Goal: Task Accomplishment & Management: Complete application form

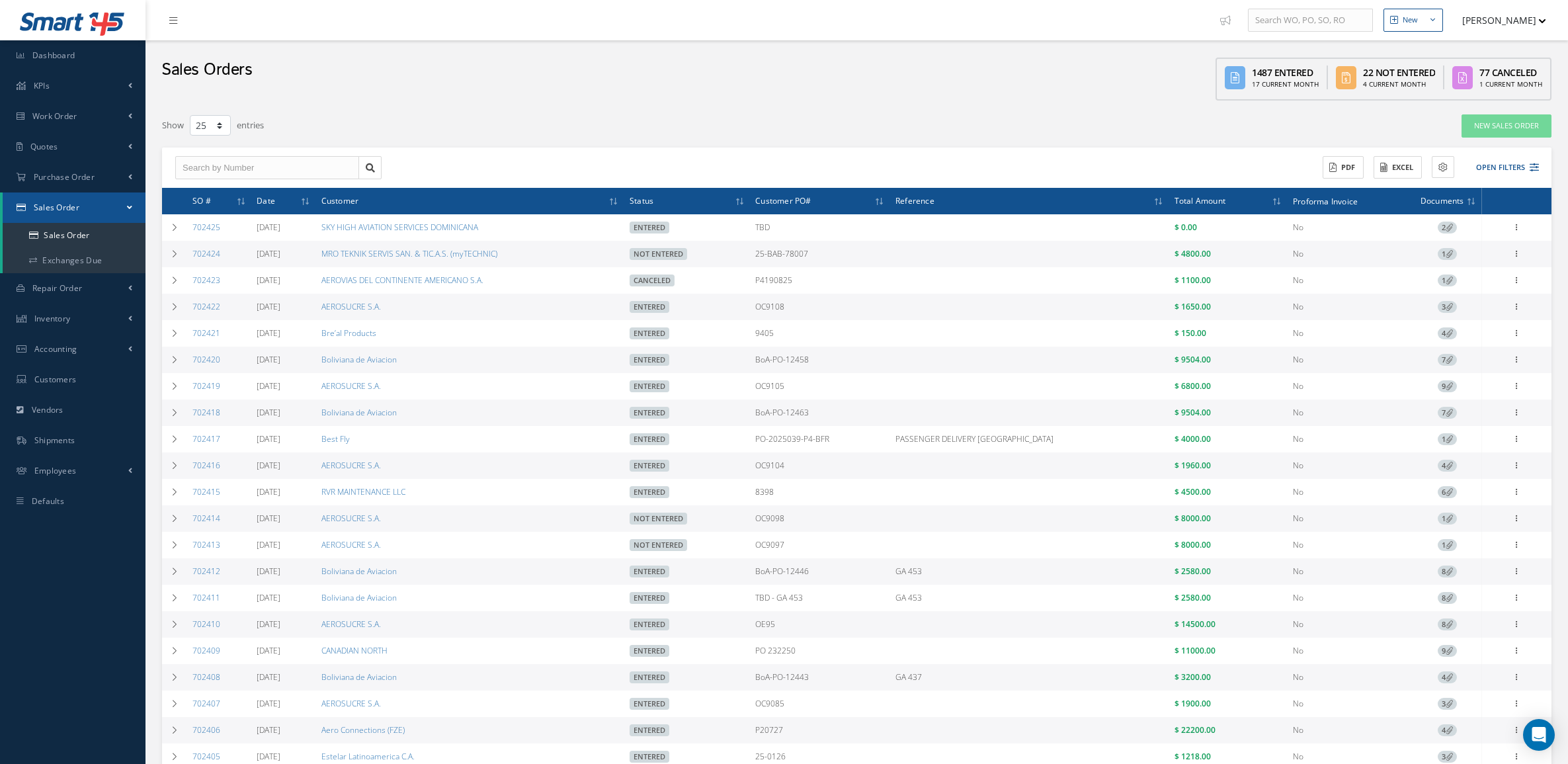
select select "25"
click at [180, 629] on td at bounding box center [175, 623] width 26 height 26
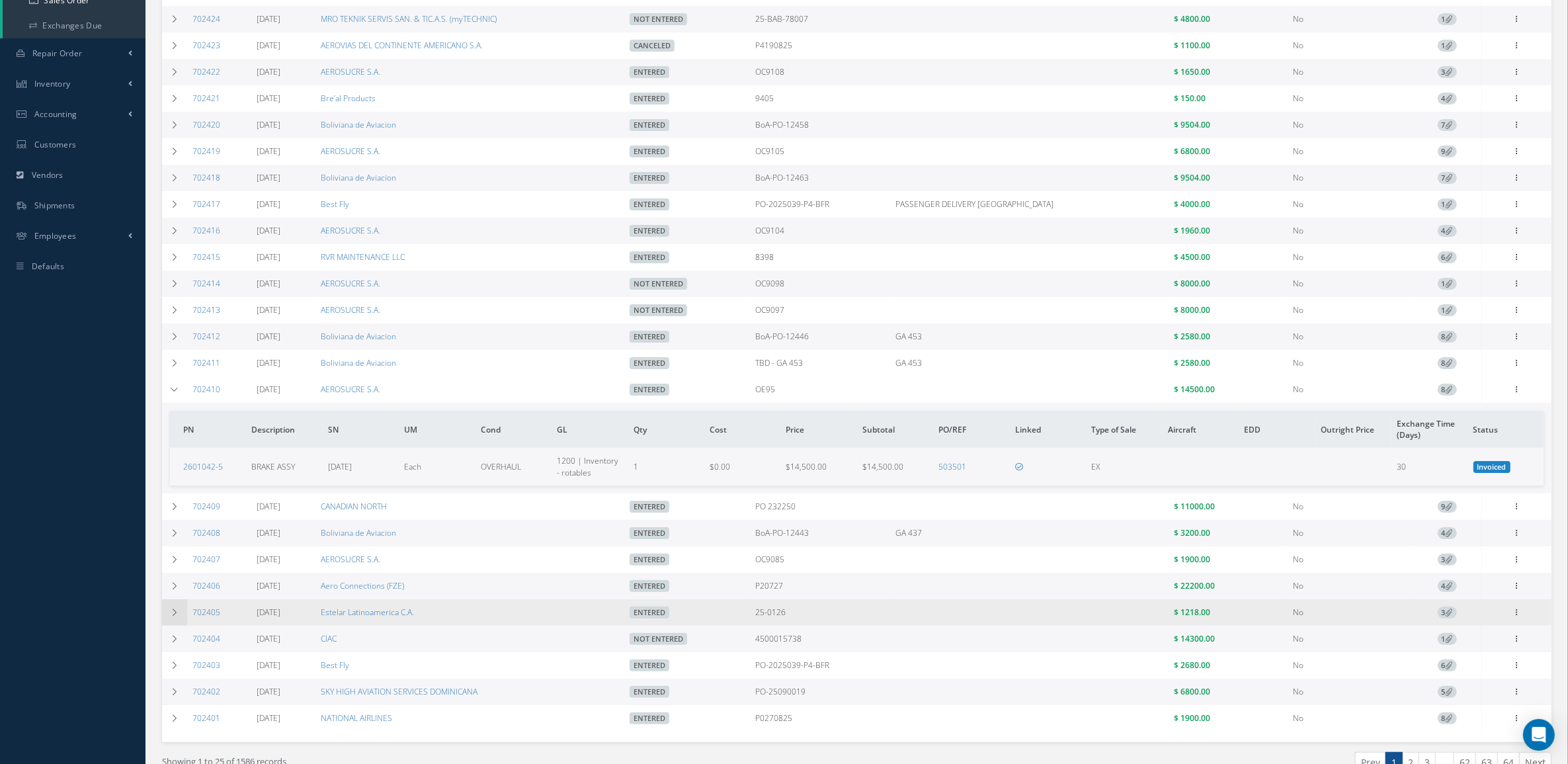
scroll to position [248, 0]
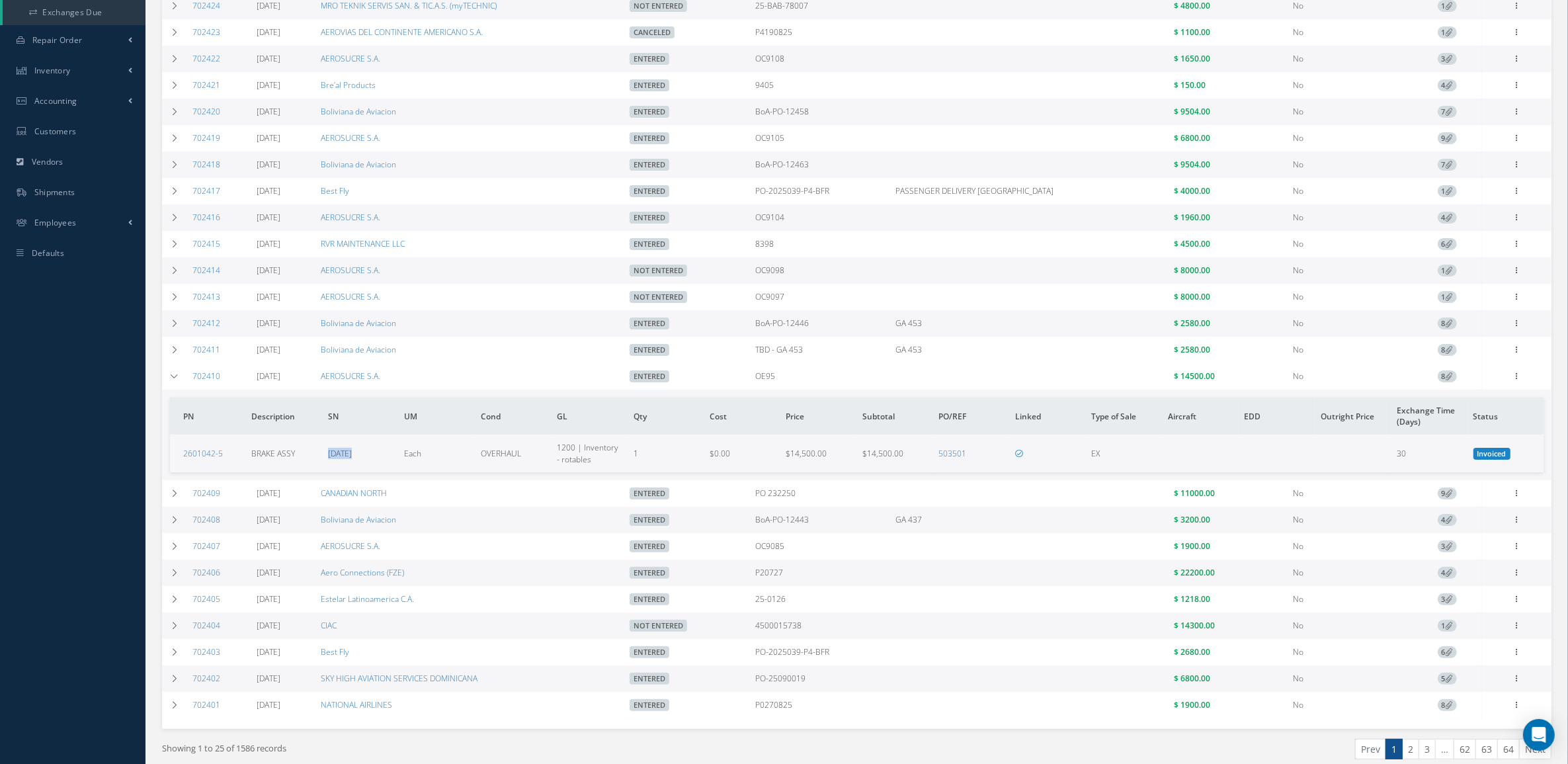
drag, startPoint x: 365, startPoint y: 457, endPoint x: 319, endPoint y: 465, distance: 46.7
click at [319, 465] on tr "2601042-5 BRAKE ASSY BC0886 Each OVERHAUL 1200 | Inventory - rotables 1 $0.00 $…" at bounding box center [857, 452] width 1374 height 37
copy tr "BC0886"
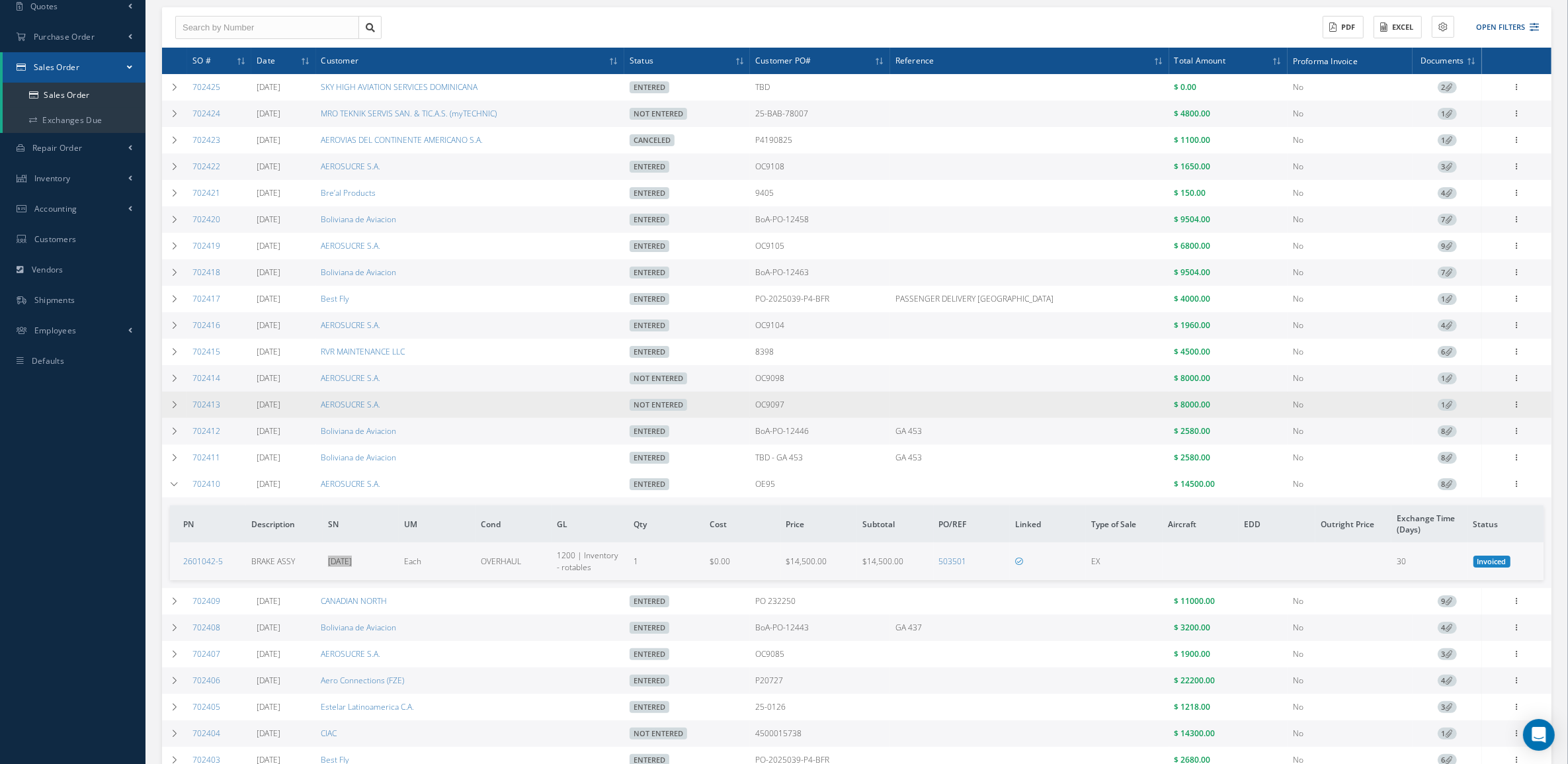
scroll to position [0, 0]
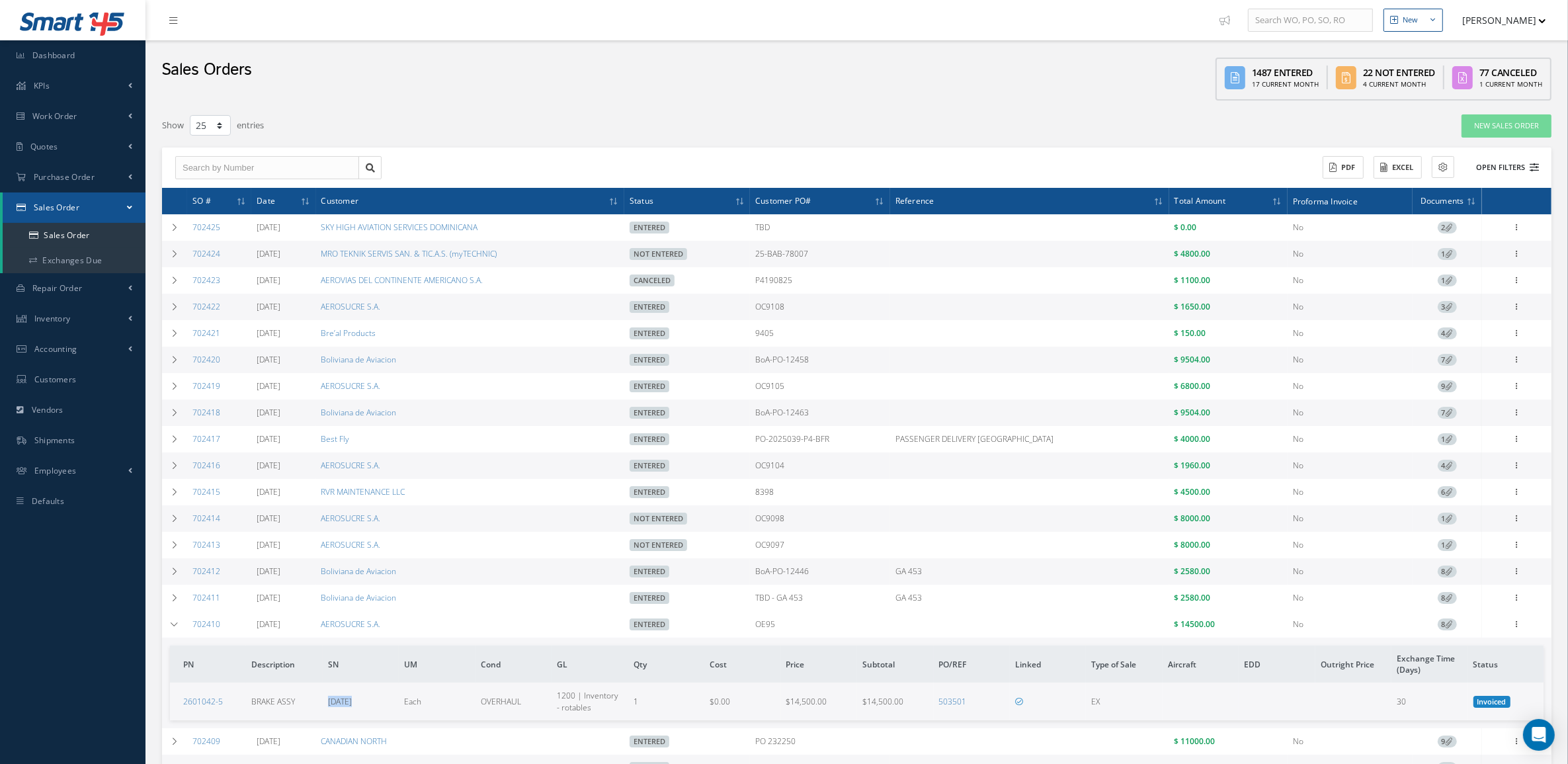
click at [1503, 164] on button "Open Filters" at bounding box center [1502, 168] width 75 height 22
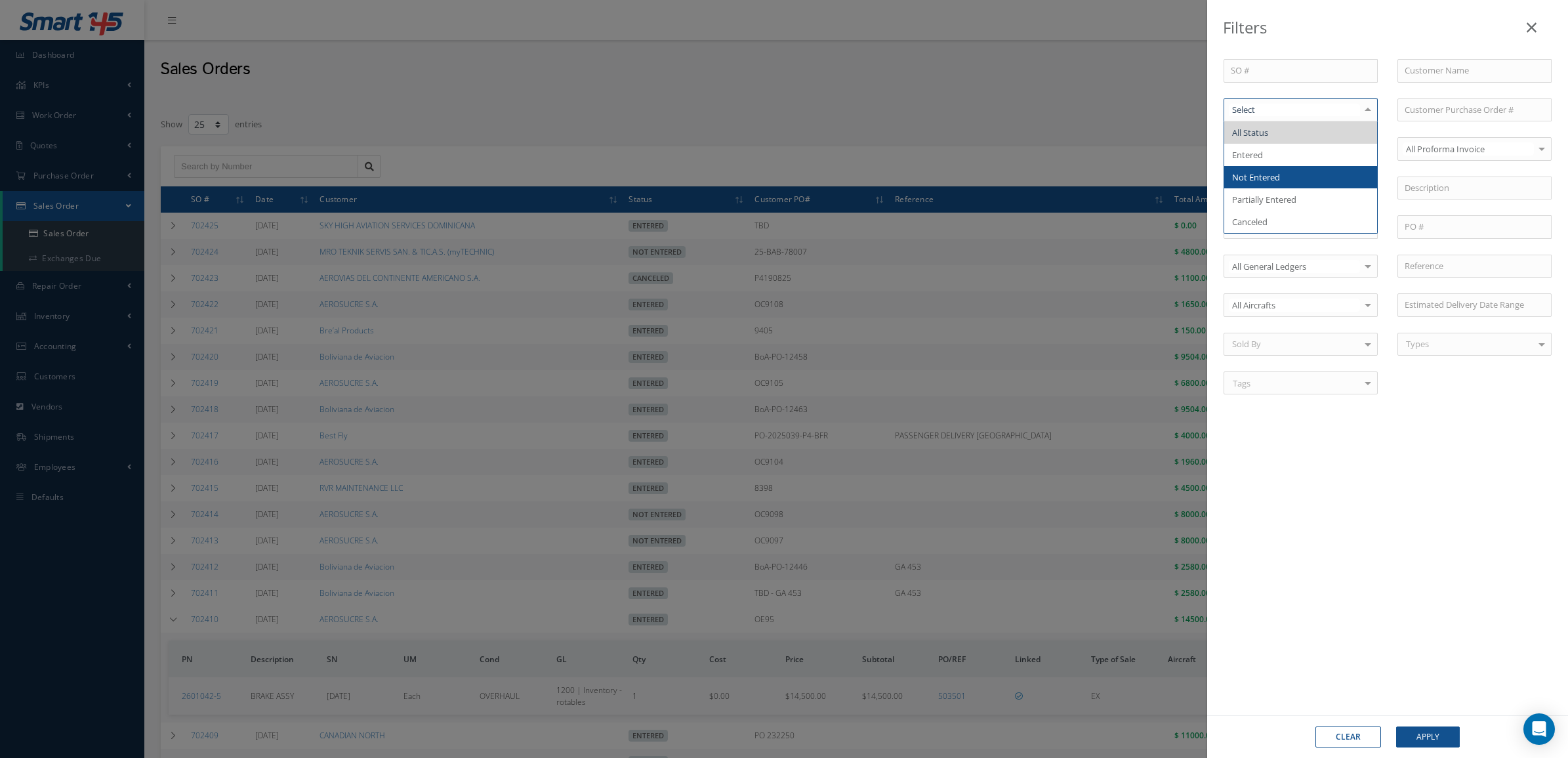
click at [1275, 171] on span "Not Entered" at bounding box center [1300, 177] width 153 height 22
click at [1416, 733] on button "Apply" at bounding box center [1427, 737] width 63 height 21
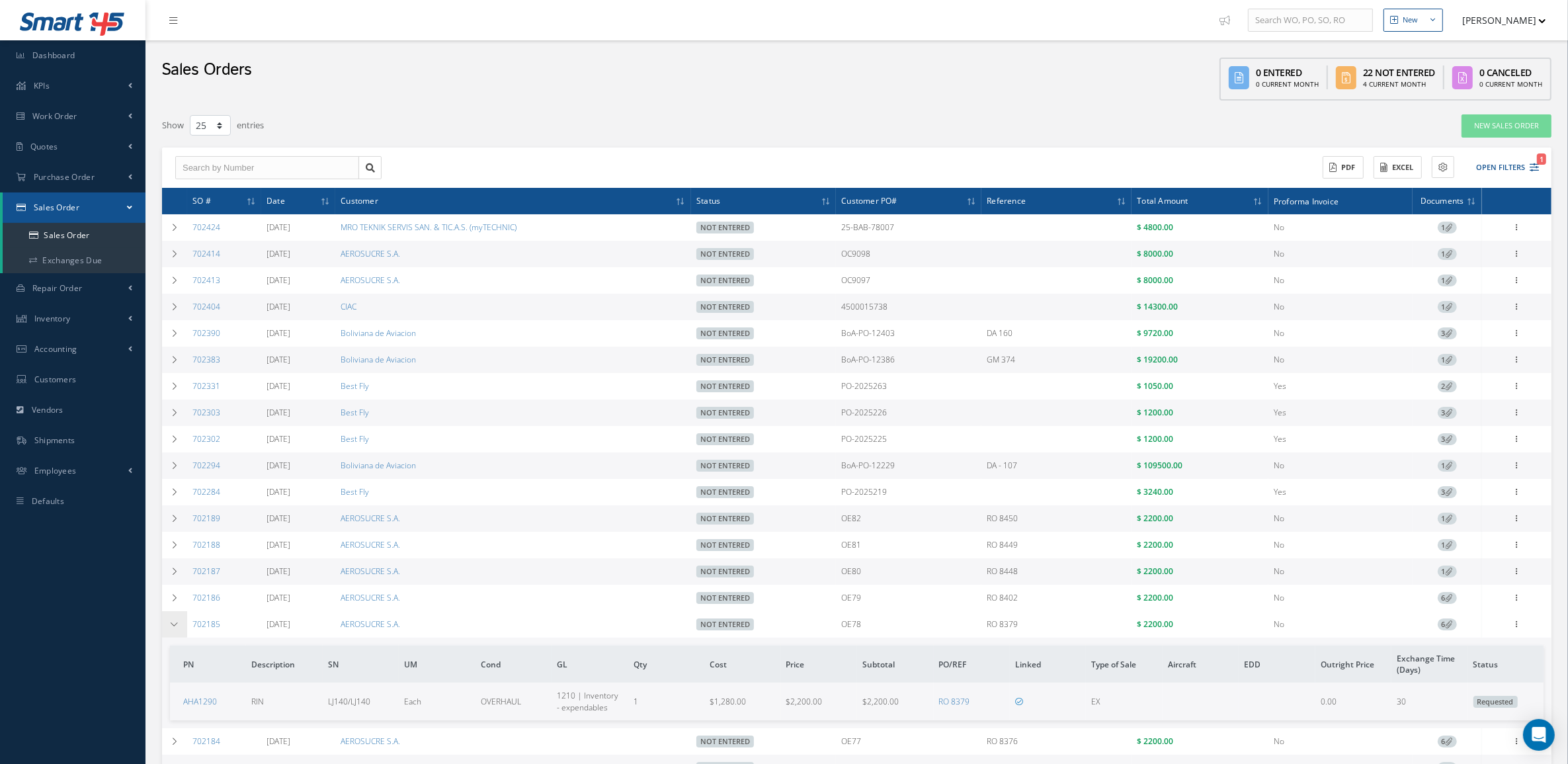
click at [179, 632] on td at bounding box center [175, 623] width 26 height 26
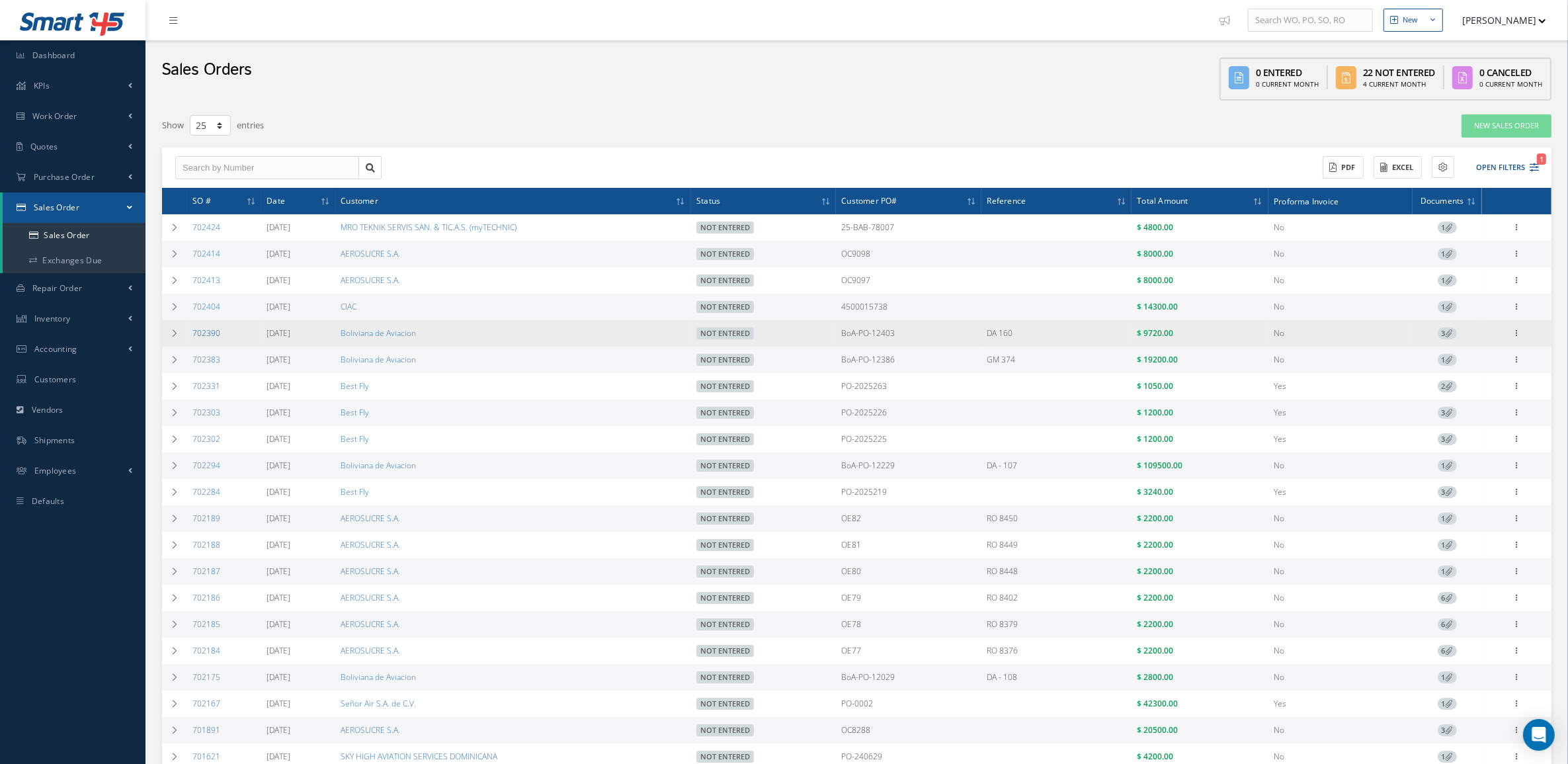
click at [212, 331] on link "702390" at bounding box center [206, 332] width 28 height 11
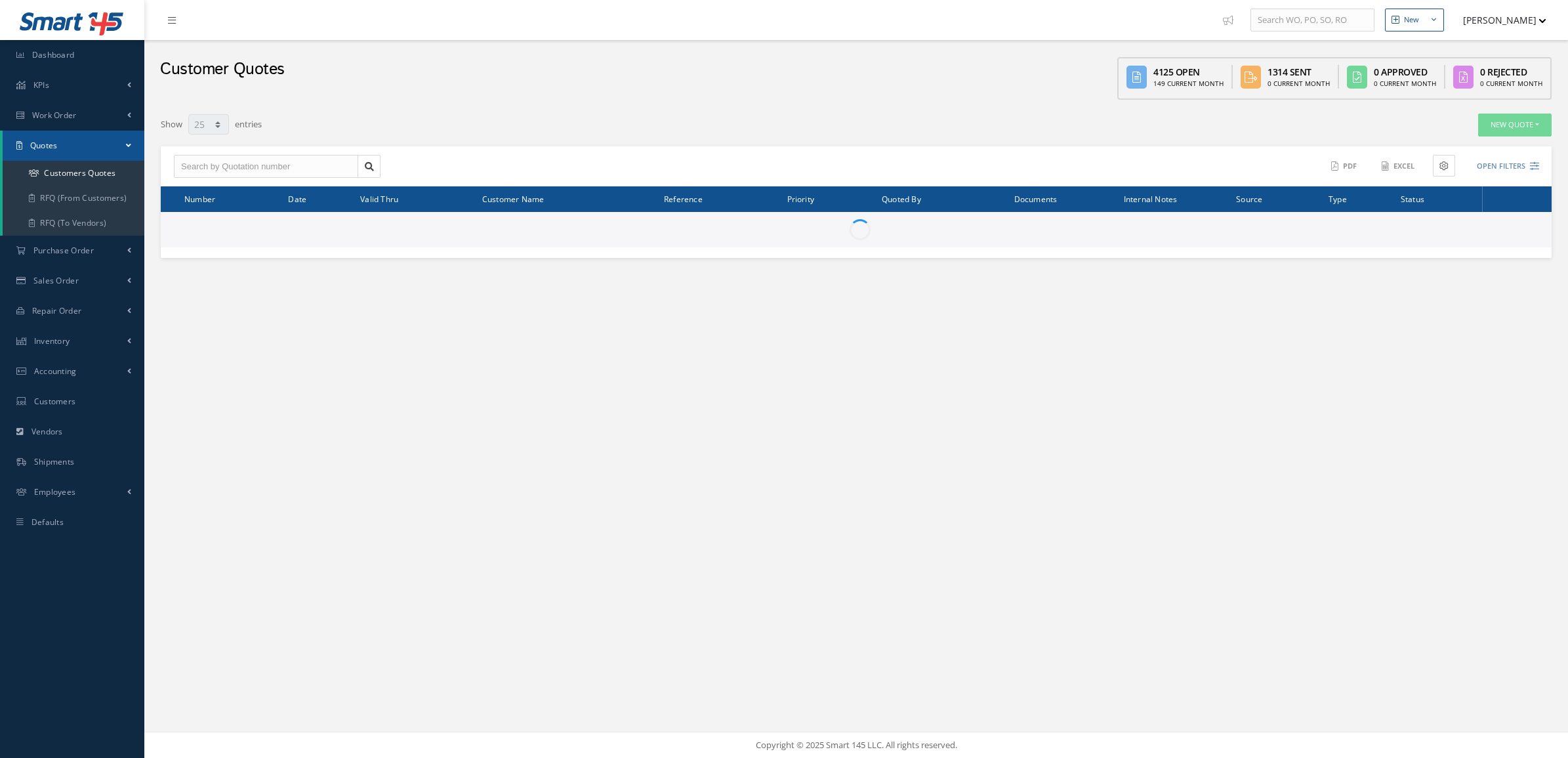
select select "25"
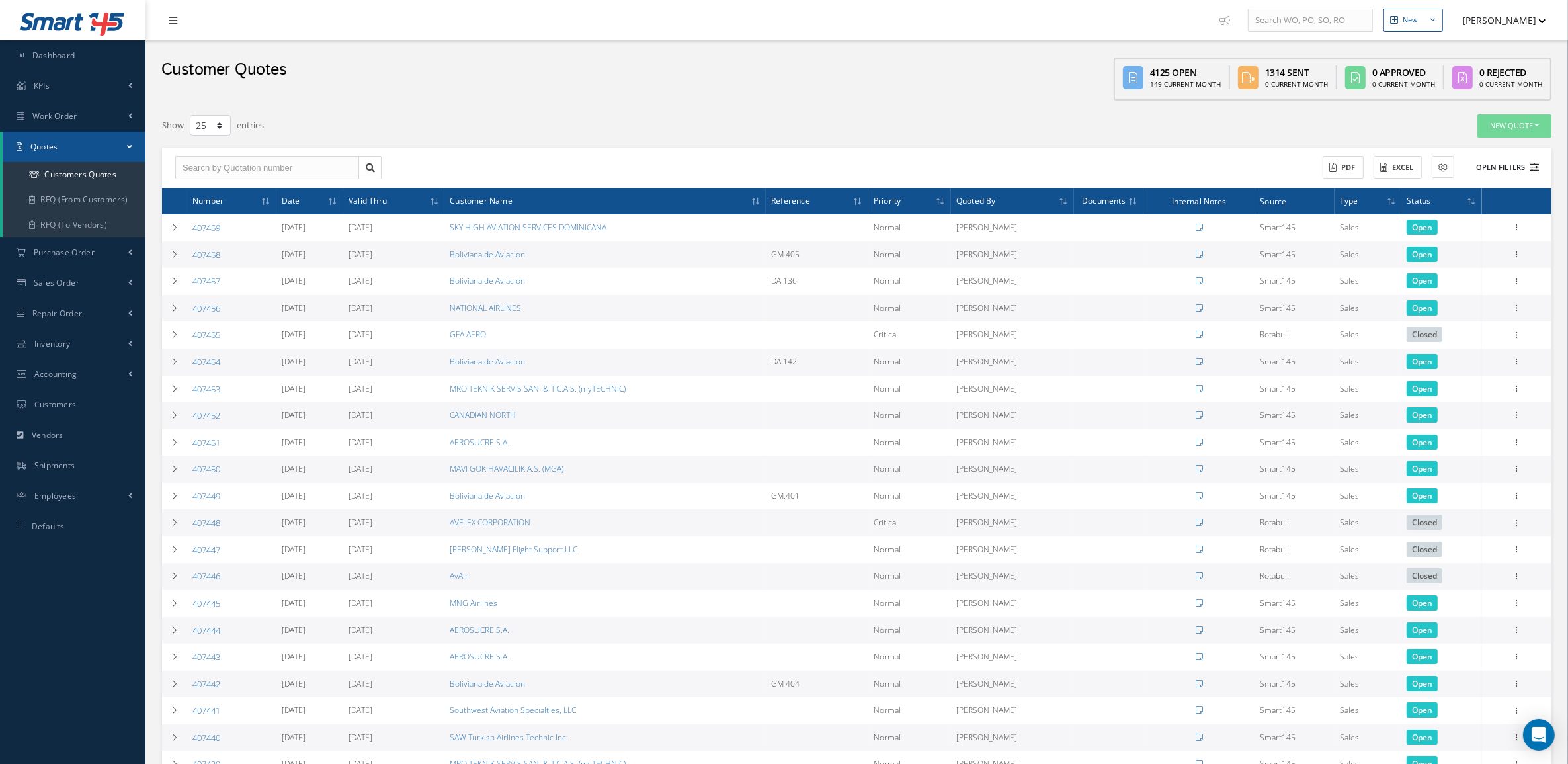
click at [1509, 164] on button "Open Filters" at bounding box center [1502, 168] width 75 height 22
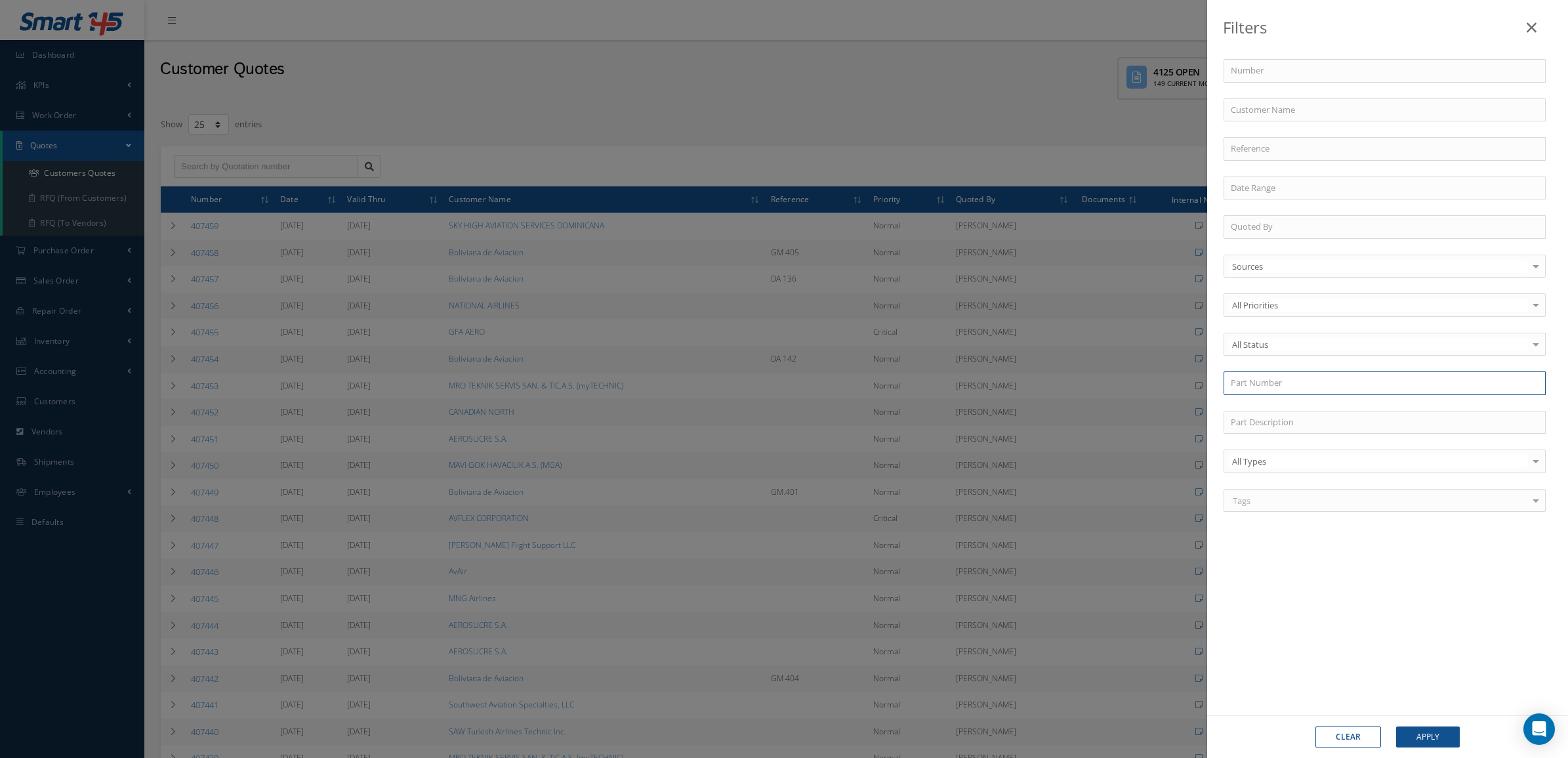
click at [1286, 392] on input "text" at bounding box center [1384, 384] width 322 height 24
paste input "F017CWBCAC"
type input "F017CWBCAC"
click at [1293, 413] on div "F017CWBCAC" at bounding box center [1385, 407] width 308 height 14
click at [1431, 742] on button "Apply" at bounding box center [1427, 737] width 63 height 21
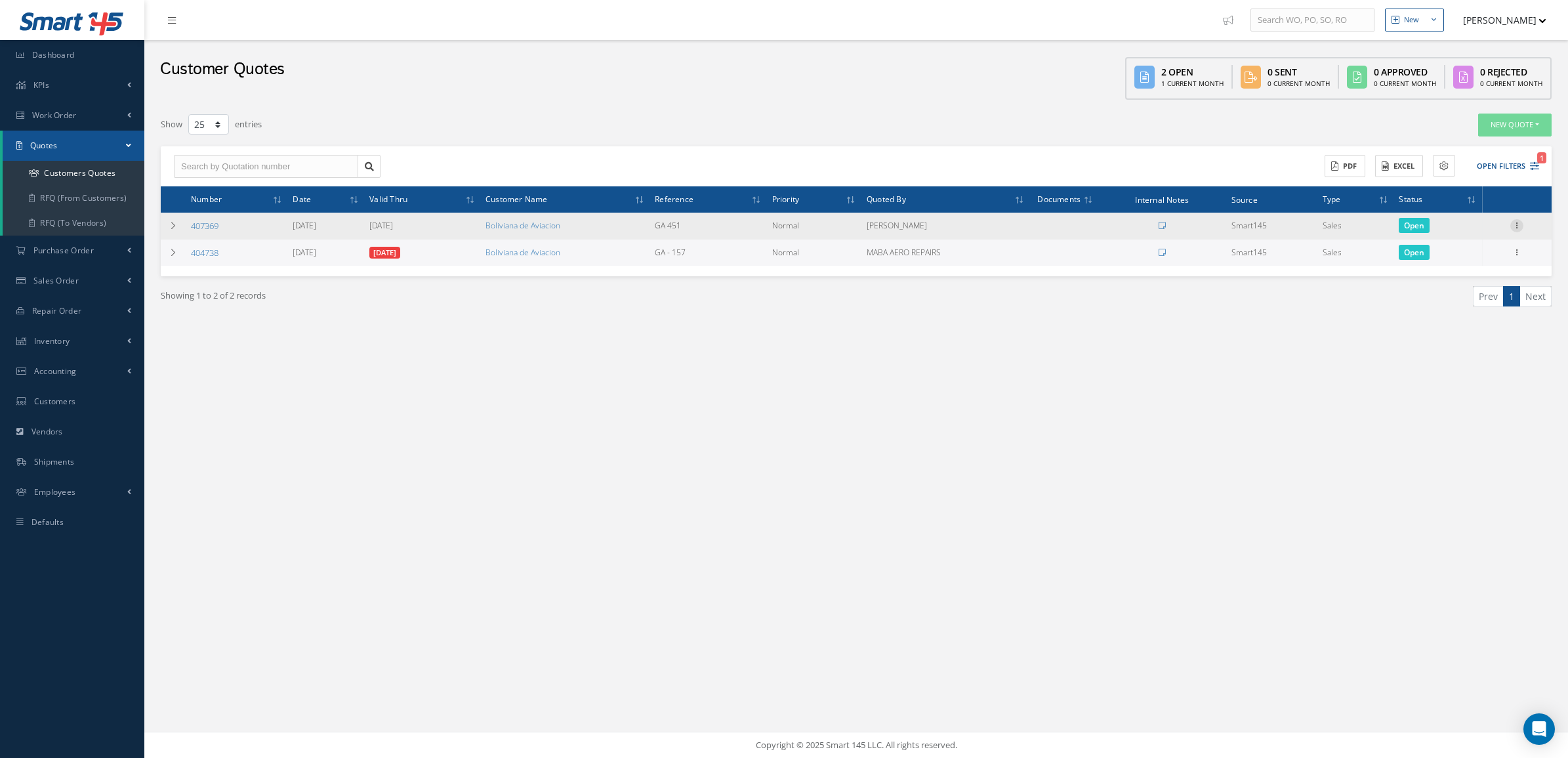
click at [1513, 227] on icon at bounding box center [1517, 224] width 14 height 10
click at [169, 225] on icon at bounding box center [173, 225] width 9 height 8
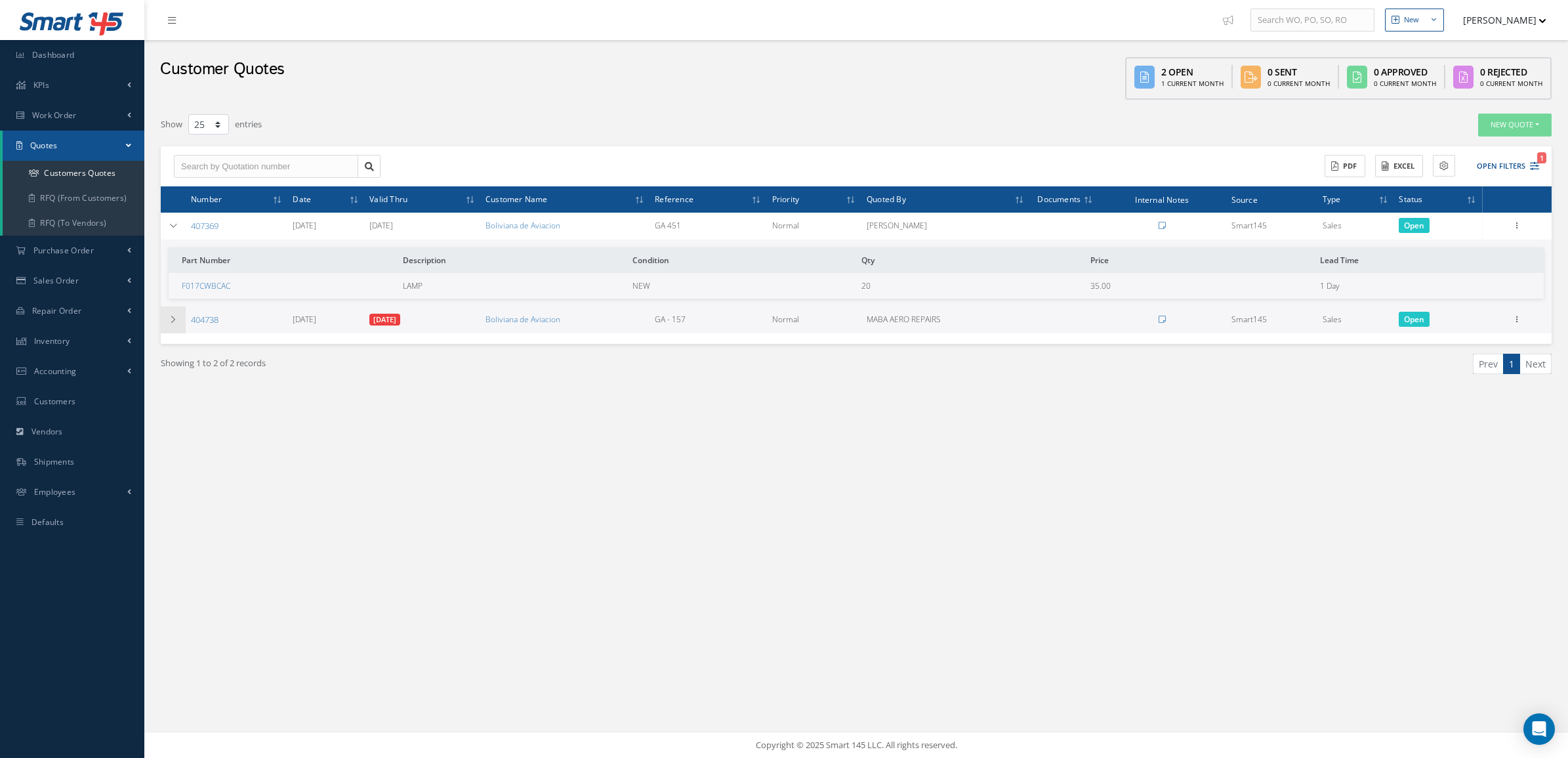
click at [182, 321] on td at bounding box center [173, 320] width 25 height 27
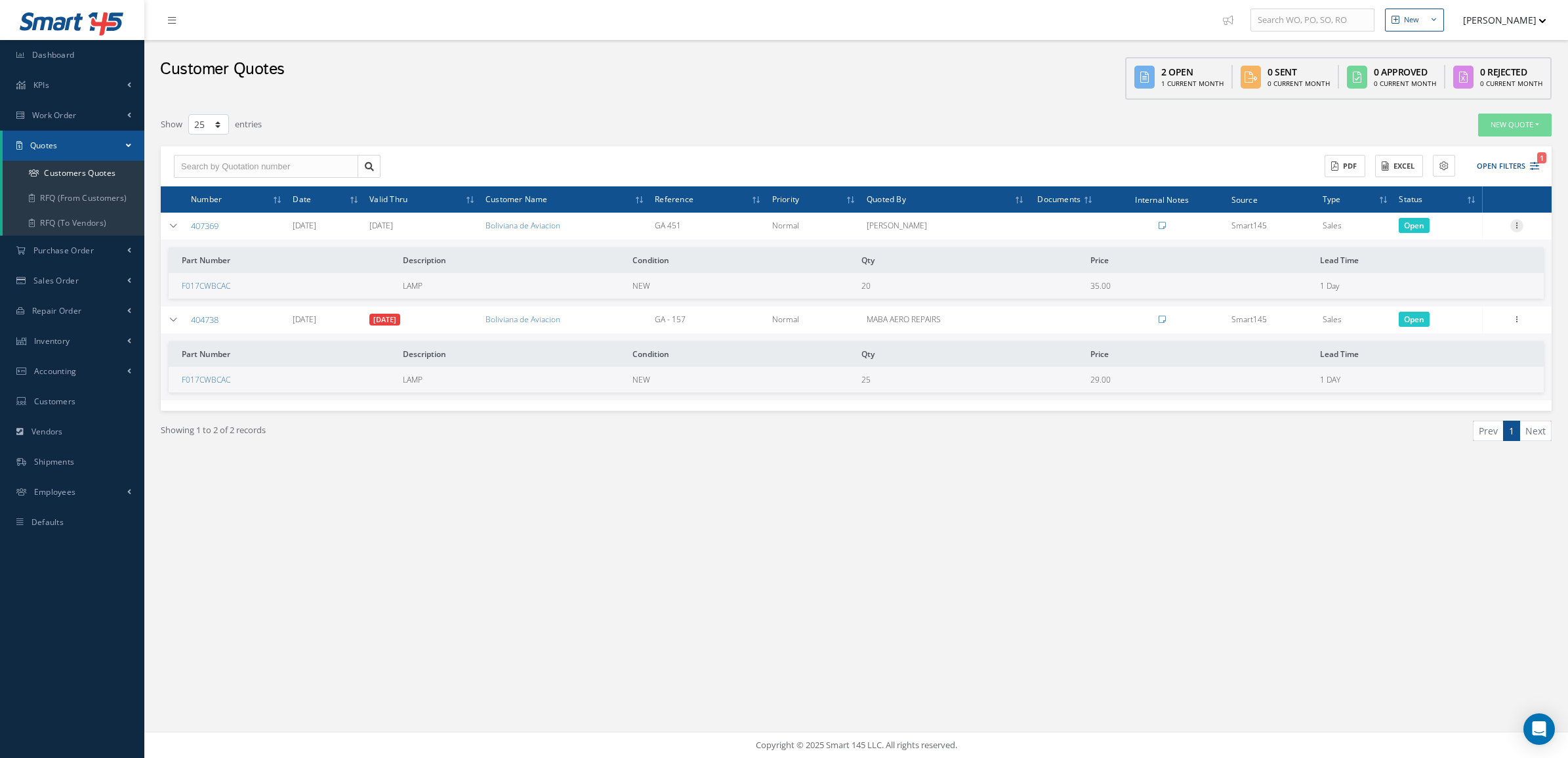
click at [1517, 223] on icon at bounding box center [1517, 224] width 14 height 10
click at [1460, 308] on link "Convert to Sales Order" at bounding box center [1456, 307] width 104 height 27
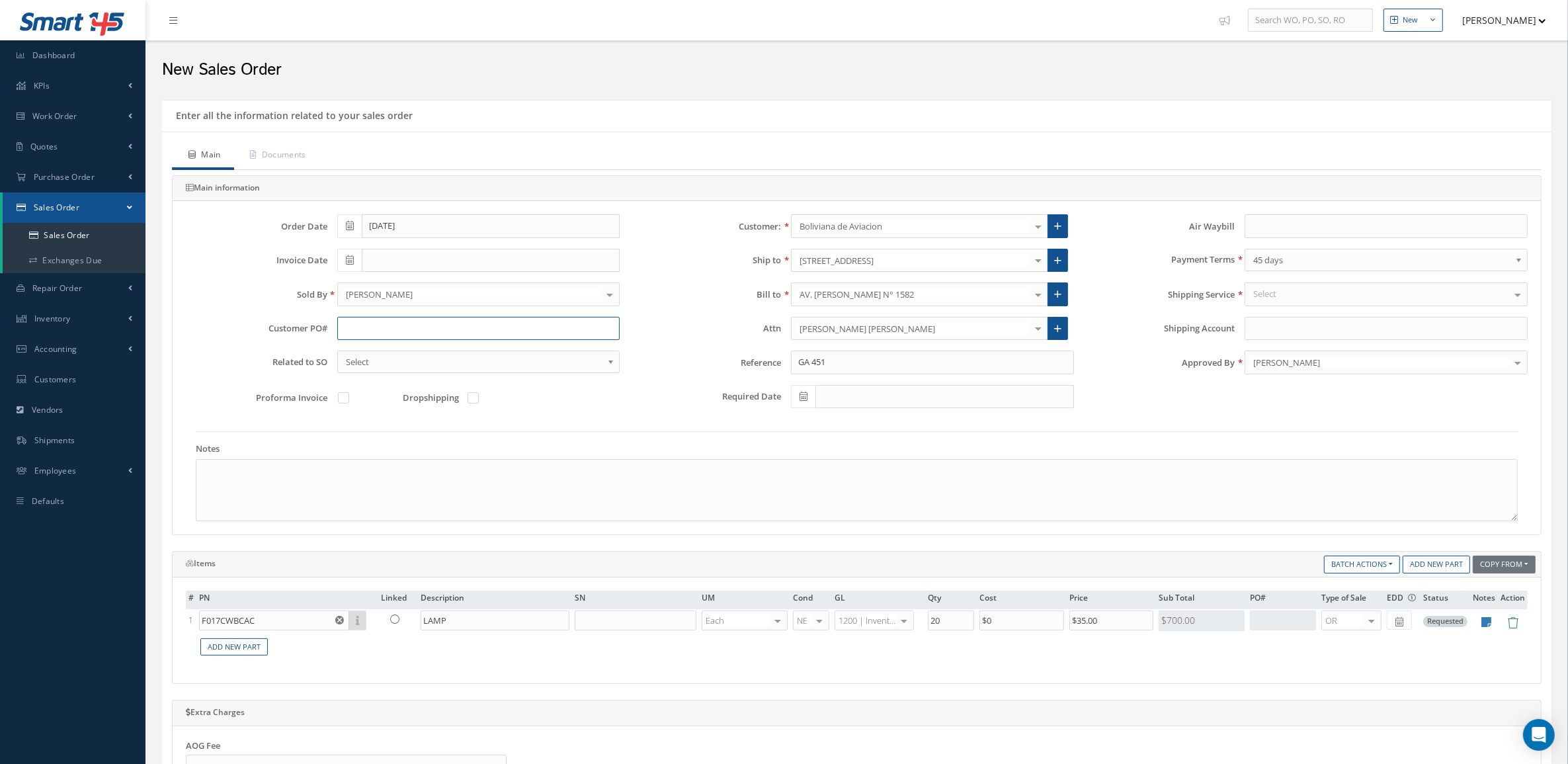
click at [422, 326] on input "text" at bounding box center [479, 329] width 283 height 24
paste input "BoA-PO-12465"
type input "BoA-PO-12465"
drag, startPoint x: 309, startPoint y: 155, endPoint x: 319, endPoint y: 146, distance: 13.5
click at [309, 154] on link "Documents" at bounding box center [277, 156] width 85 height 28
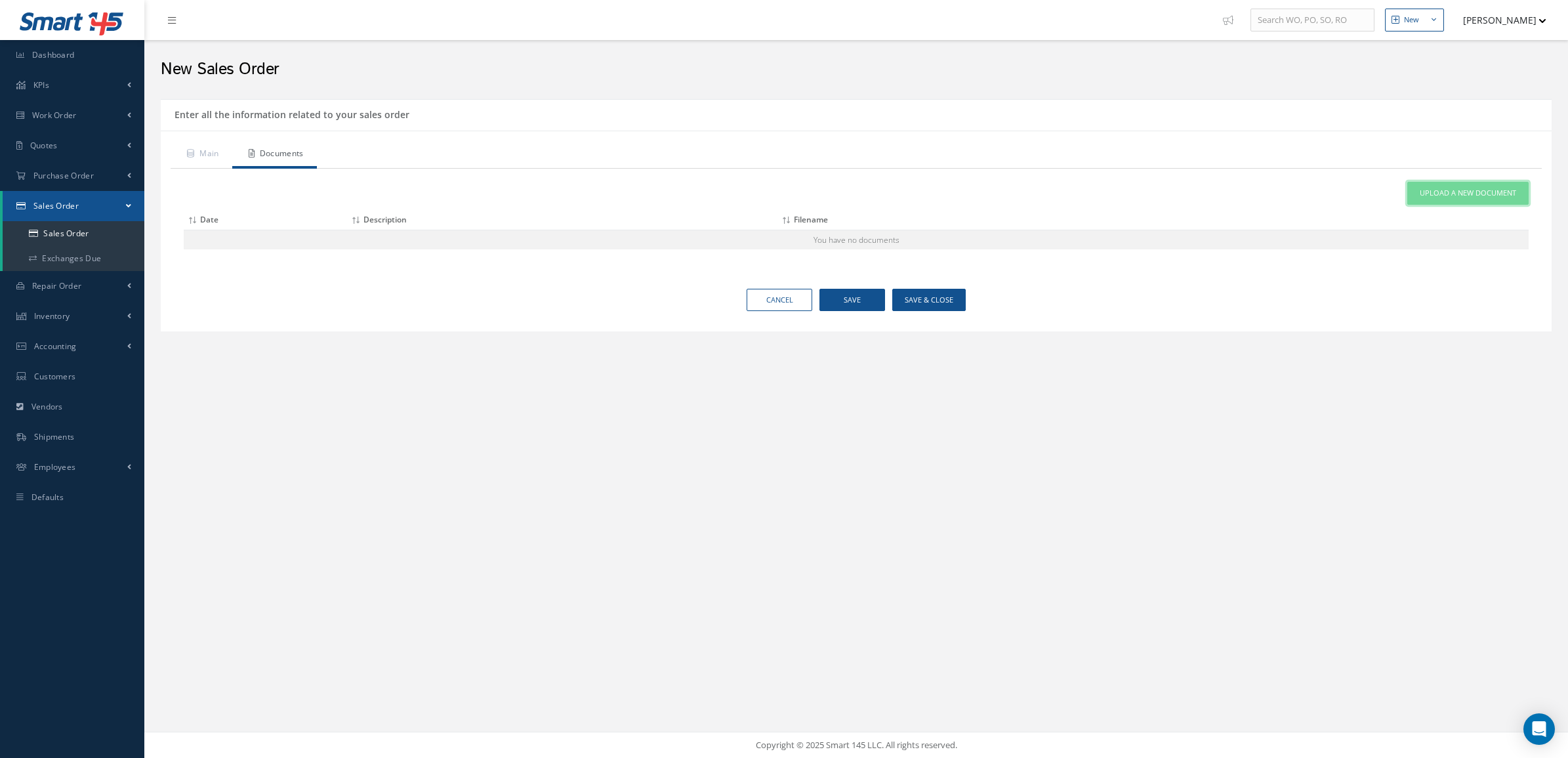
click at [1461, 182] on link "Upload a New Document" at bounding box center [1468, 193] width 122 height 23
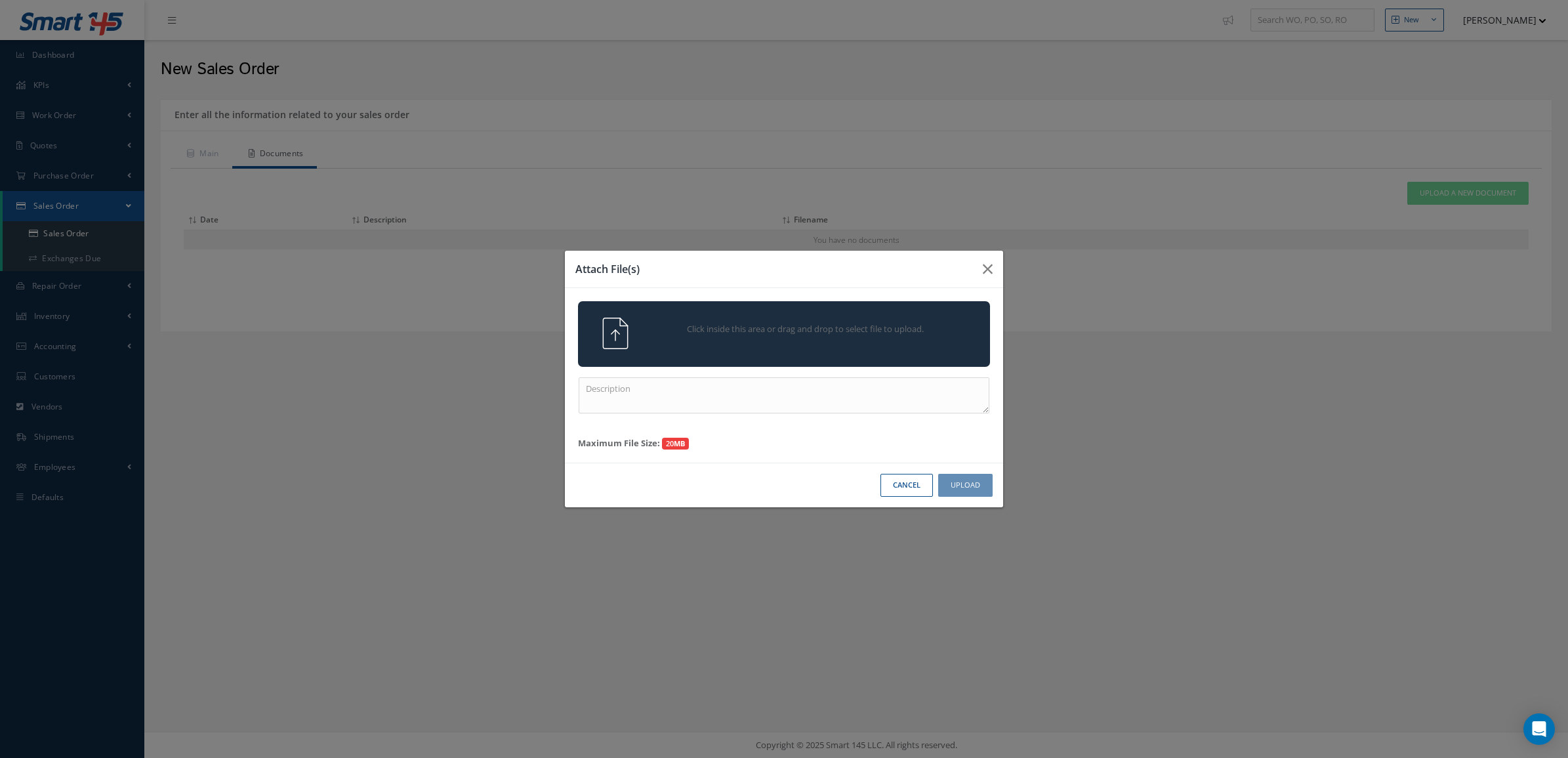
click at [879, 316] on div "Click inside this area or drag and drop to select file to upload." at bounding box center [784, 334] width 412 height 66
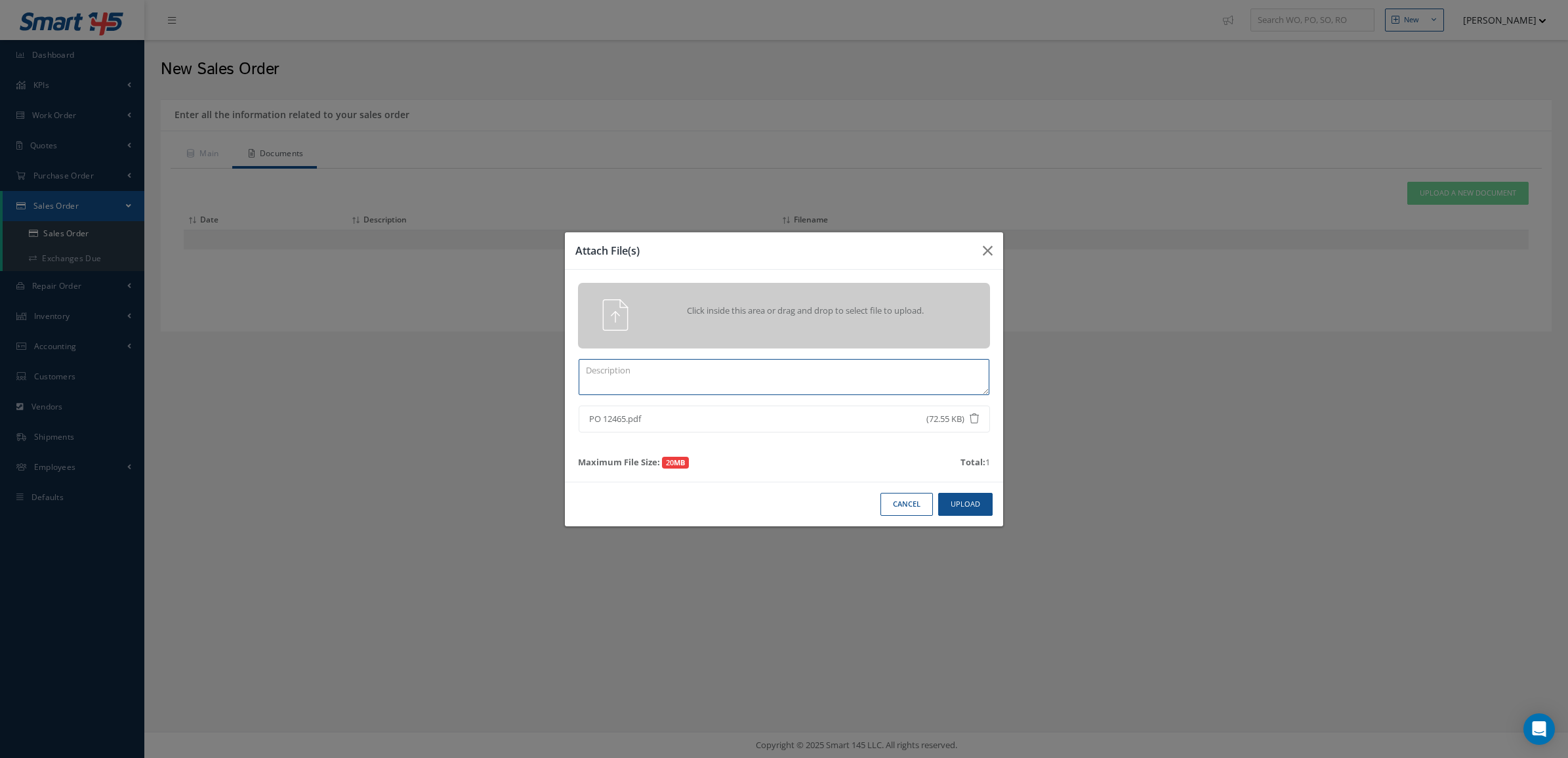
click at [735, 368] on textarea at bounding box center [784, 377] width 411 height 36
type textarea "po"
click at [962, 510] on button "Upload" at bounding box center [965, 504] width 54 height 23
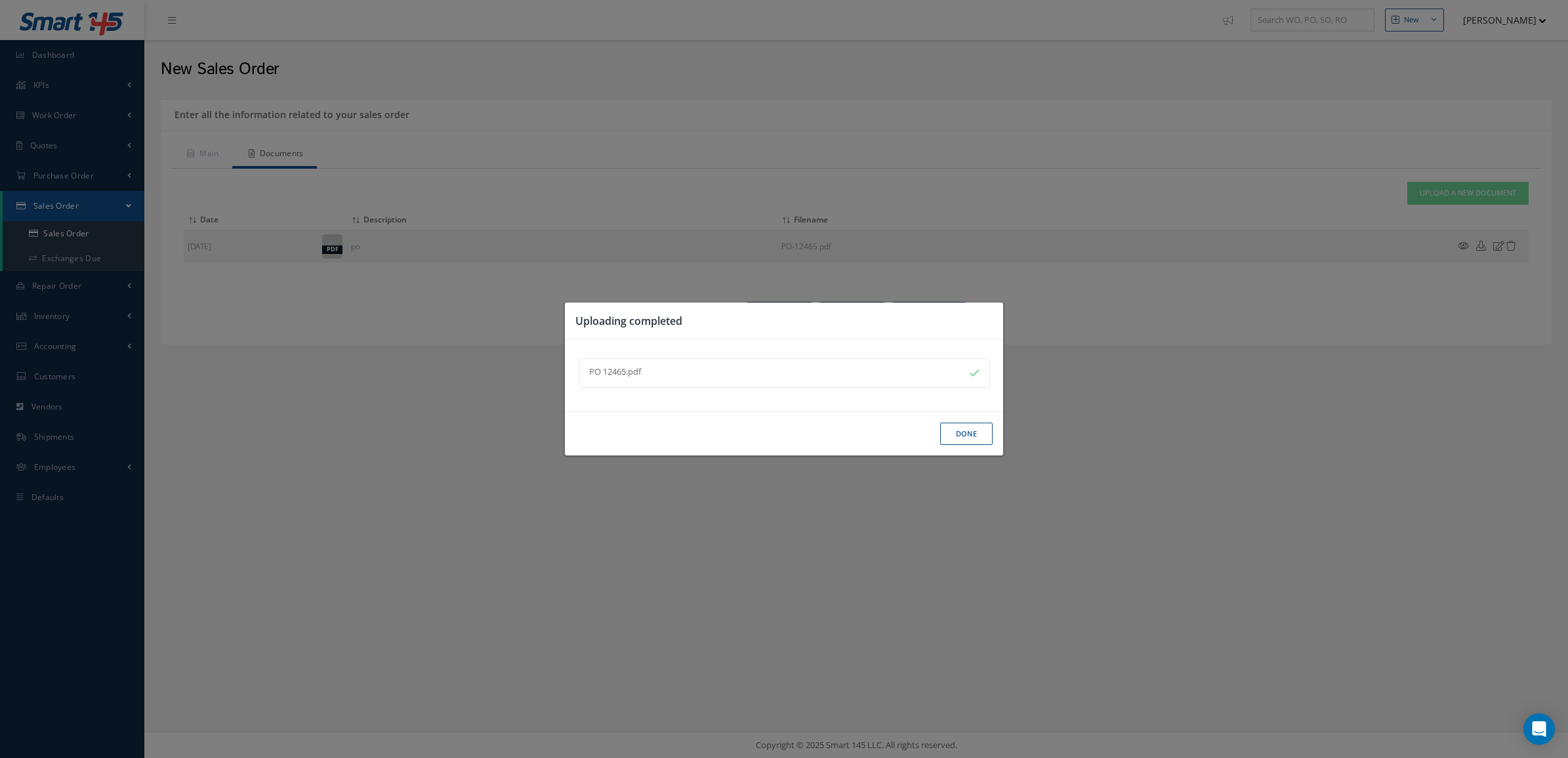
click at [959, 434] on button "Done" at bounding box center [966, 434] width 52 height 23
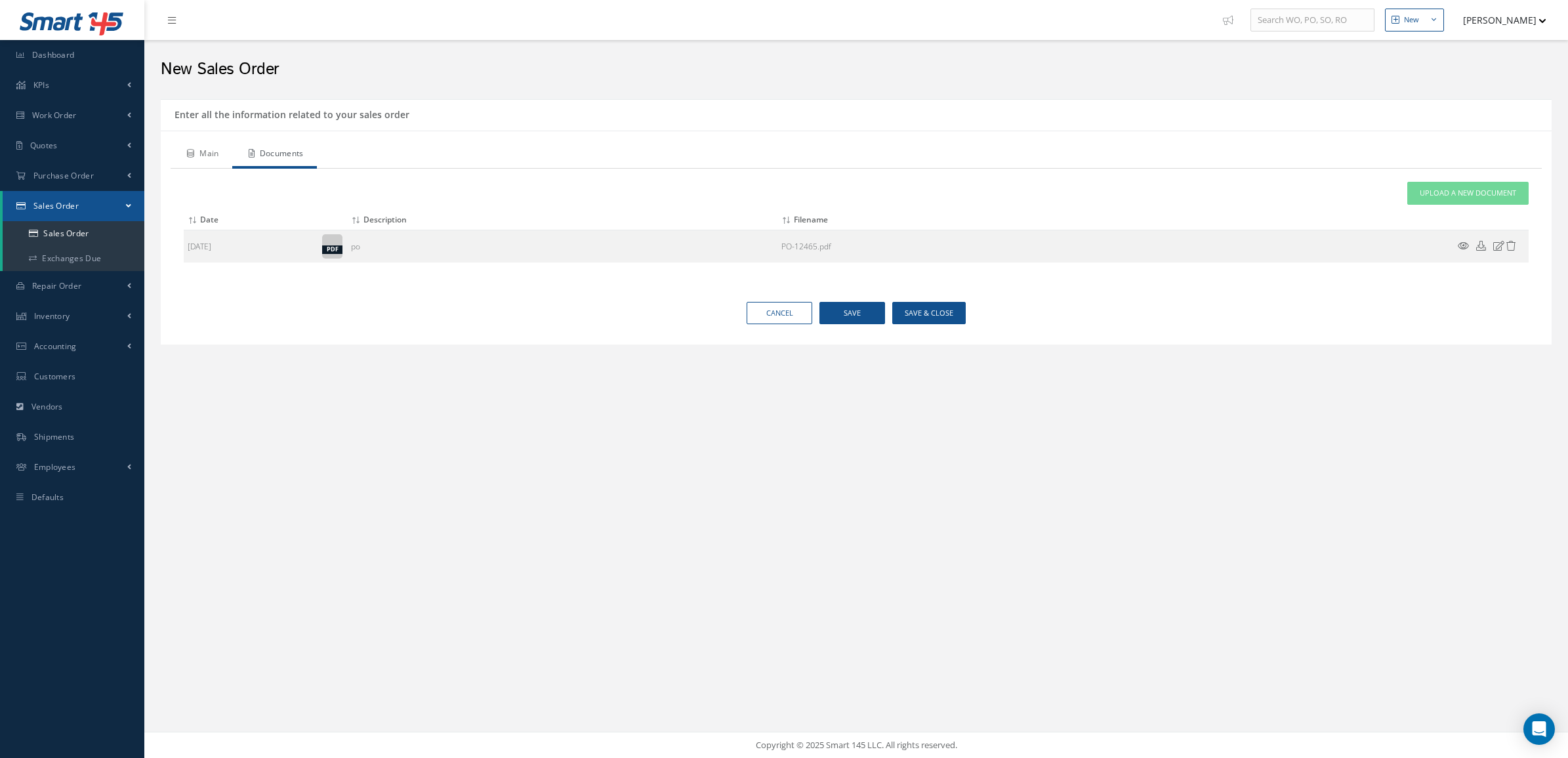
click at [199, 158] on link "Main" at bounding box center [201, 155] width 62 height 28
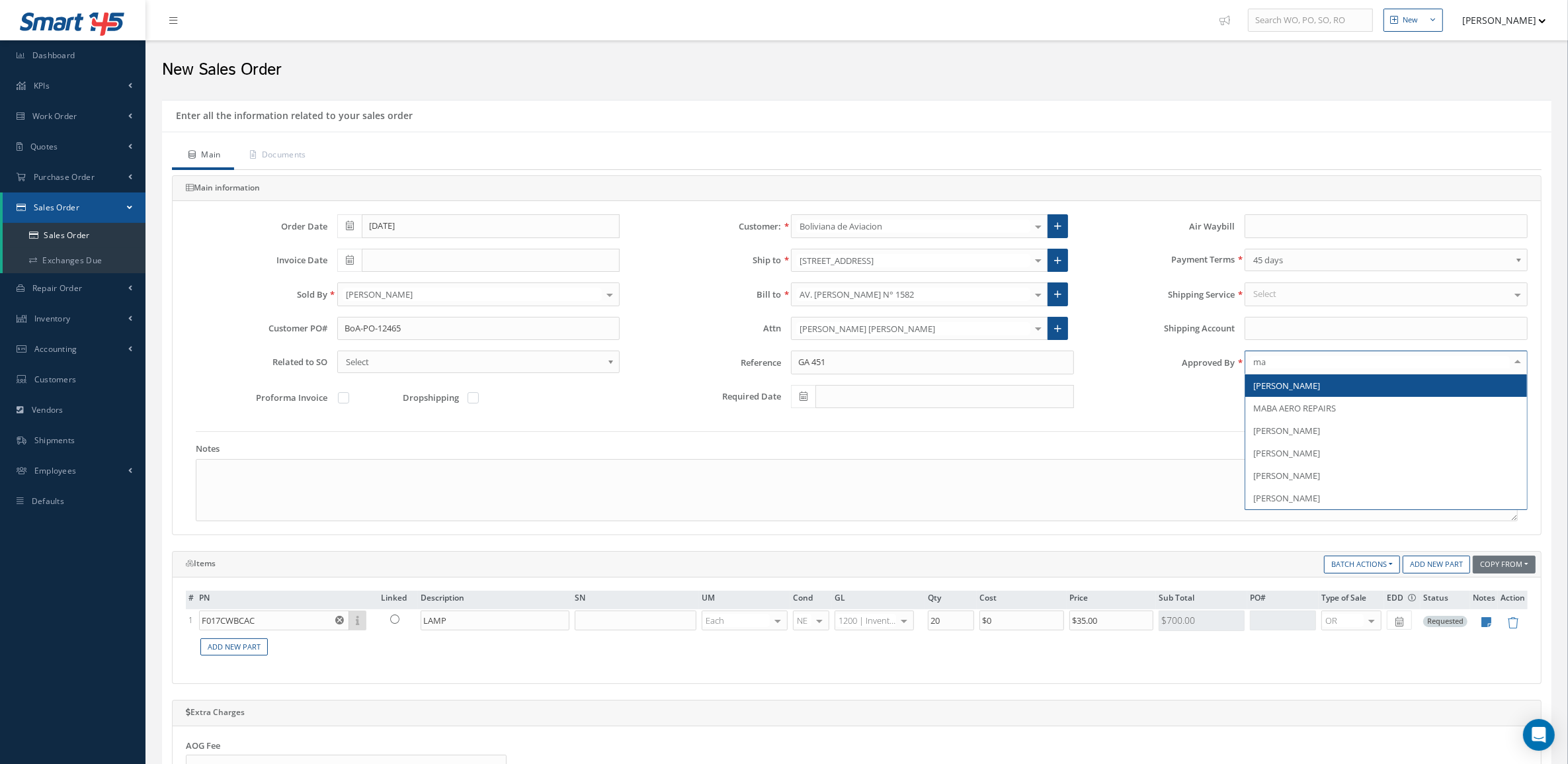
type input "mar"
click at [1330, 384] on span "[PERSON_NAME]" at bounding box center [1386, 386] width 282 height 22
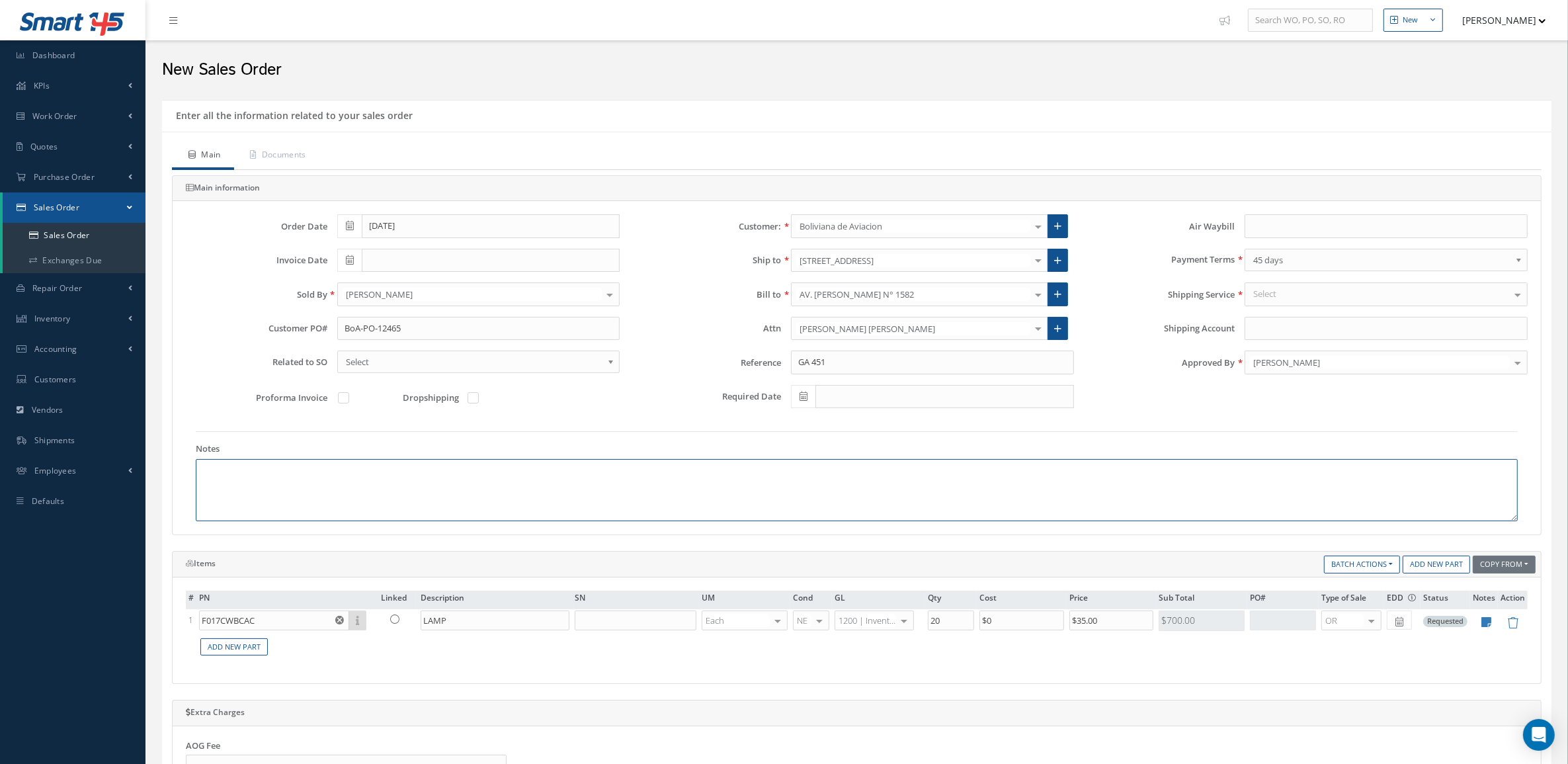
click at [419, 503] on textarea at bounding box center [857, 490] width 1322 height 62
paste textarea "HS CODE 88073000 ECCN 9A991 COUNTRY OF ORIGIN: USA"
type textarea "HS CODE 88073000 ECCN 9A991 COUNTRY OF ORIGIN: USA"
click at [1289, 296] on div "Select" at bounding box center [1386, 295] width 283 height 24
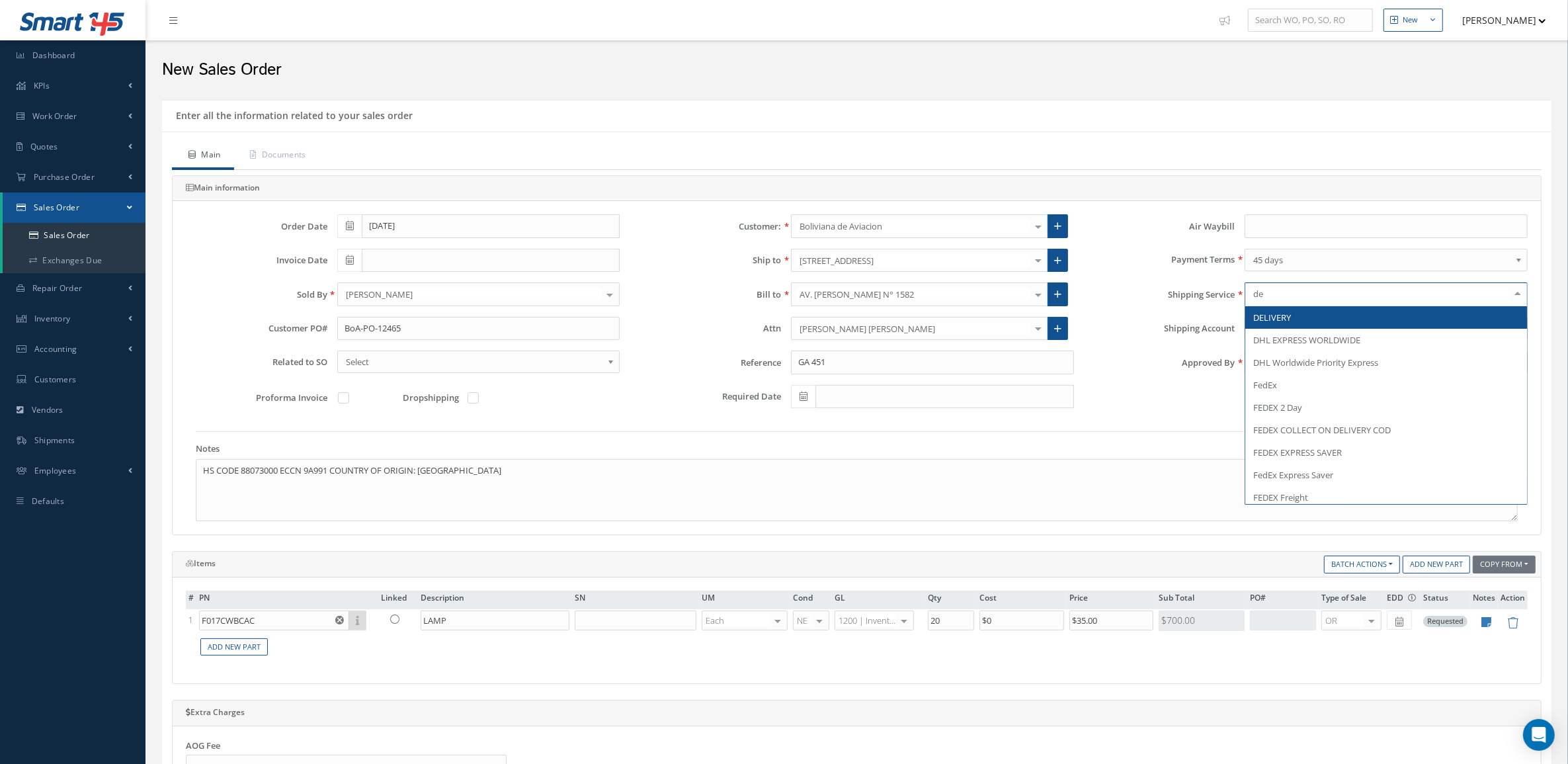
type input "del"
click at [1289, 313] on span "DELIVERY" at bounding box center [1272, 318] width 37 height 12
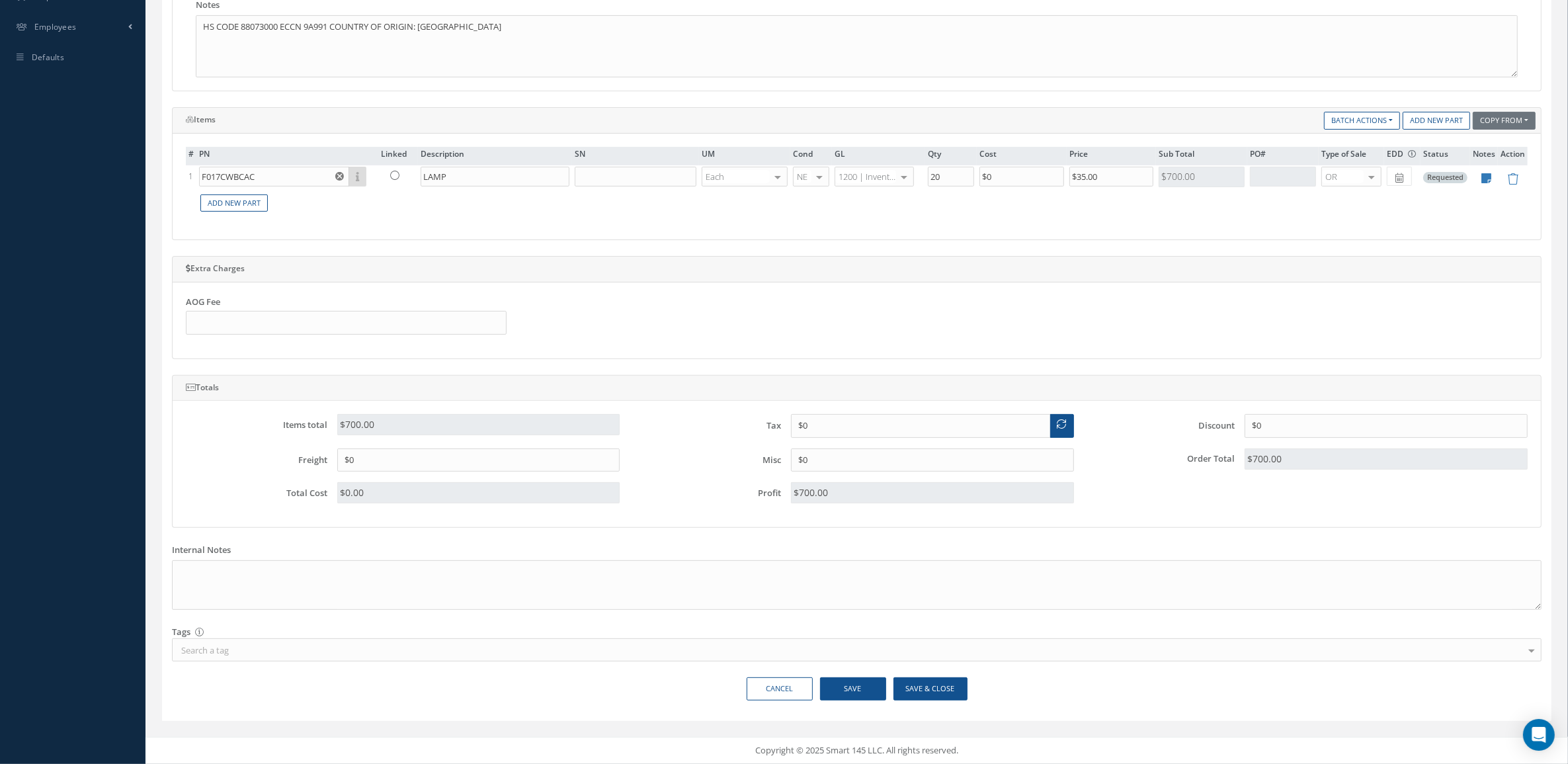
scroll to position [450, 0]
click at [931, 677] on button "Save & Close" at bounding box center [930, 688] width 74 height 23
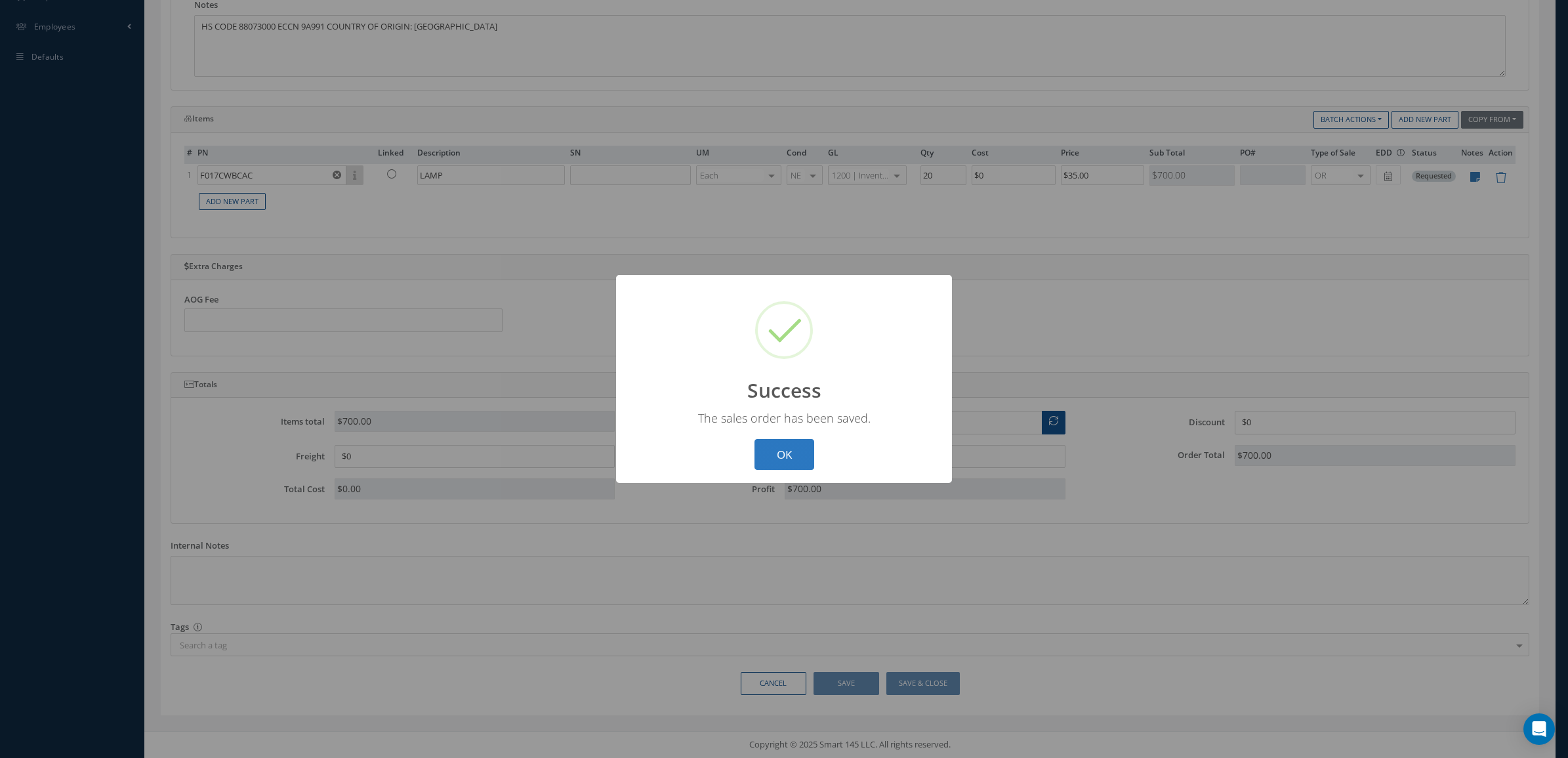
click at [784, 453] on button "OK" at bounding box center [784, 454] width 60 height 30
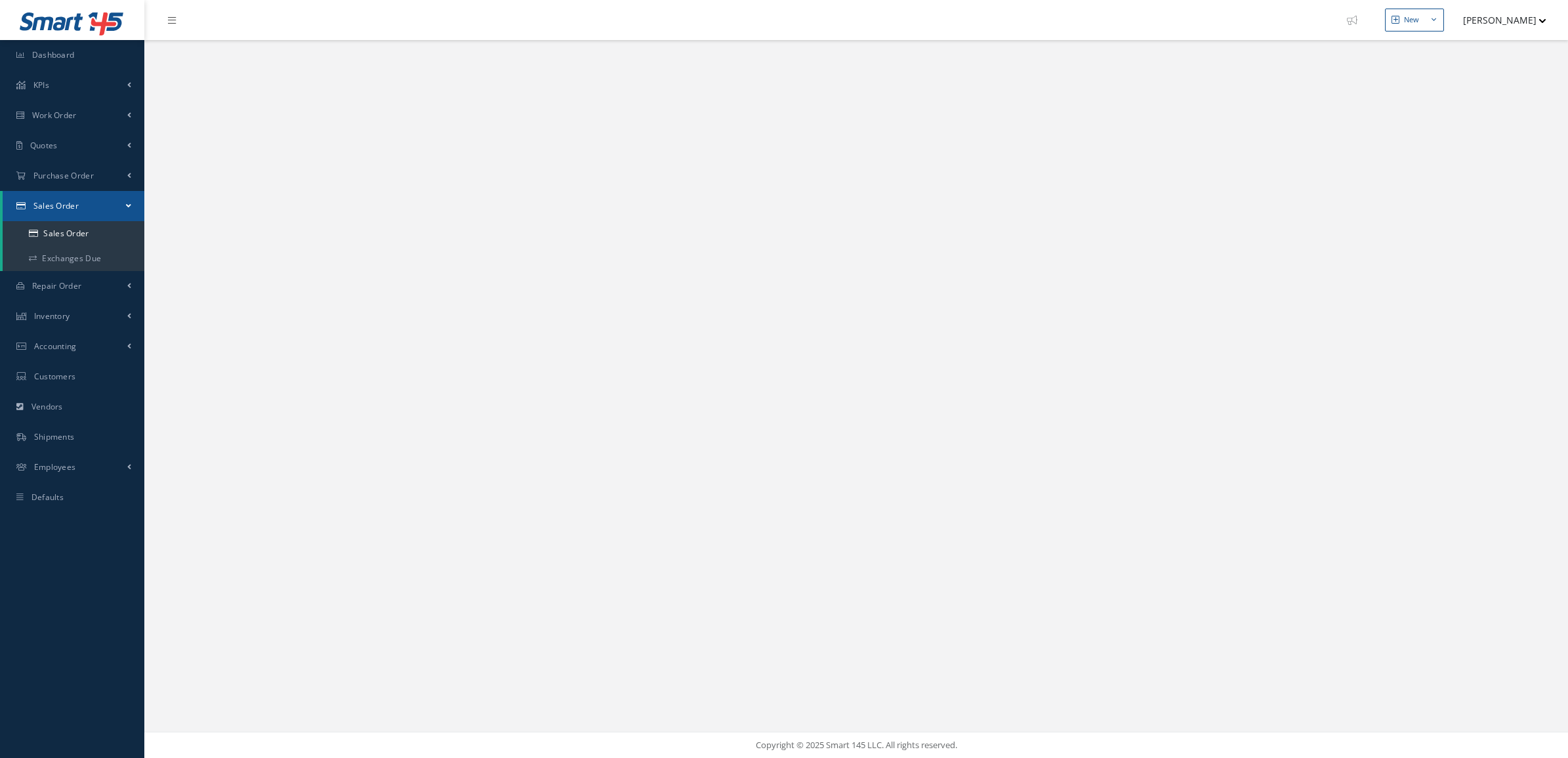
select select "25"
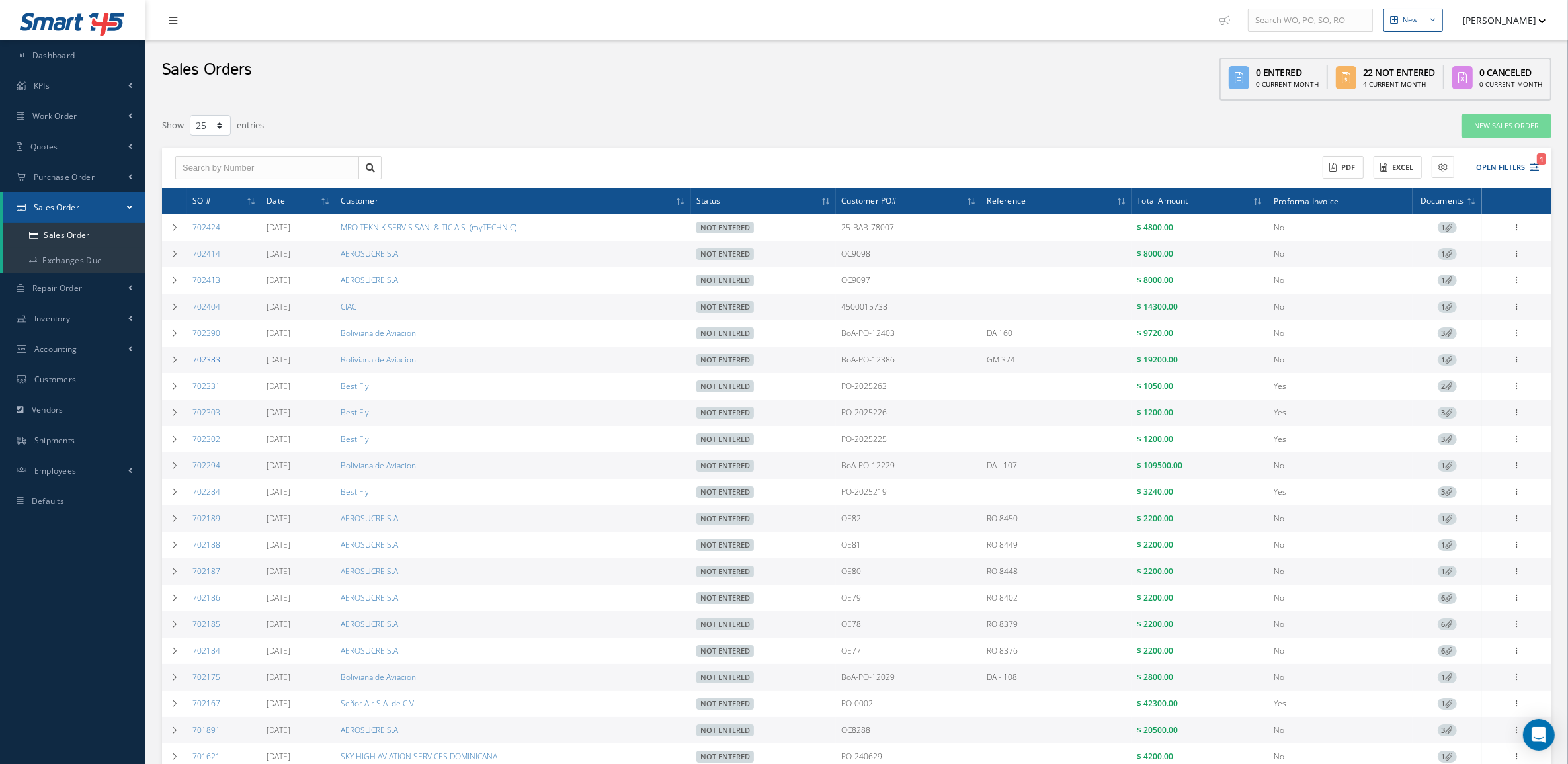
click at [216, 363] on link "702383" at bounding box center [206, 359] width 28 height 11
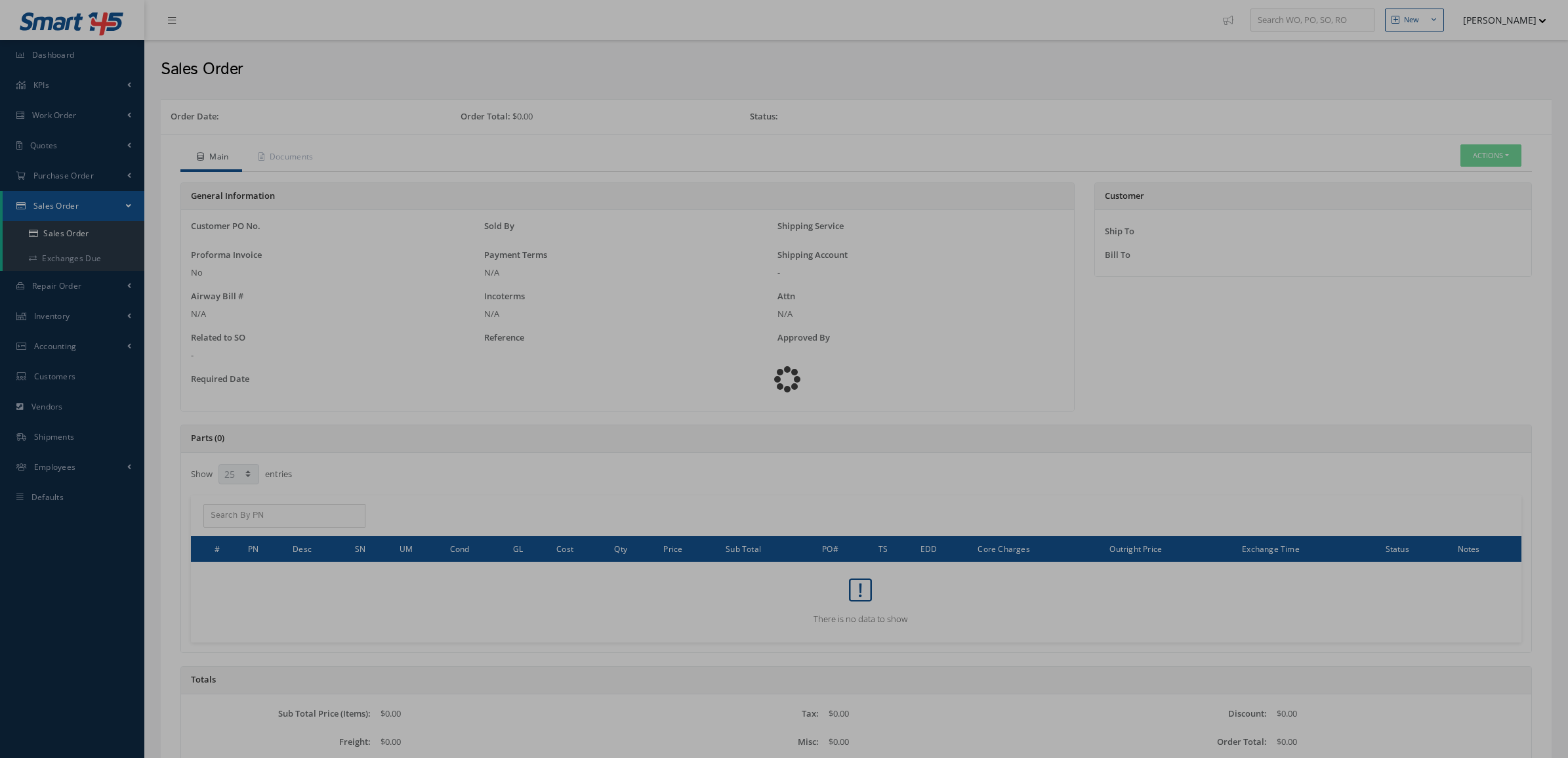
select select "25"
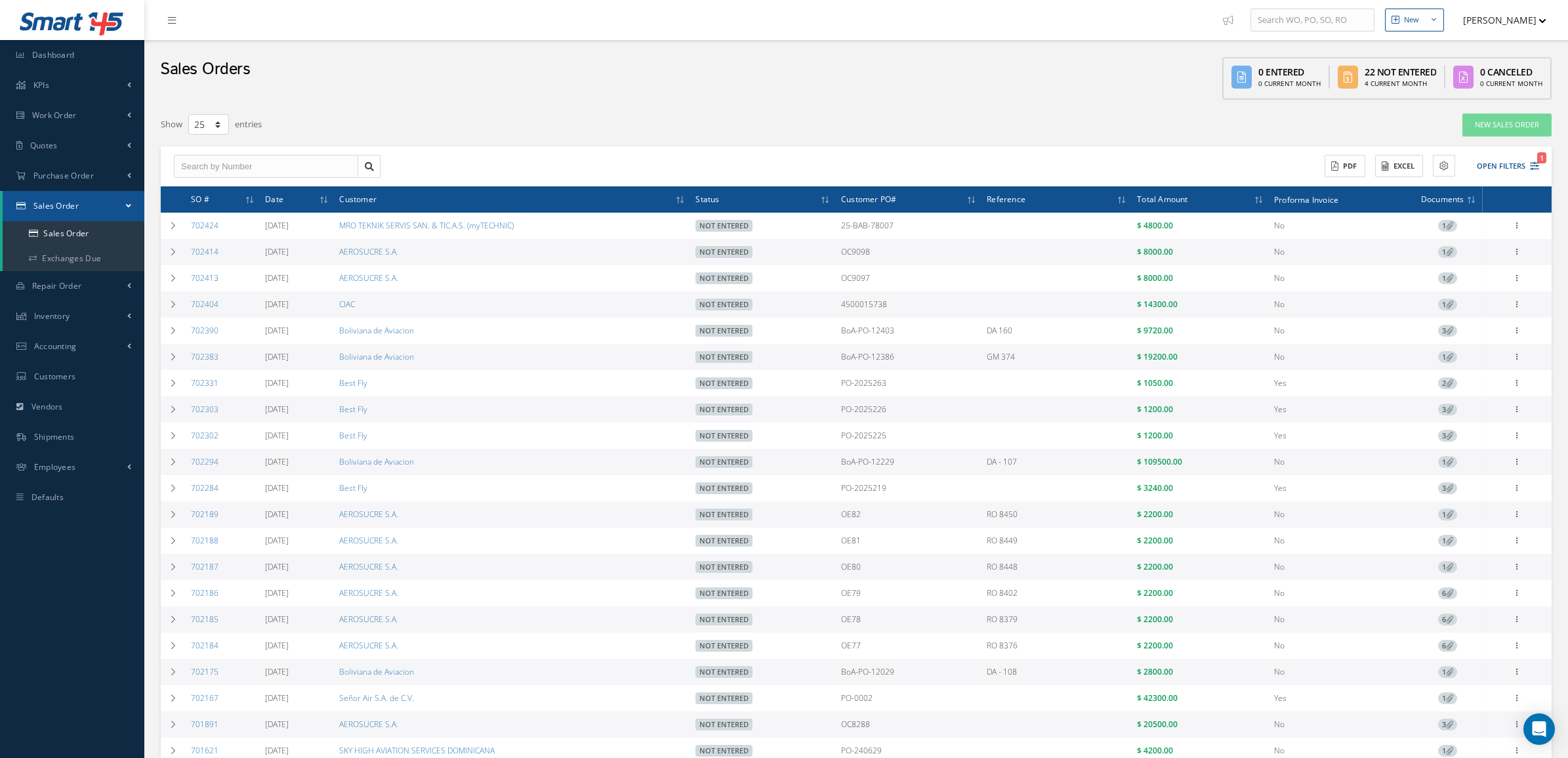
select select "25"
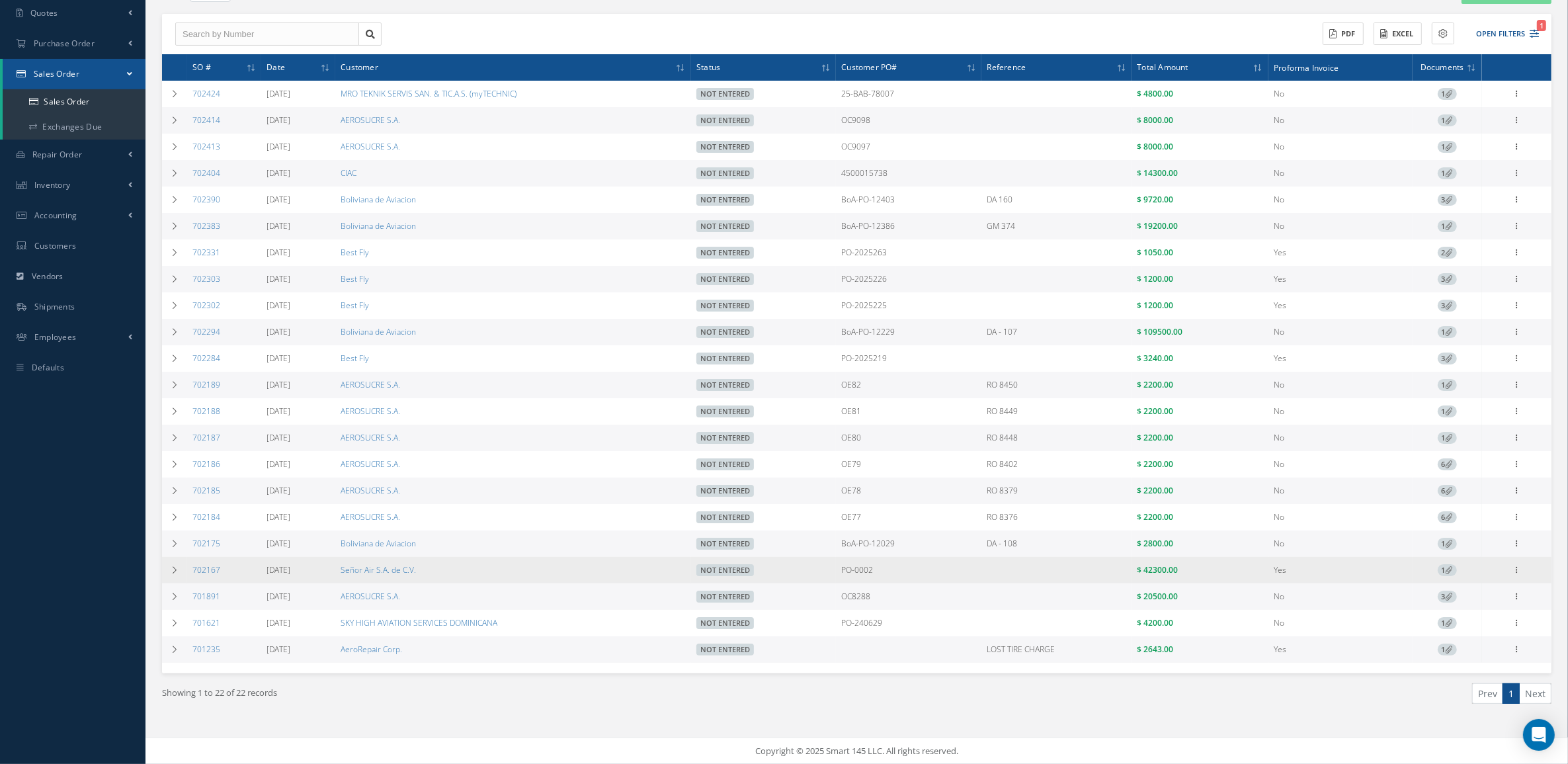
scroll to position [144, 0]
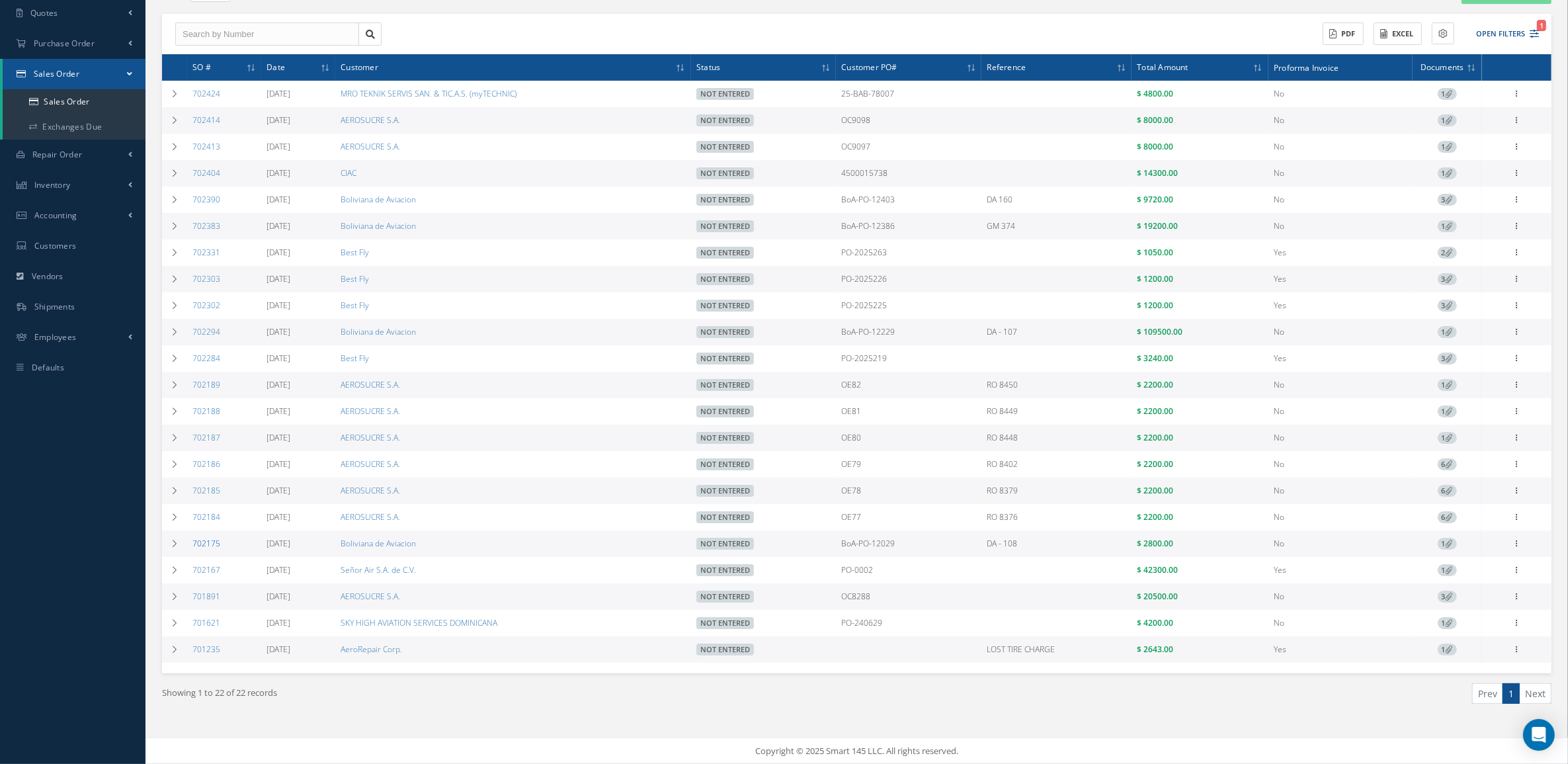
click at [215, 537] on link "702175" at bounding box center [206, 543] width 28 height 11
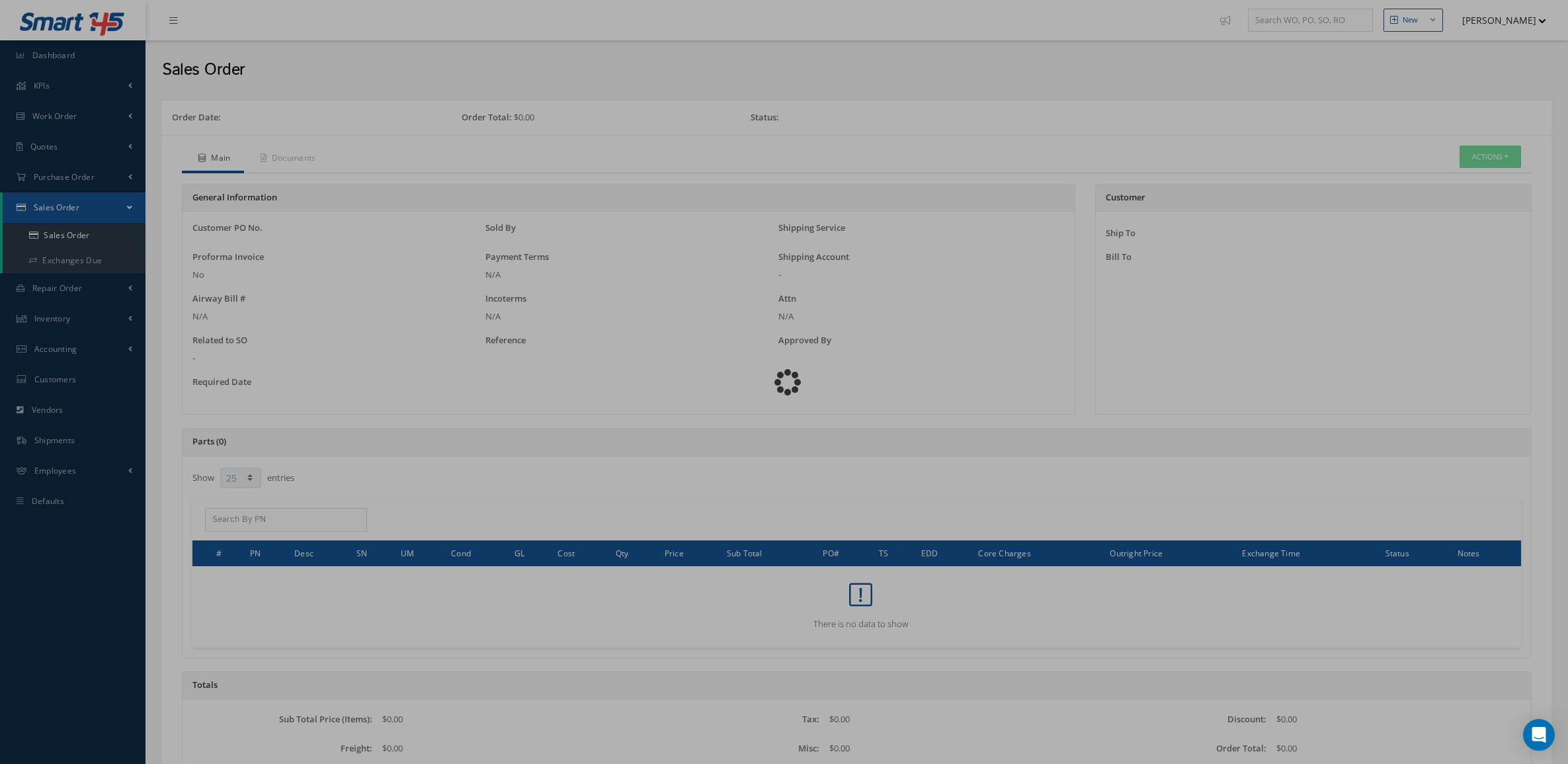
select select "25"
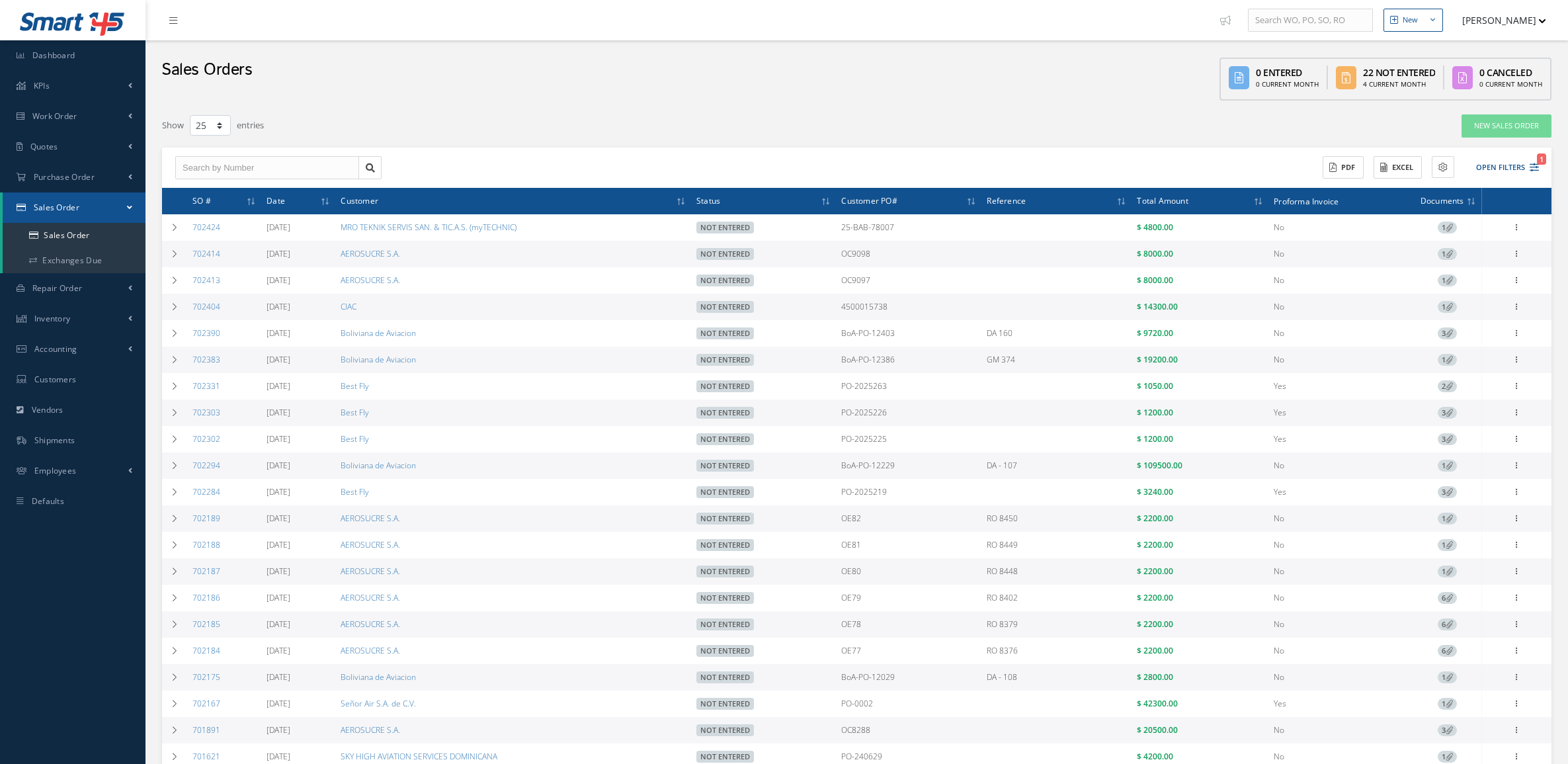
select select "25"
click at [1500, 173] on button "Open Filters 1" at bounding box center [1502, 168] width 75 height 22
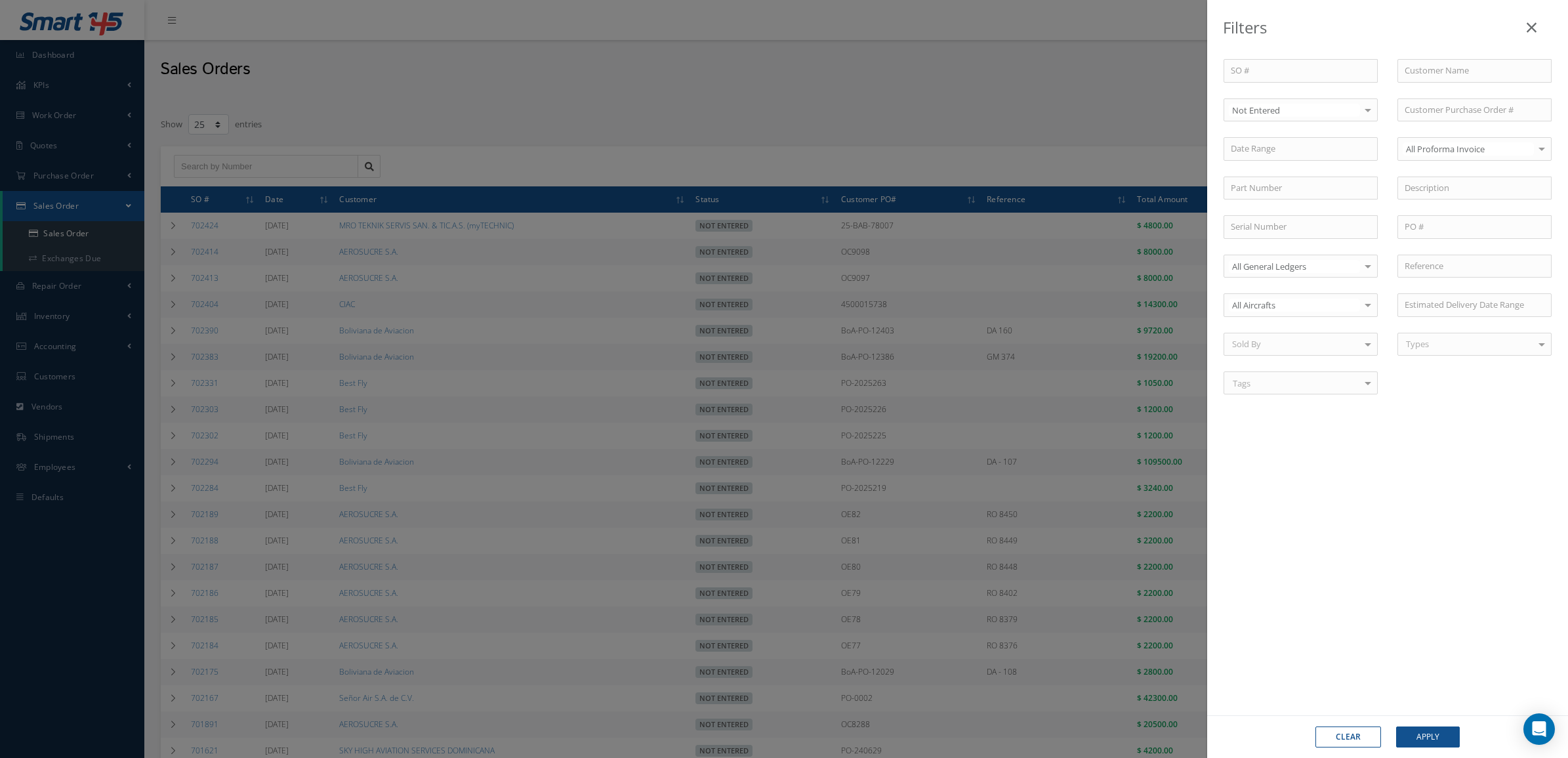
click at [1298, 119] on div "Not Entered" at bounding box center [1300, 110] width 154 height 24
click at [1300, 157] on span "Entered" at bounding box center [1300, 155] width 153 height 22
click at [1435, 81] on input "text" at bounding box center [1474, 71] width 154 height 24
click at [1440, 101] on div "Boliviana de Aviacion" at bounding box center [1474, 95] width 153 height 24
type input "Boliviana de Aviacion"
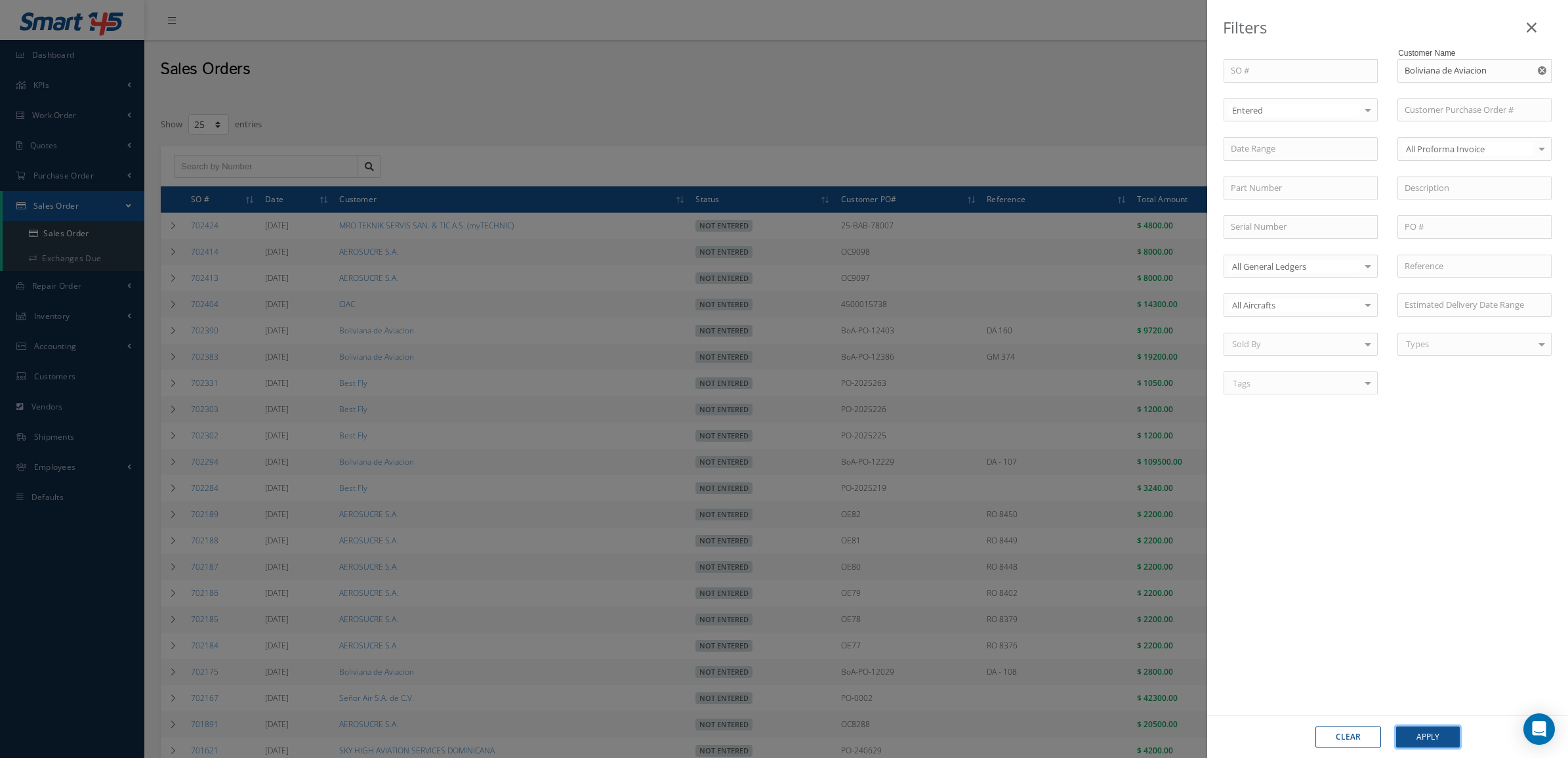
click at [1418, 727] on button "Apply" at bounding box center [1427, 737] width 63 height 21
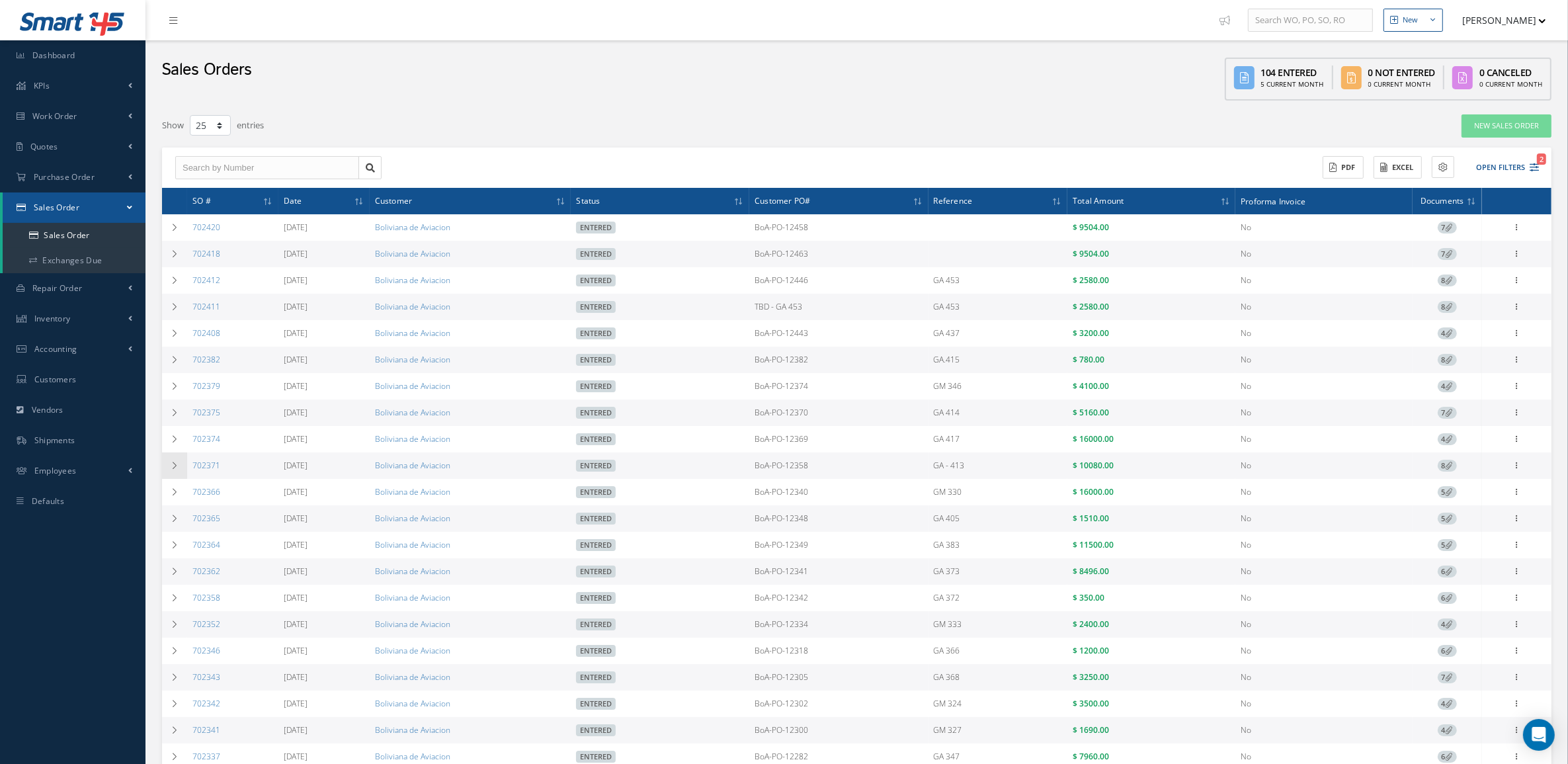
click at [170, 474] on td at bounding box center [175, 465] width 26 height 26
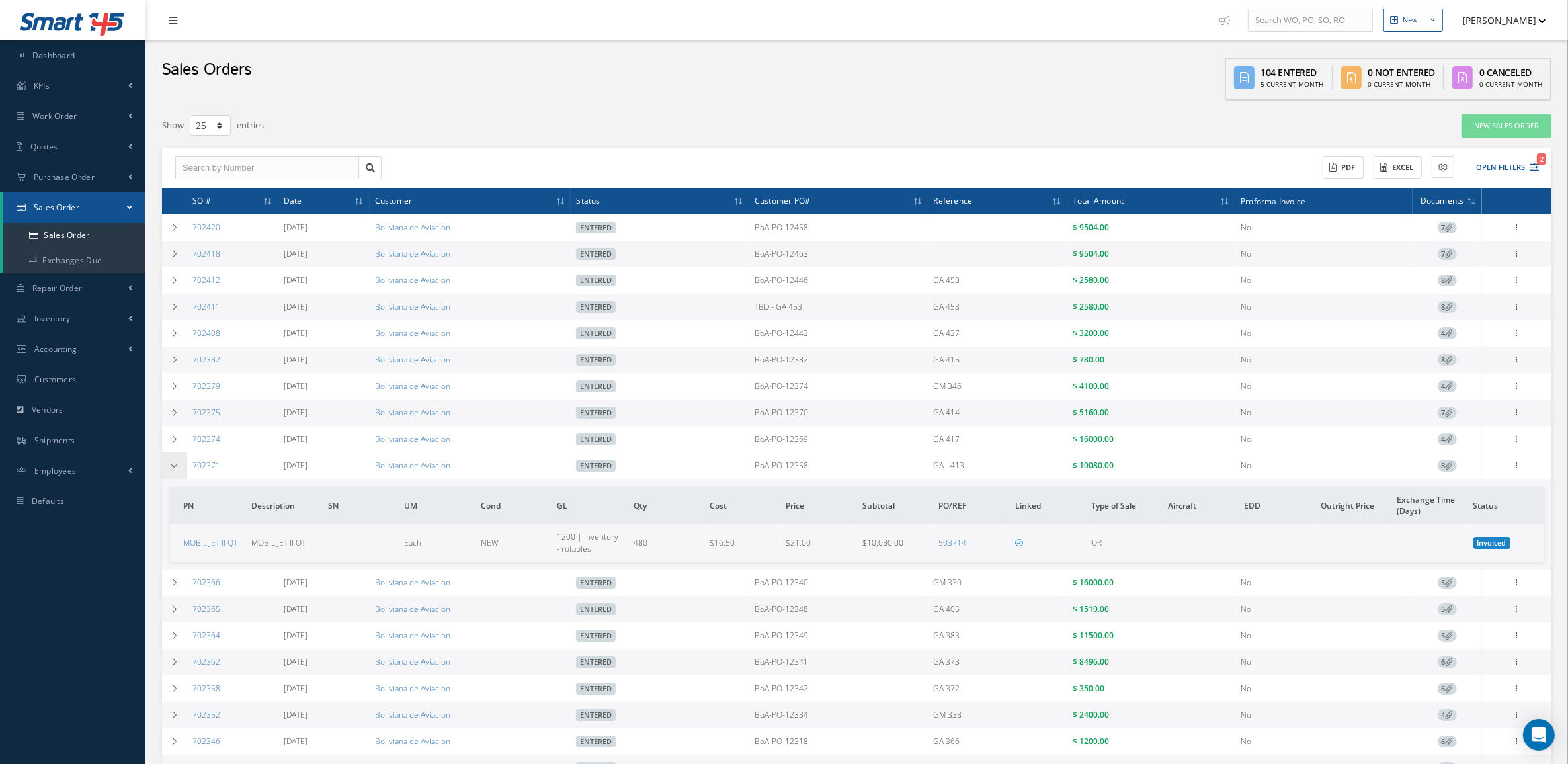
click at [170, 474] on td at bounding box center [175, 465] width 26 height 26
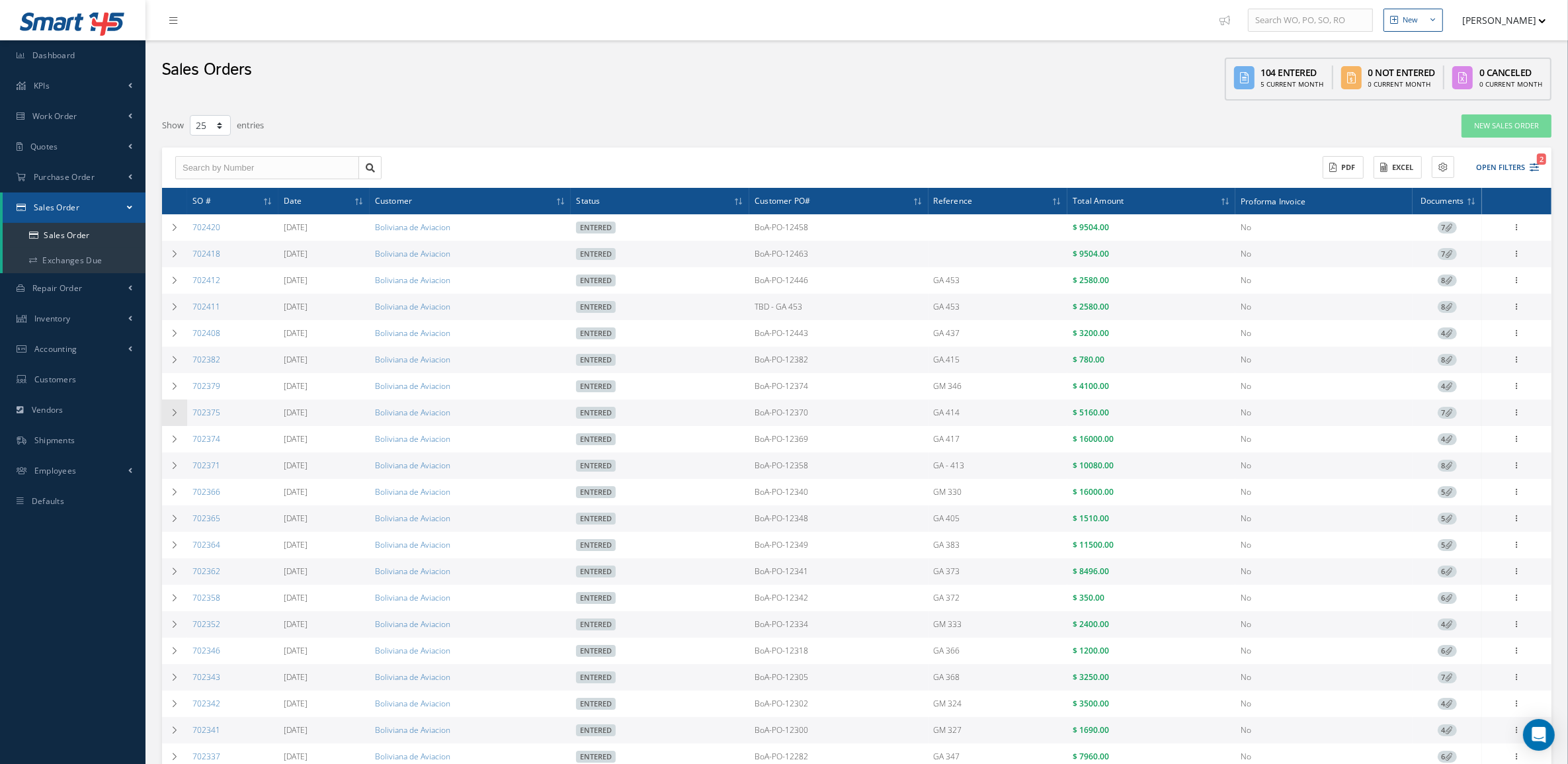
click at [176, 416] on icon at bounding box center [175, 412] width 9 height 8
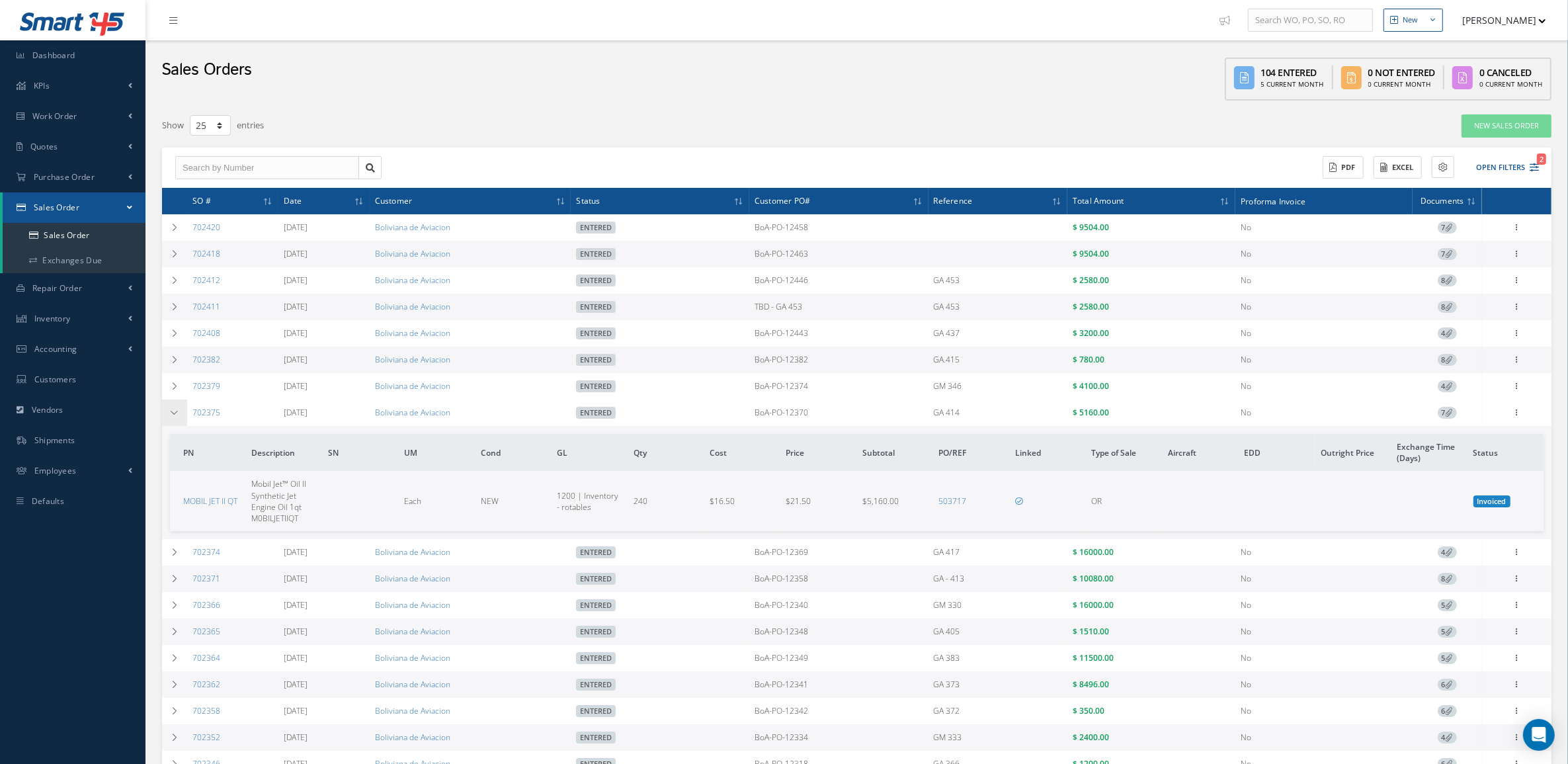
click at [176, 416] on icon at bounding box center [175, 412] width 9 height 8
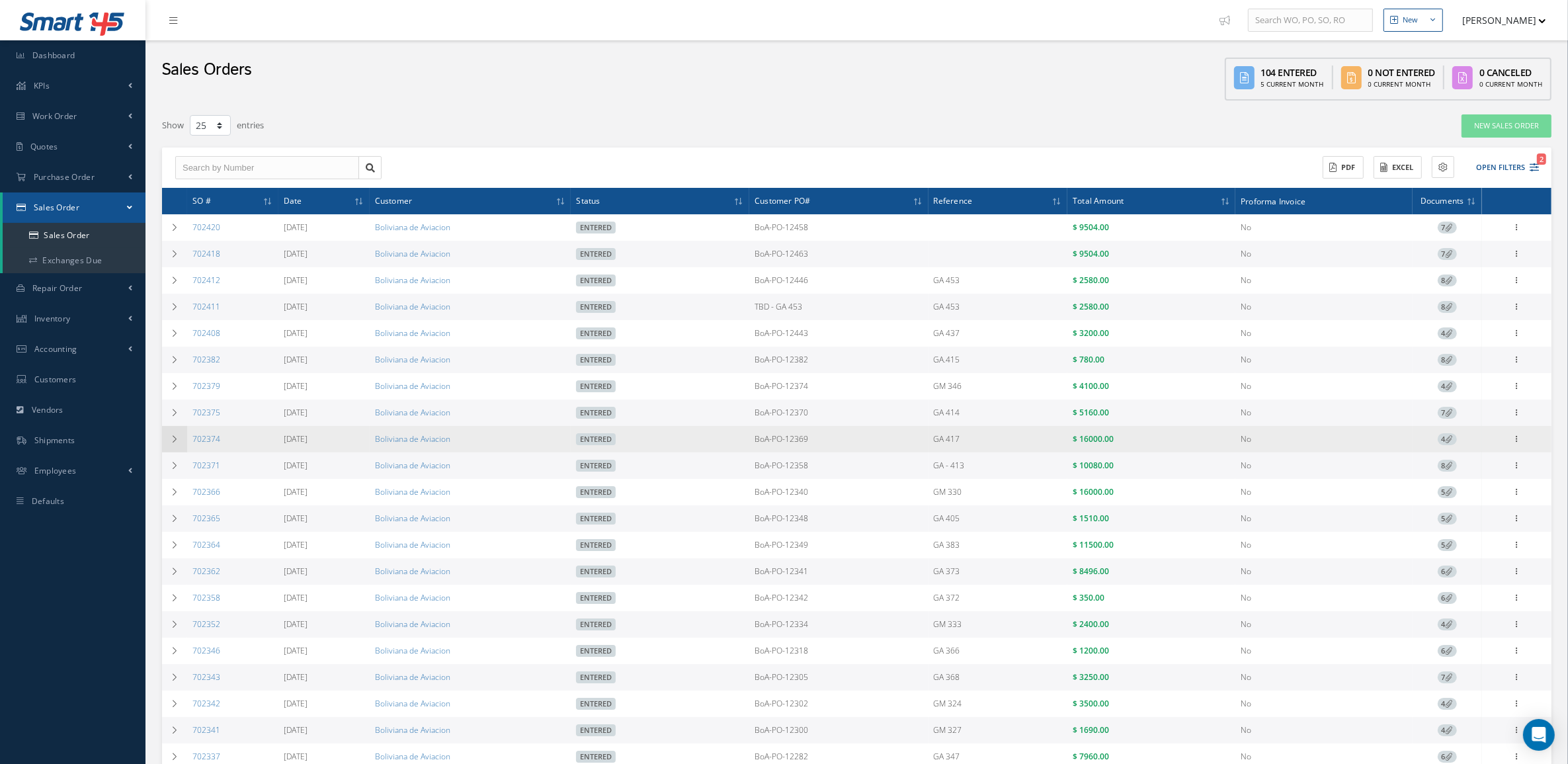
click at [176, 443] on icon at bounding box center [175, 439] width 9 height 8
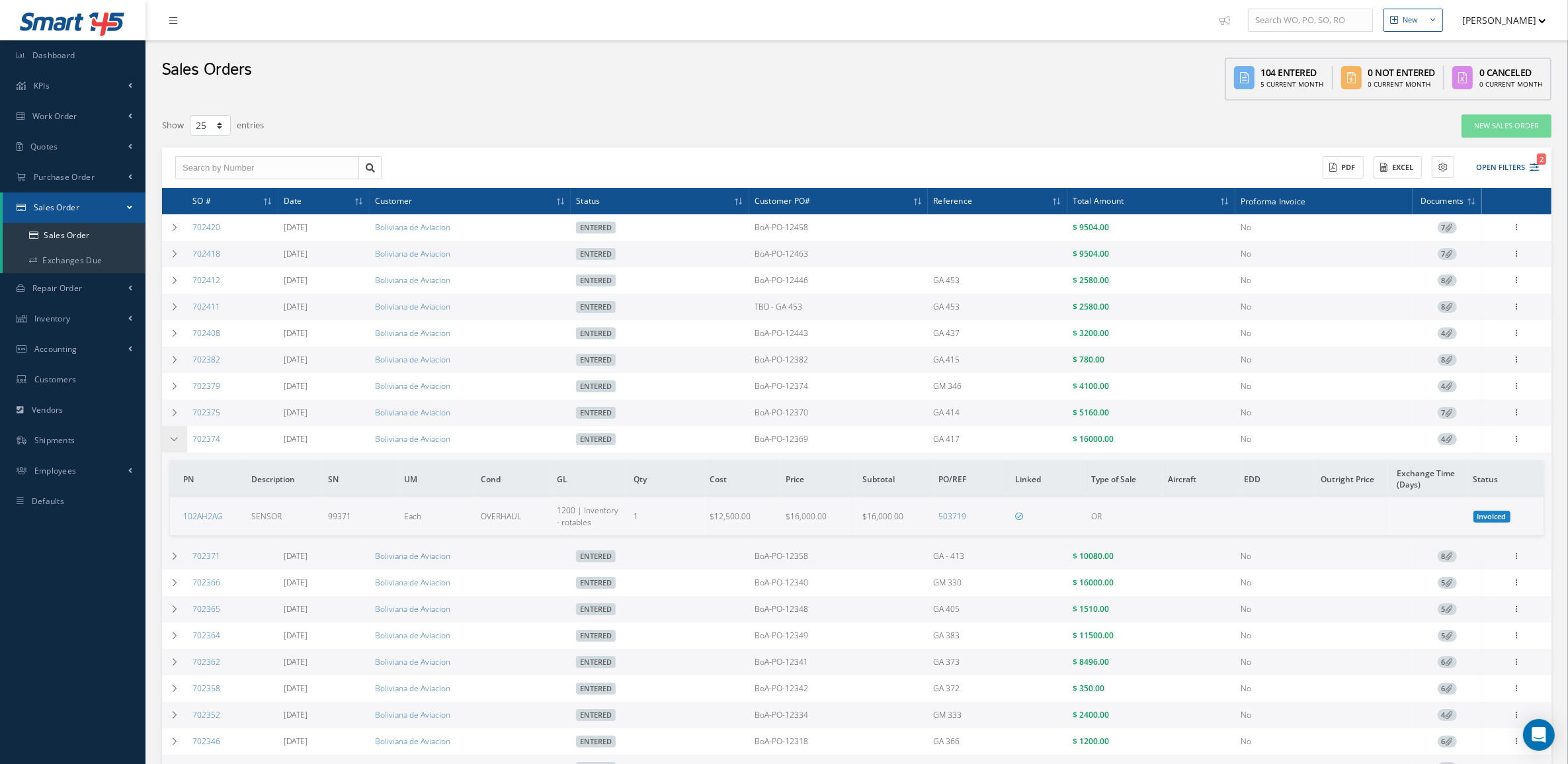
click at [176, 443] on icon at bounding box center [175, 439] width 9 height 8
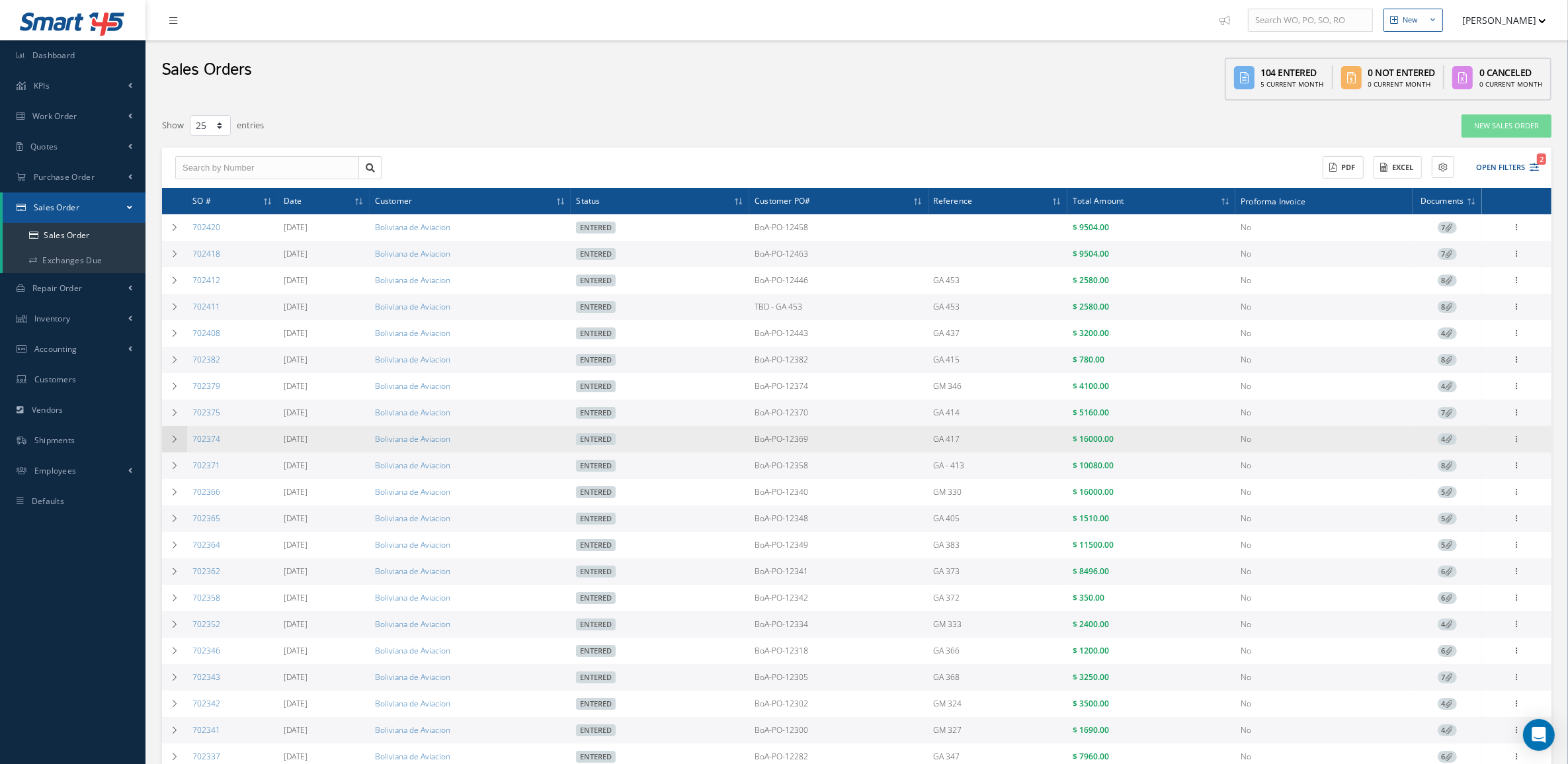
click at [176, 443] on icon at bounding box center [175, 439] width 9 height 8
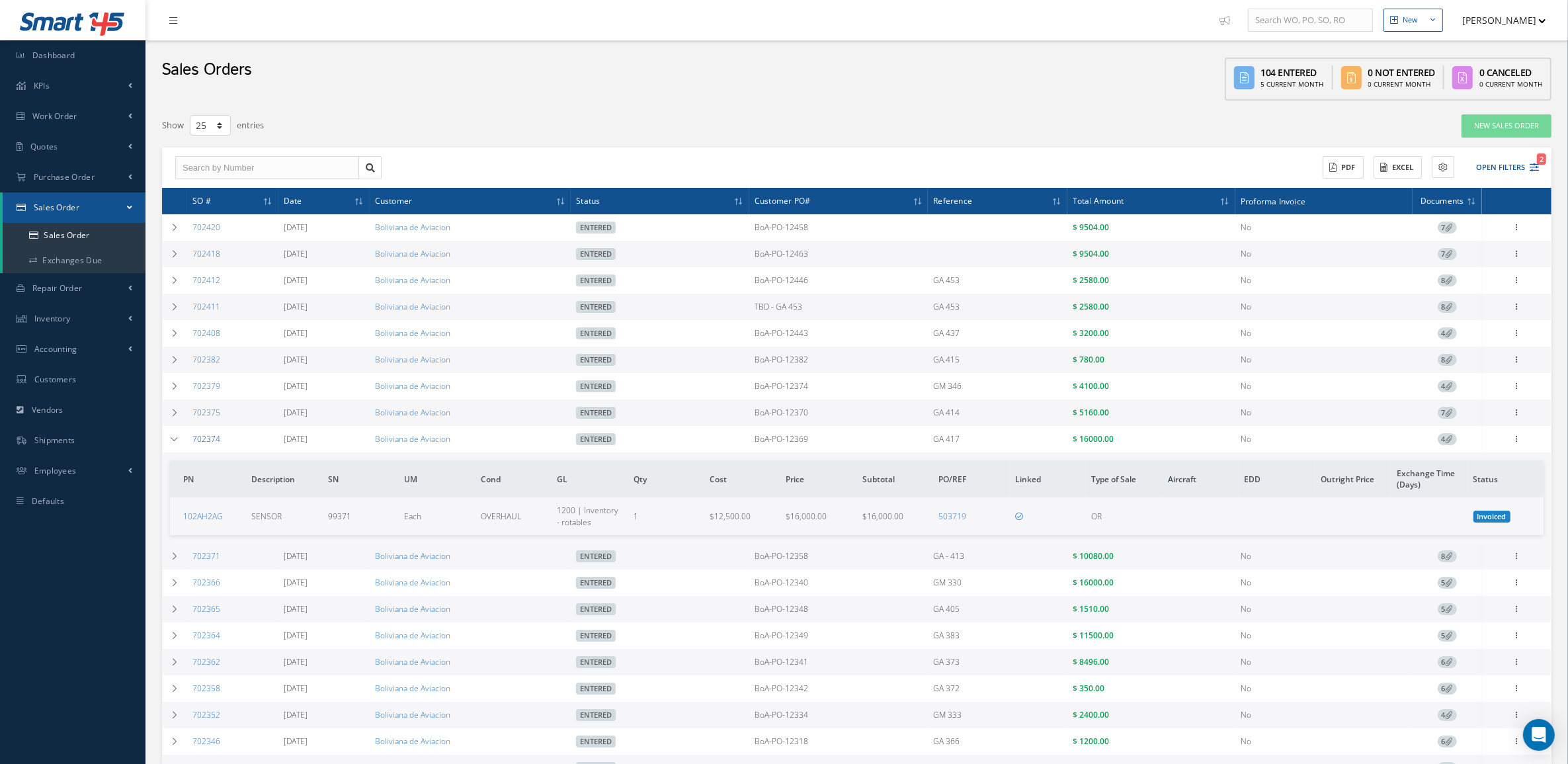
click at [217, 442] on link "702374" at bounding box center [206, 439] width 28 height 11
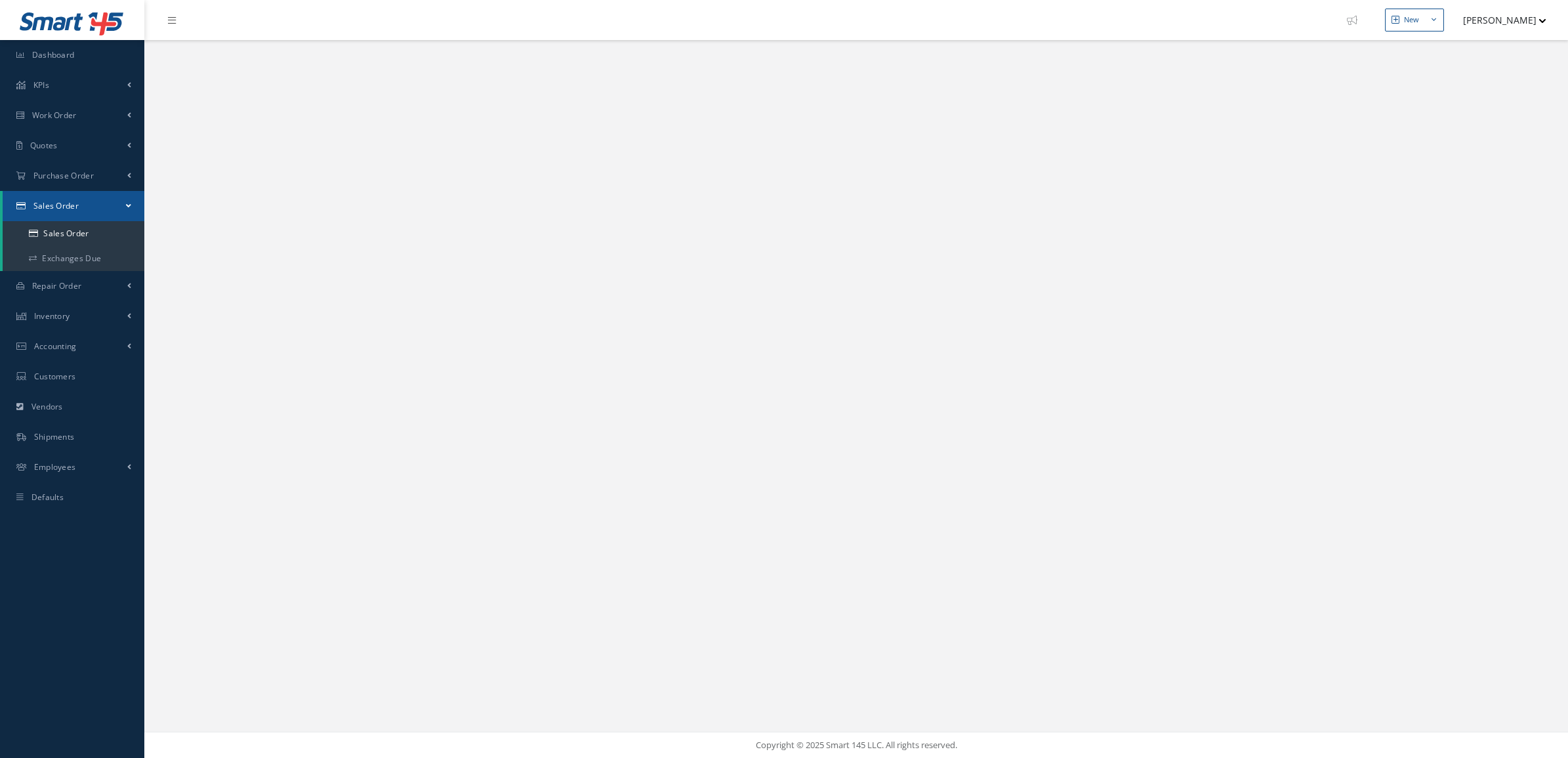
select select "25"
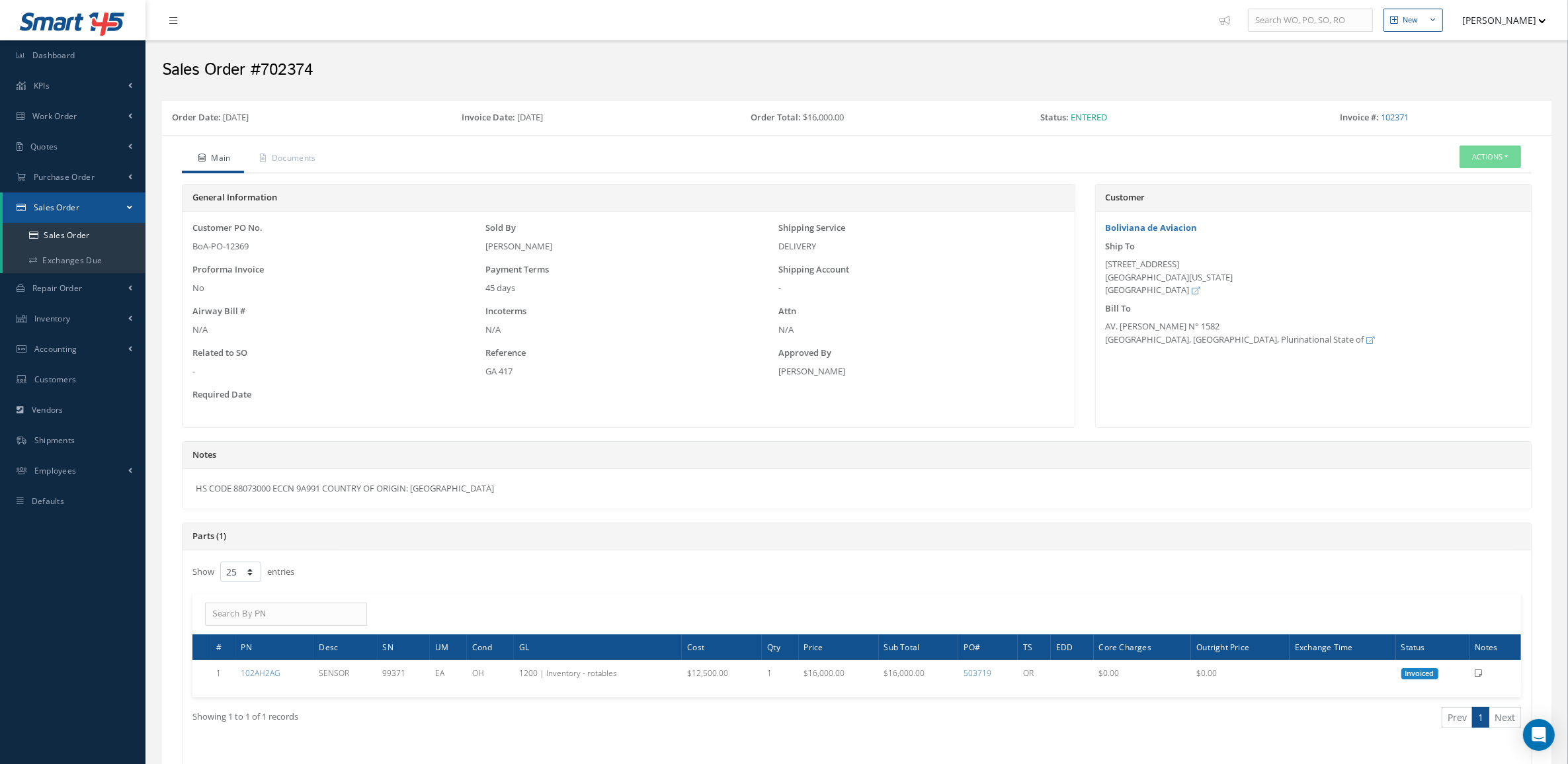
drag, startPoint x: 468, startPoint y: 493, endPoint x: 149, endPoint y: 488, distance: 319.0
click at [149, 488] on div "New New Work Order New Purchase Order New Customer Quote New Sales Order New Re…" at bounding box center [857, 563] width 1422 height 1126
copy div "HS CODE 88073000 ECCN 9A991 COUNTRY OF ORIGIN: [GEOGRAPHIC_DATA]"
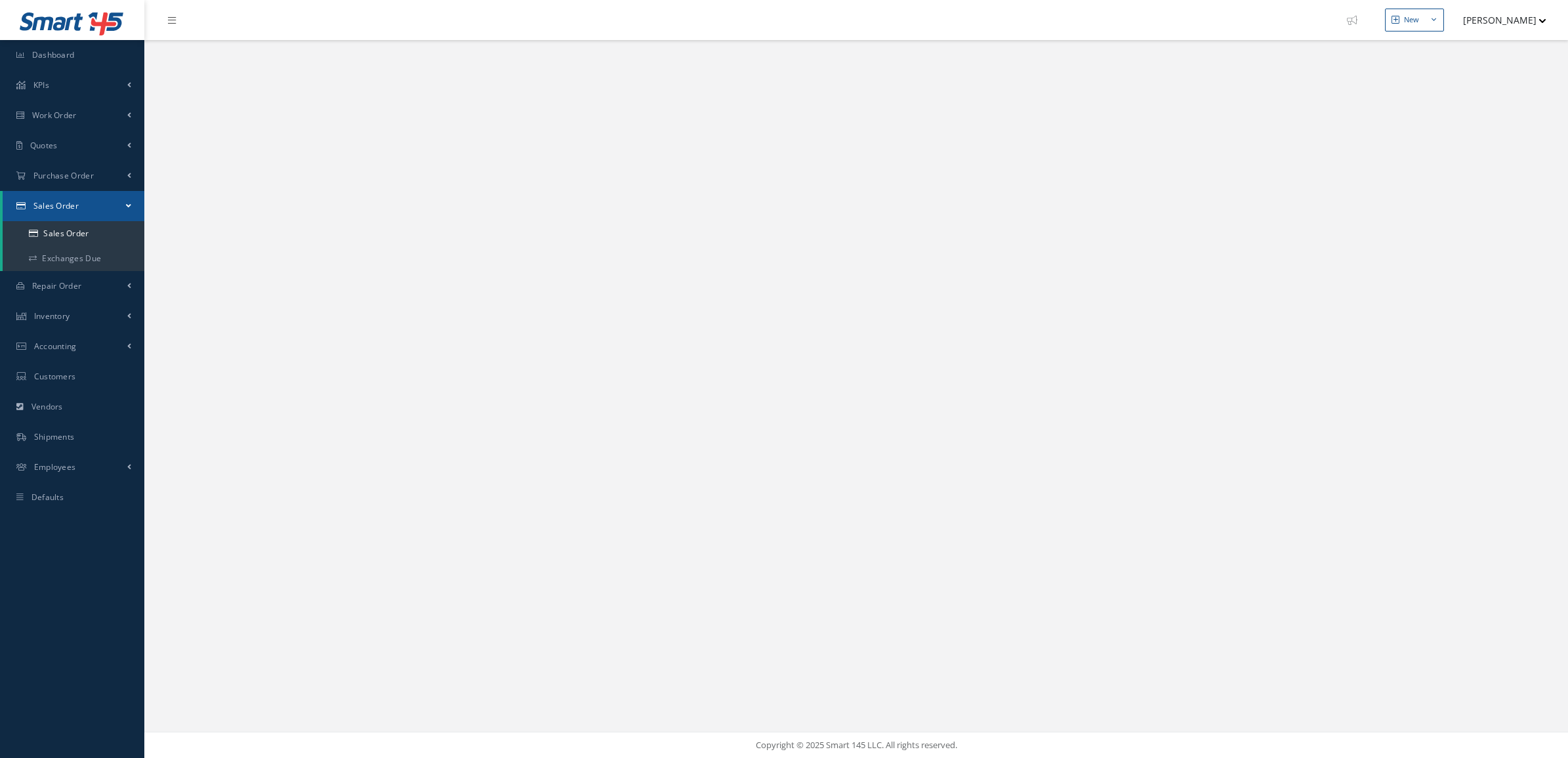
select select "25"
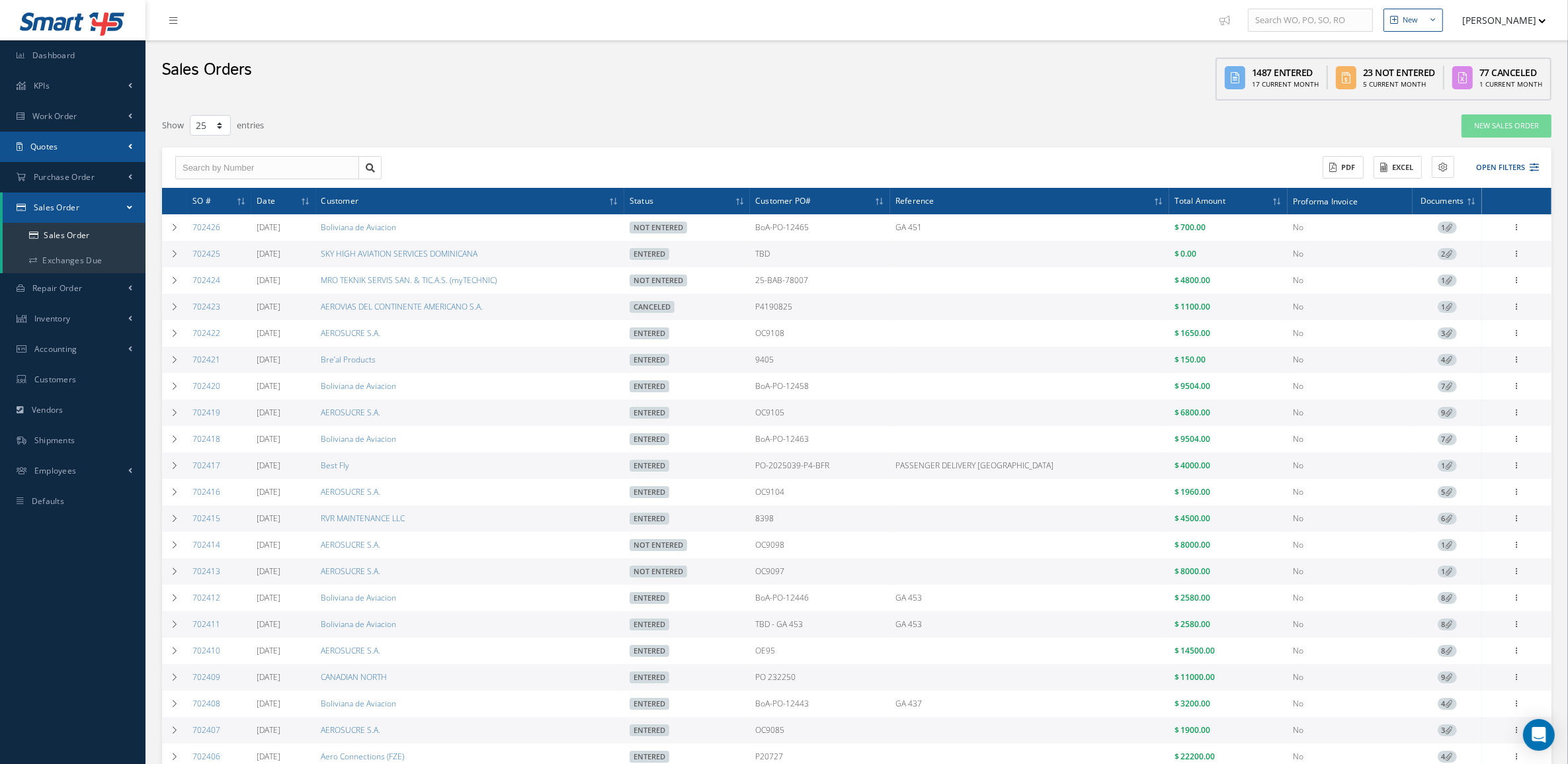
click at [60, 147] on link "Quotes" at bounding box center [72, 147] width 146 height 31
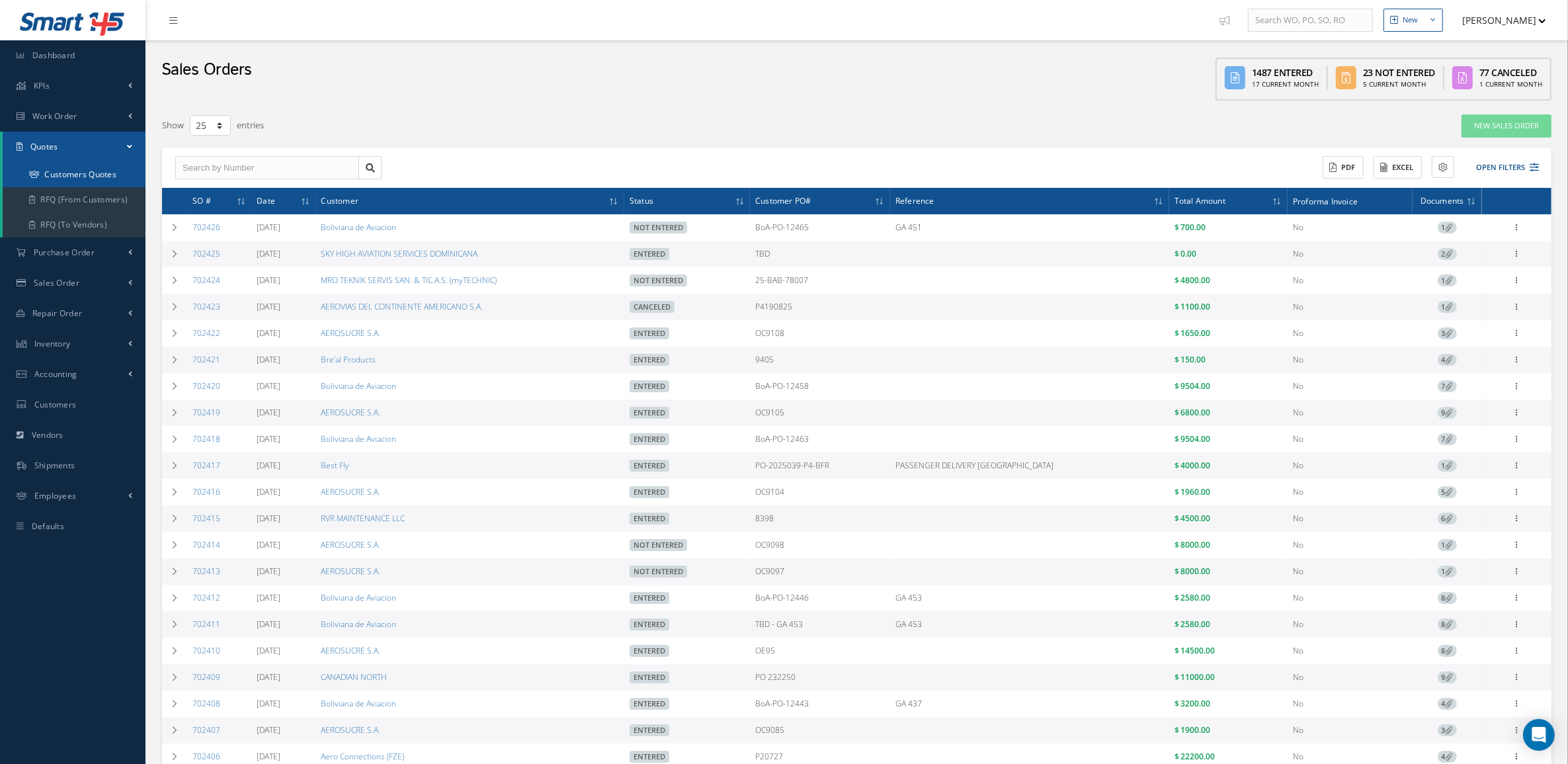
click at [76, 182] on link "Customers Quotes" at bounding box center [74, 175] width 143 height 26
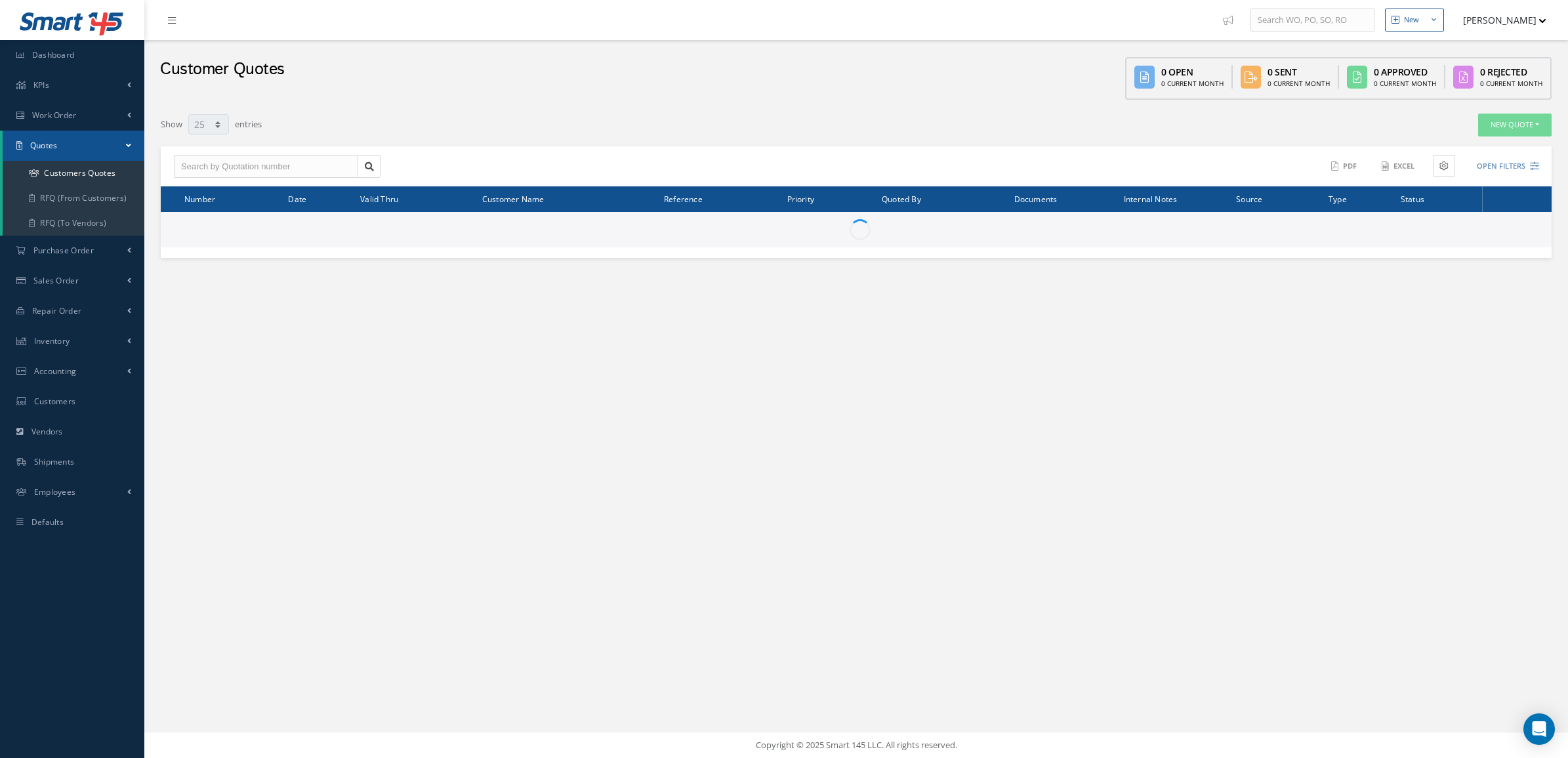
select select "25"
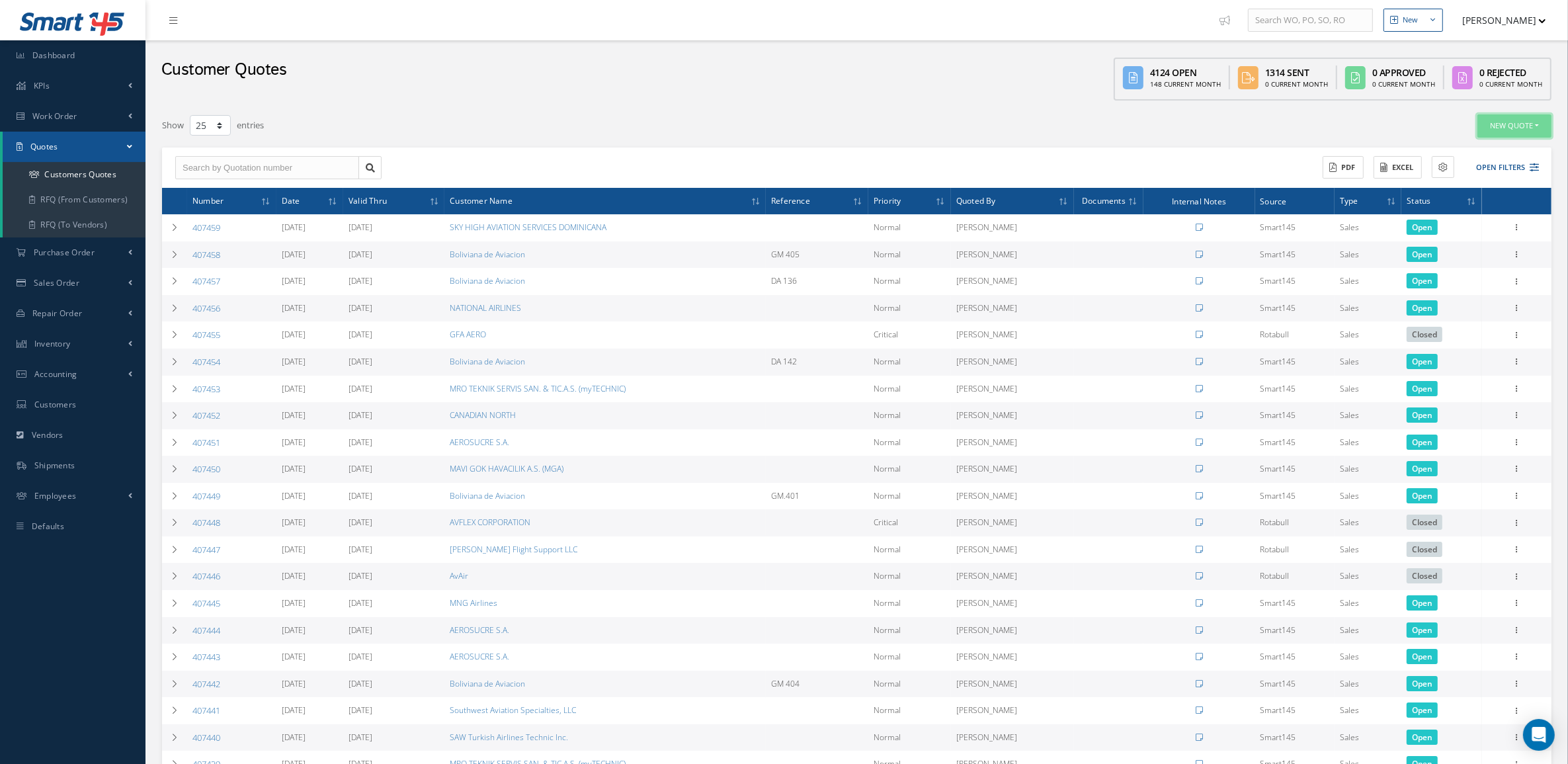
click at [1503, 123] on button "New Quote" at bounding box center [1514, 125] width 74 height 23
click at [1196, 129] on div "New Quote Sales Quote Service Quote" at bounding box center [1264, 125] width 575 height 23
click at [1500, 167] on button "Open Filters" at bounding box center [1502, 168] width 75 height 22
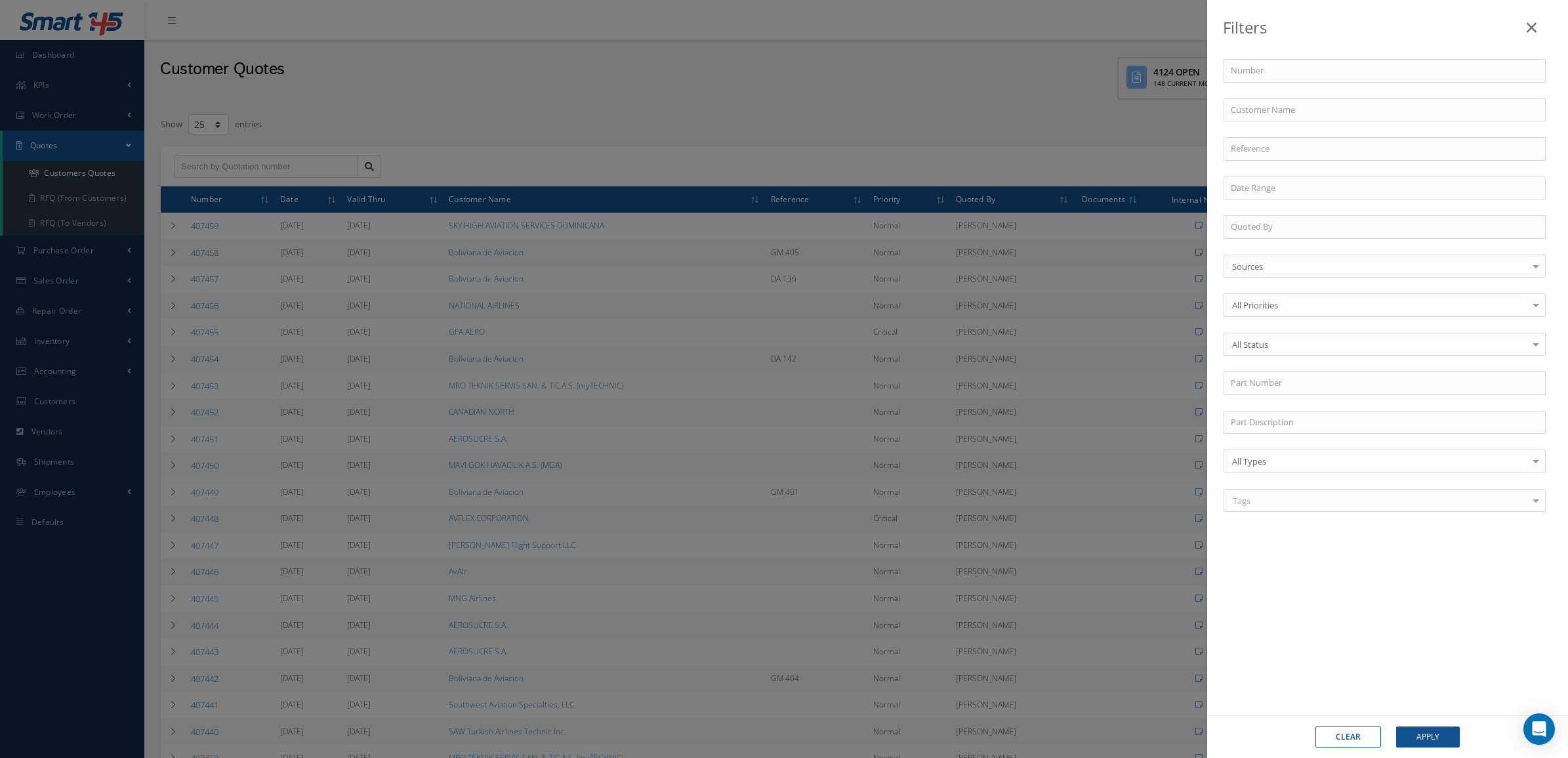
click at [907, 73] on div "Filters Number Customer Name Reference Quoted By Sources Sources Smart145 Rotab…" at bounding box center [784, 379] width 1568 height 758
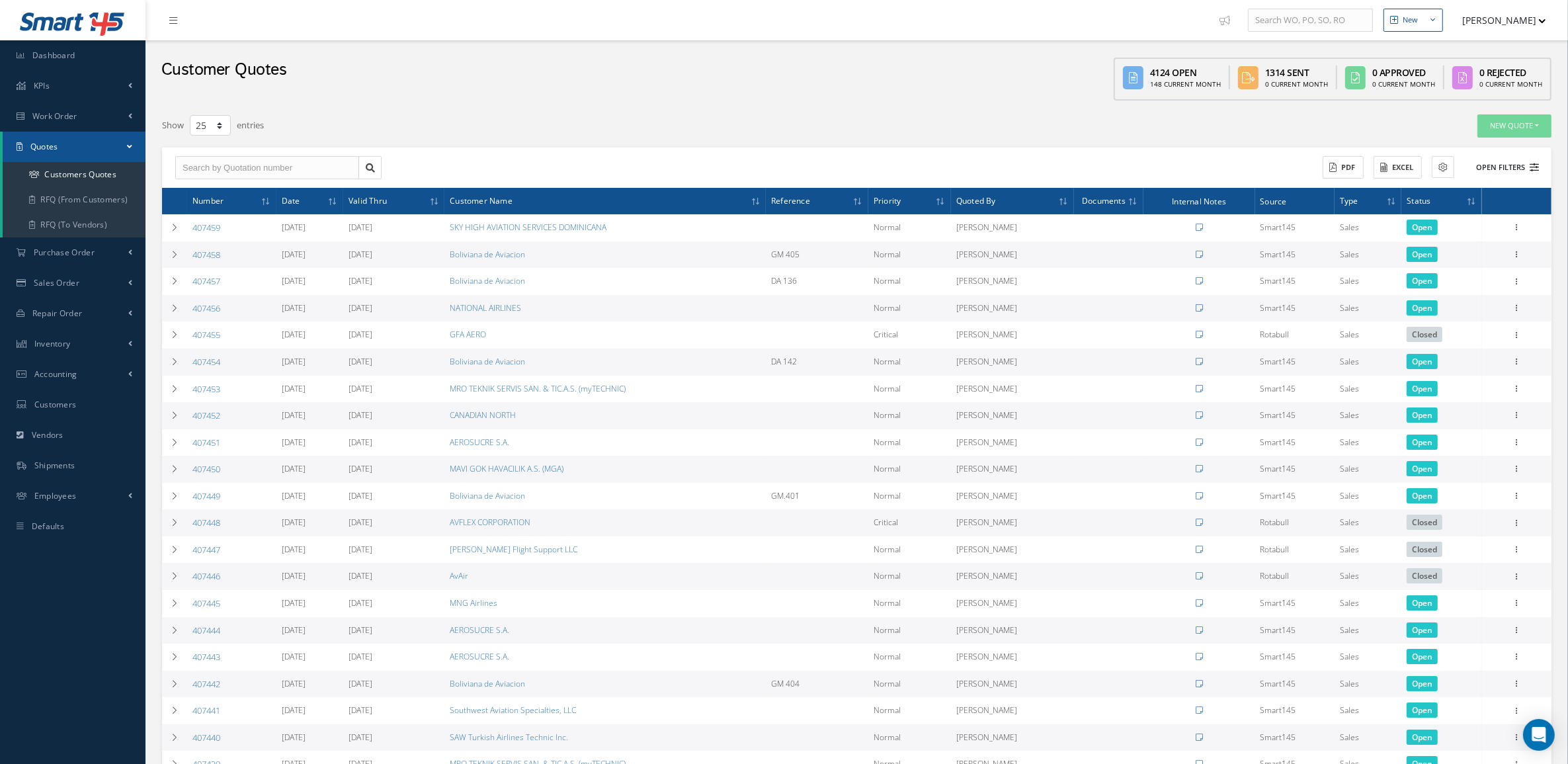
click at [1502, 169] on button "Open Filters" at bounding box center [1502, 168] width 75 height 22
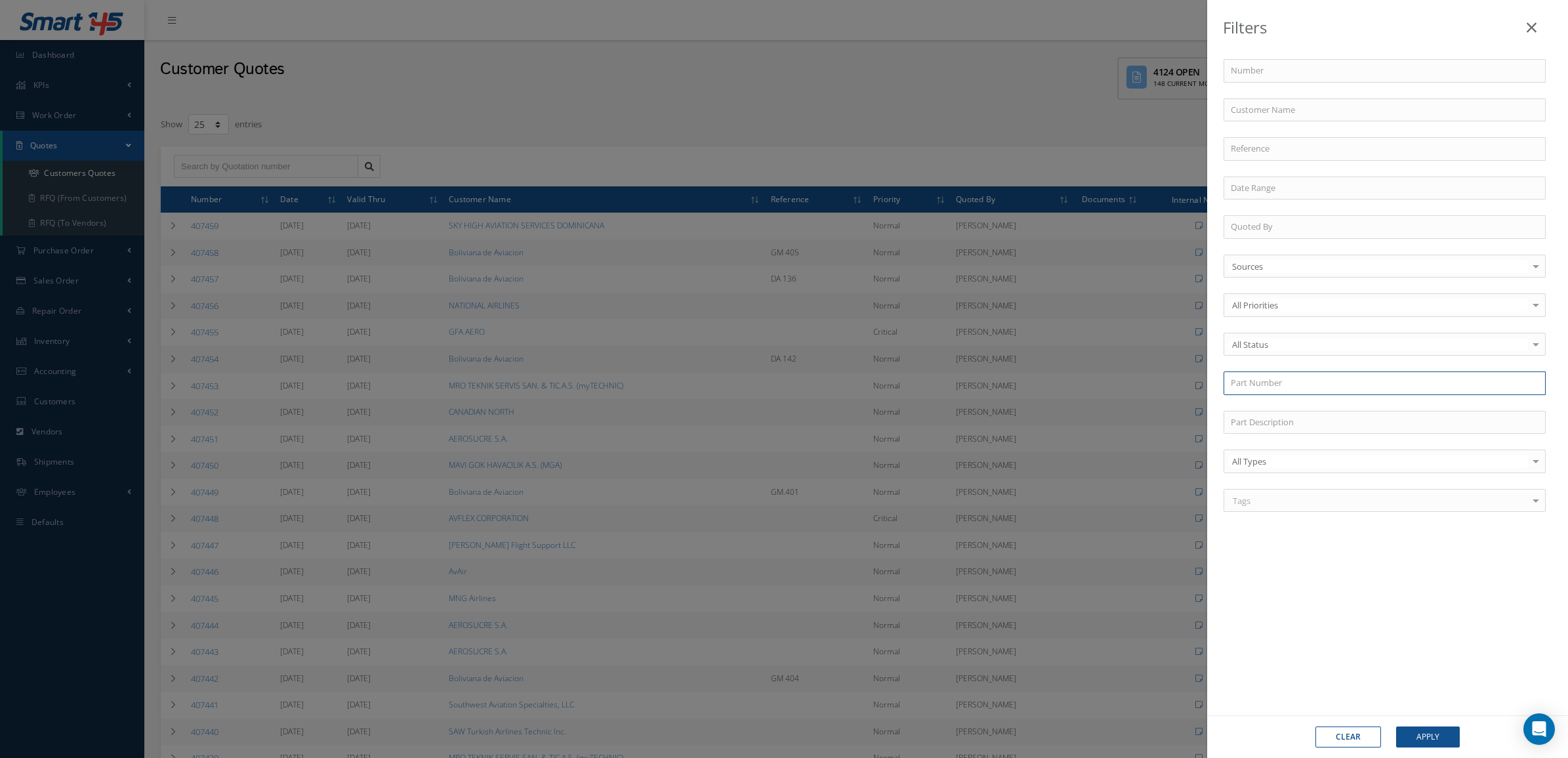
click at [1263, 378] on input "text" at bounding box center [1384, 384] width 322 height 24
click at [1281, 379] on input "text" at bounding box center [1384, 384] width 322 height 24
paste input "9525152"
type input "9525152"
click at [1284, 405] on div "9525152" at bounding box center [1385, 407] width 308 height 14
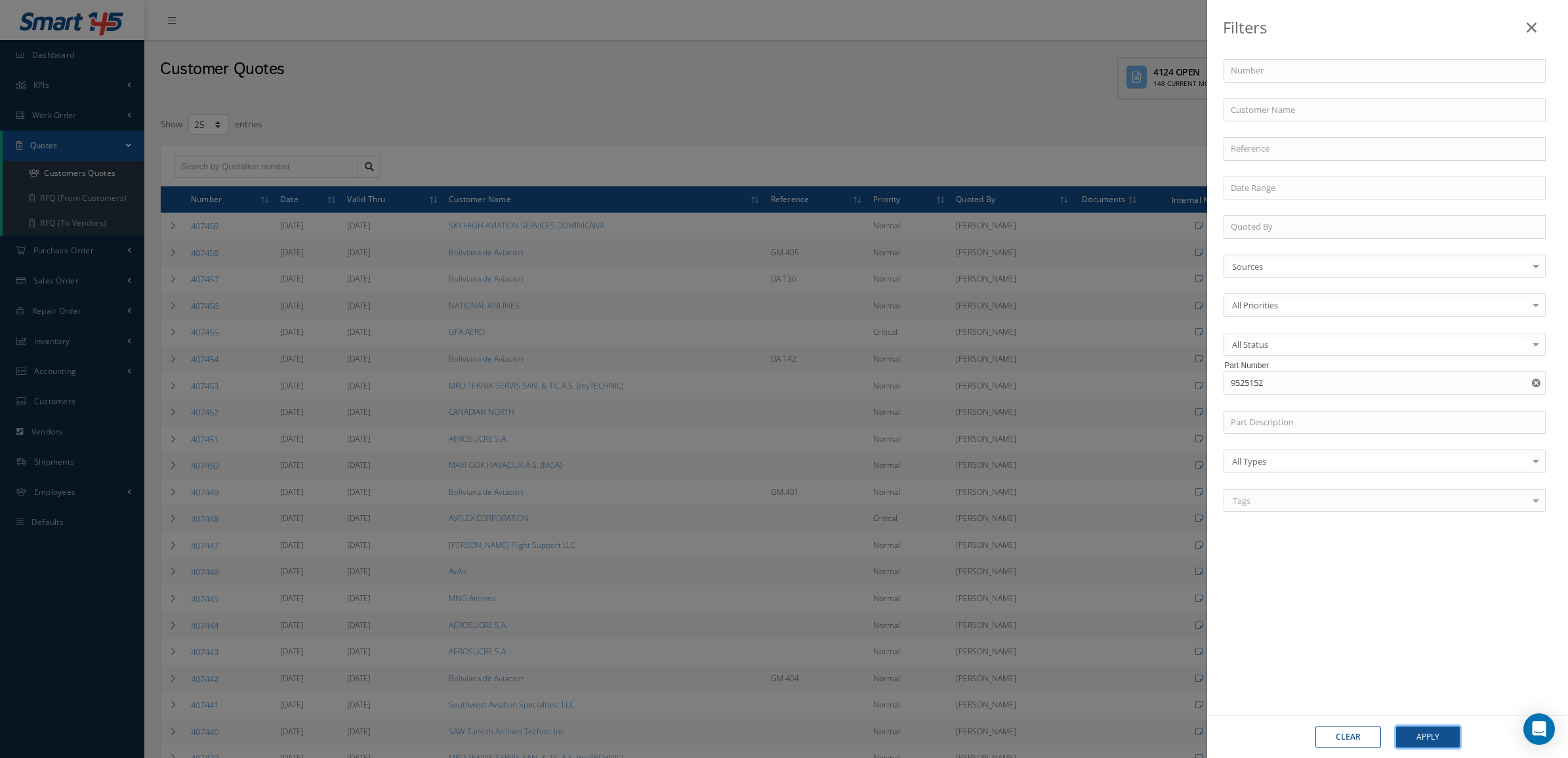
click at [1434, 733] on button "Apply" at bounding box center [1427, 737] width 63 height 21
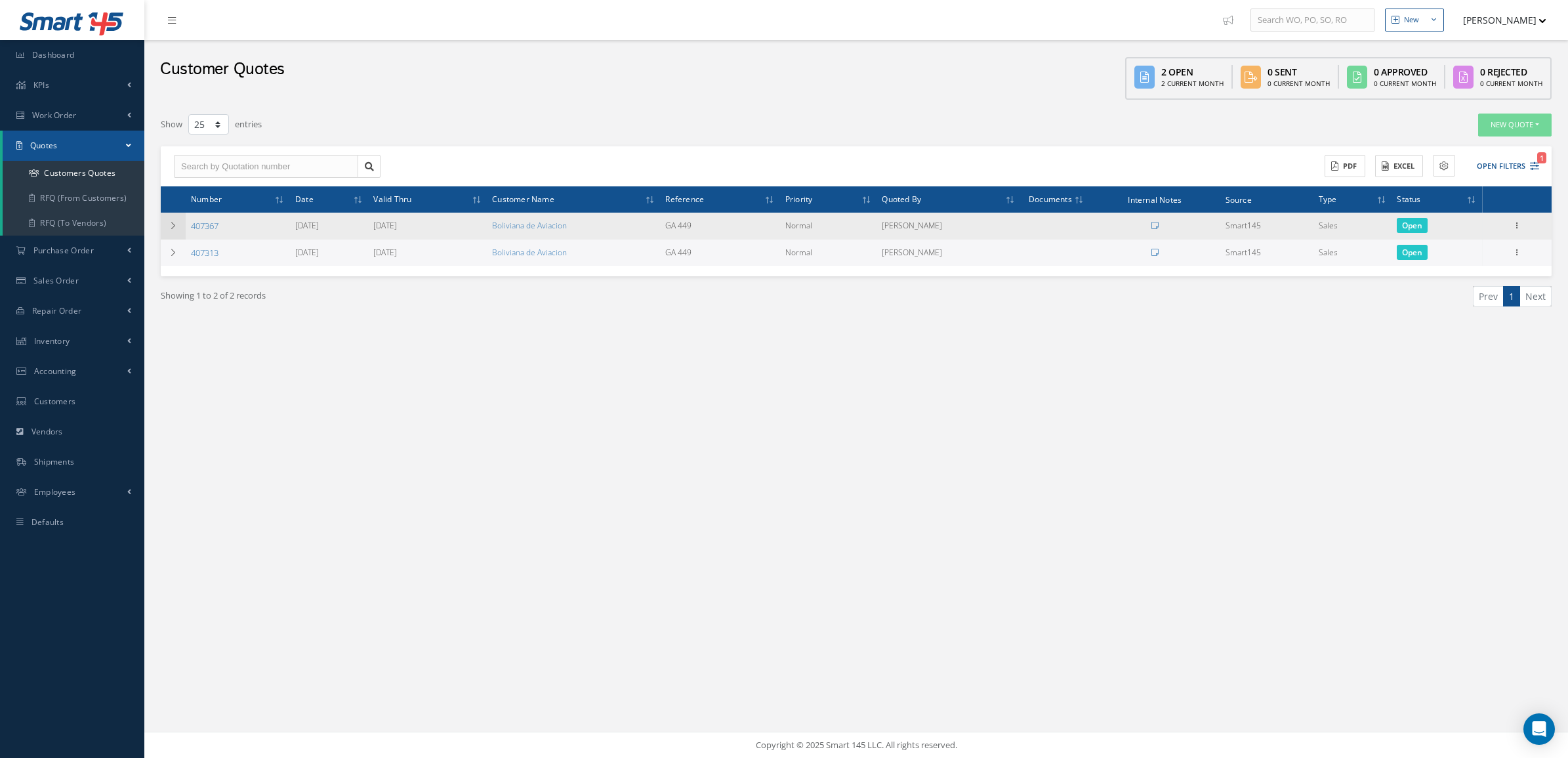
click at [166, 221] on td at bounding box center [173, 226] width 25 height 27
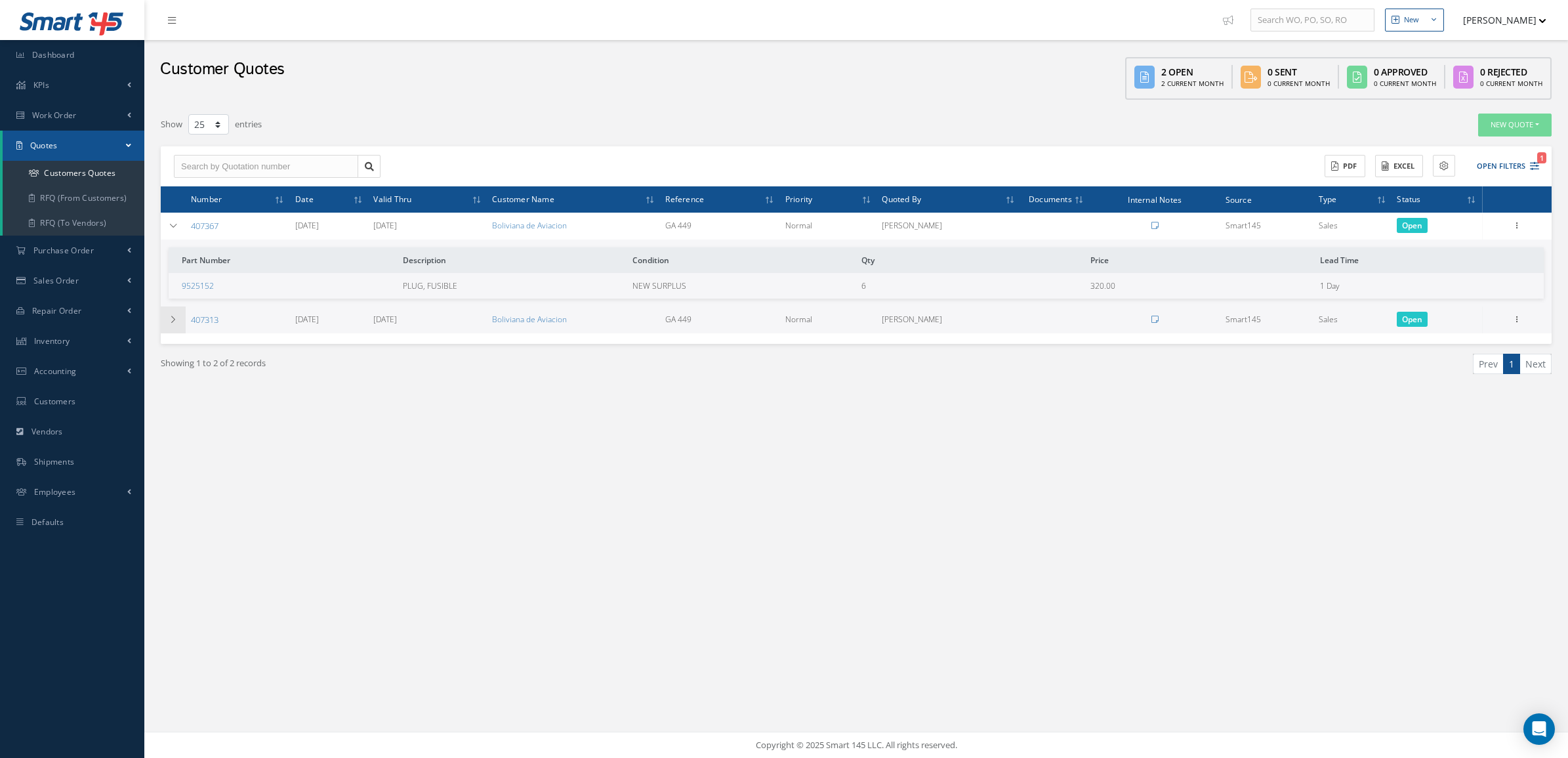
click at [172, 324] on td at bounding box center [173, 320] width 25 height 27
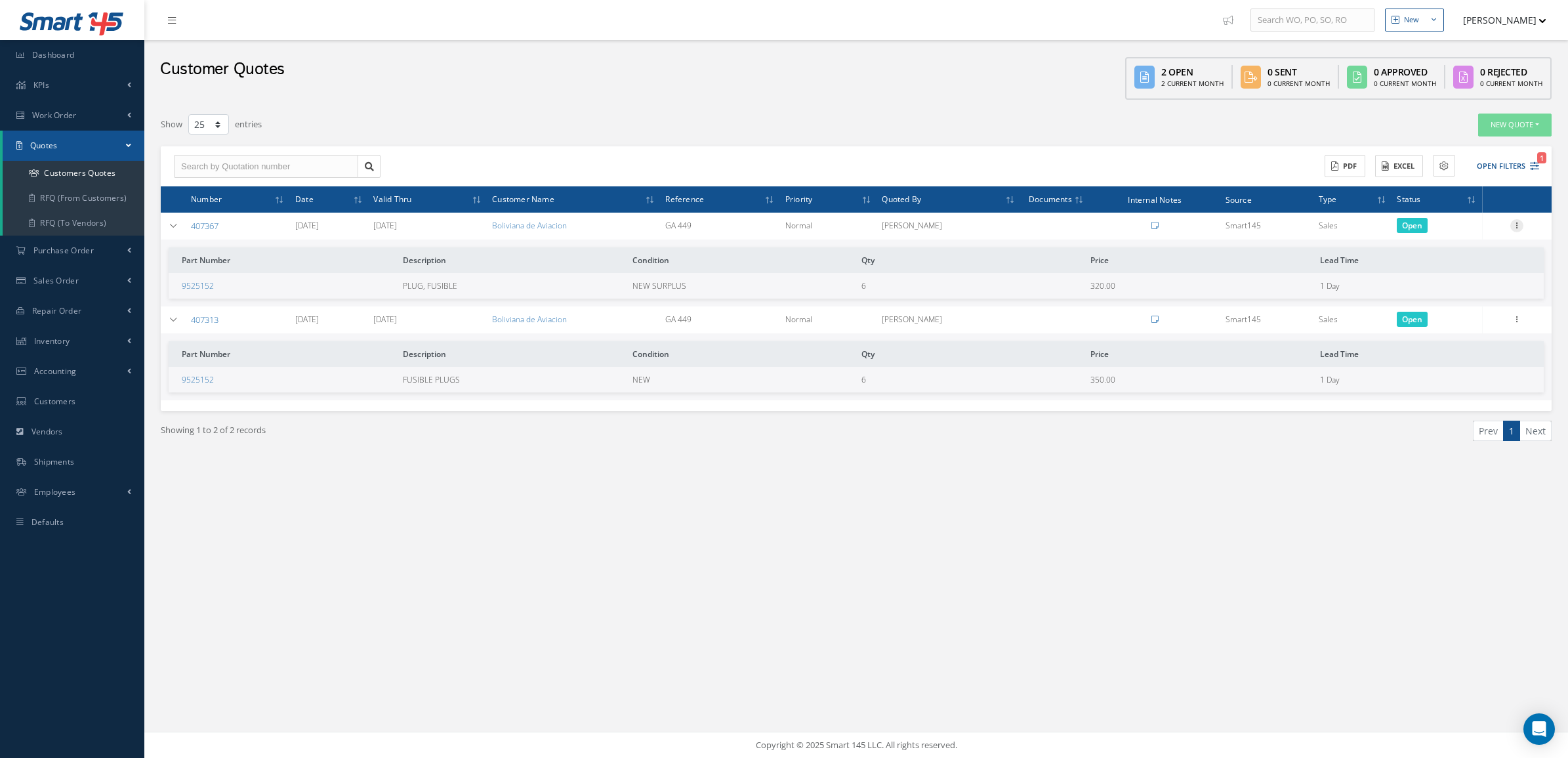
click at [1522, 227] on icon at bounding box center [1517, 224] width 14 height 10
click at [1475, 297] on link "Convert to Sales Order" at bounding box center [1456, 307] width 104 height 27
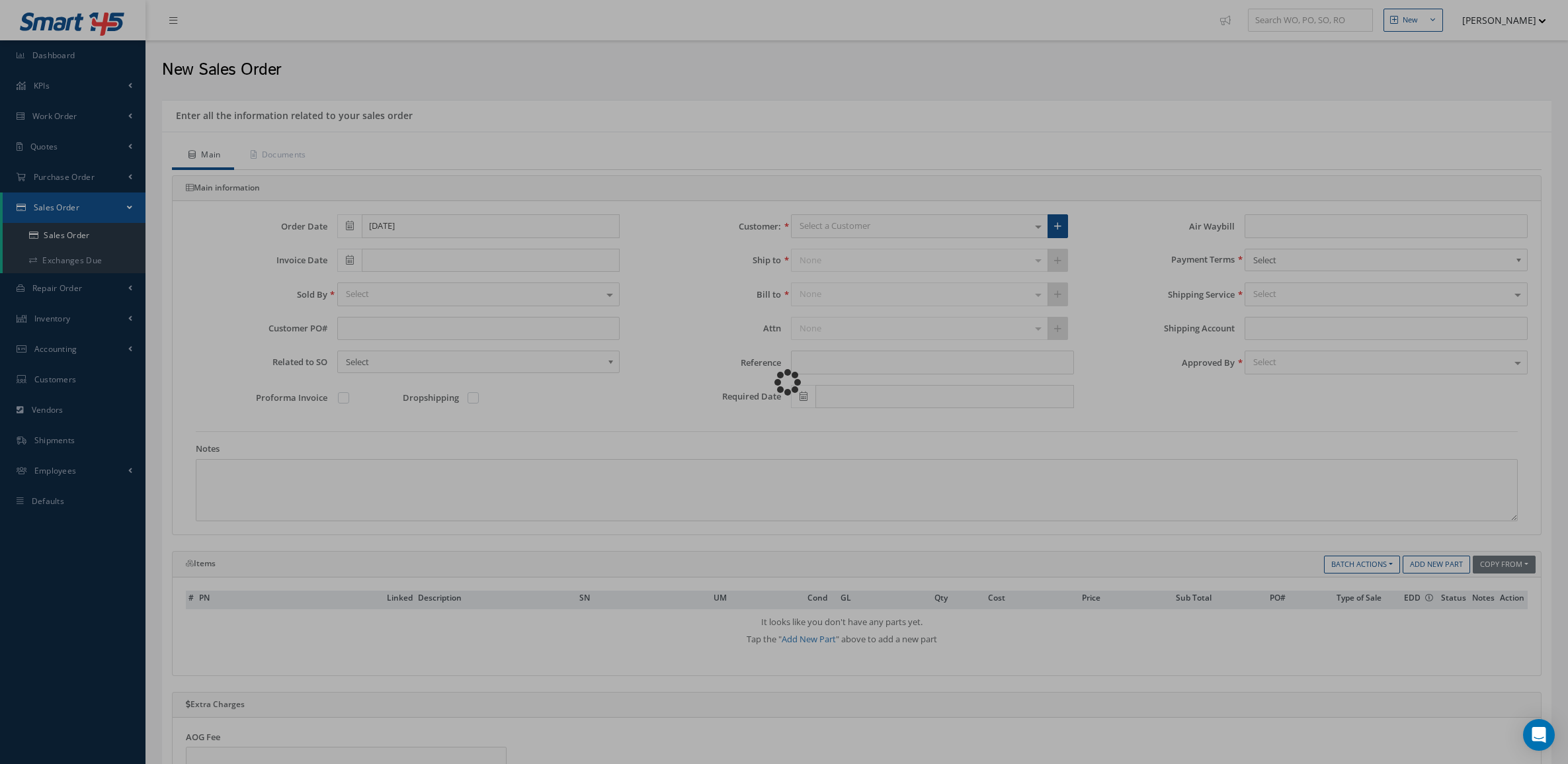
type input "GA 449"
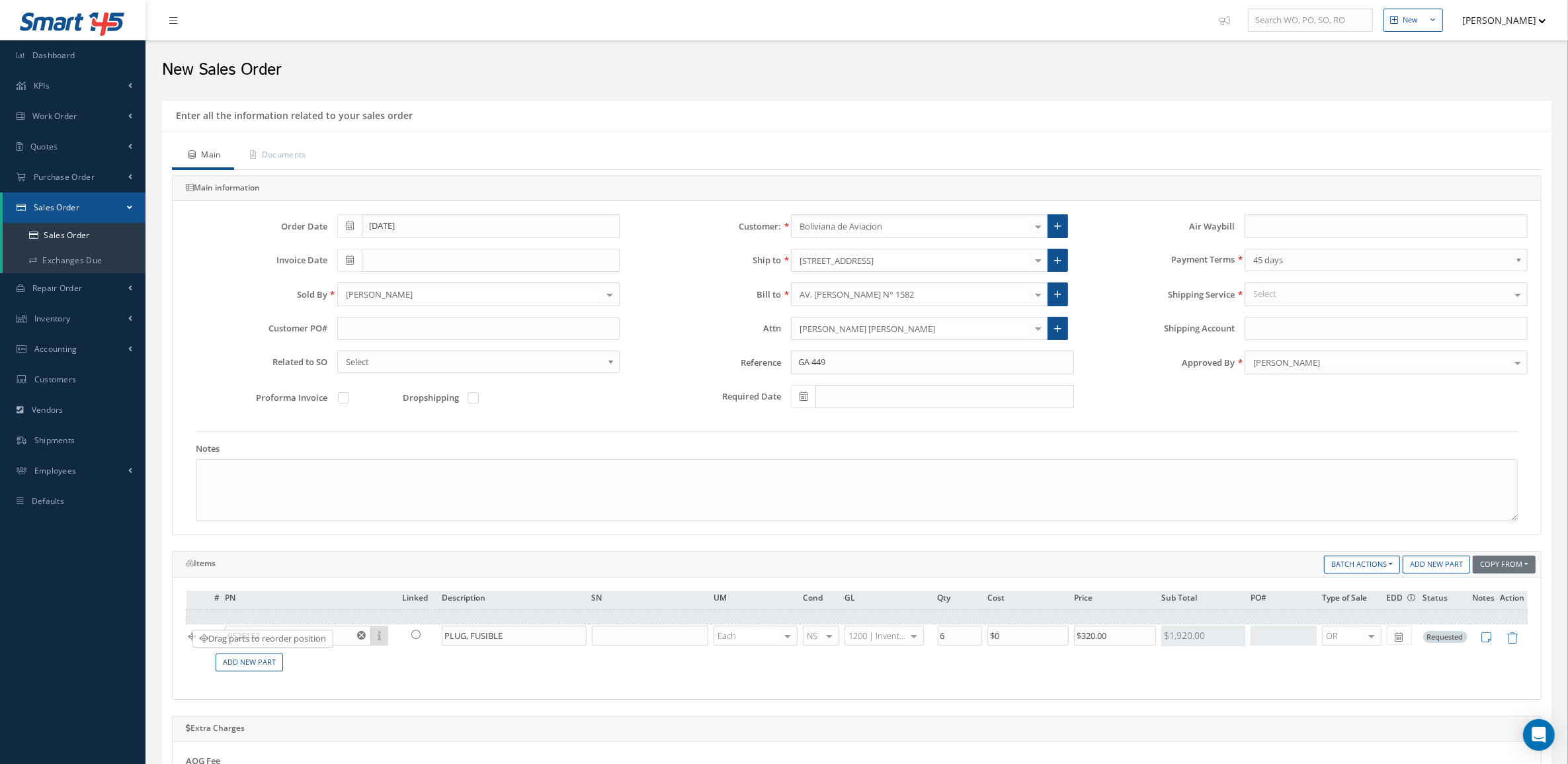
drag, startPoint x: 191, startPoint y: 619, endPoint x: 197, endPoint y: 650, distance: 31.6
drag, startPoint x: 198, startPoint y: 623, endPoint x: 296, endPoint y: 653, distance: 102.5
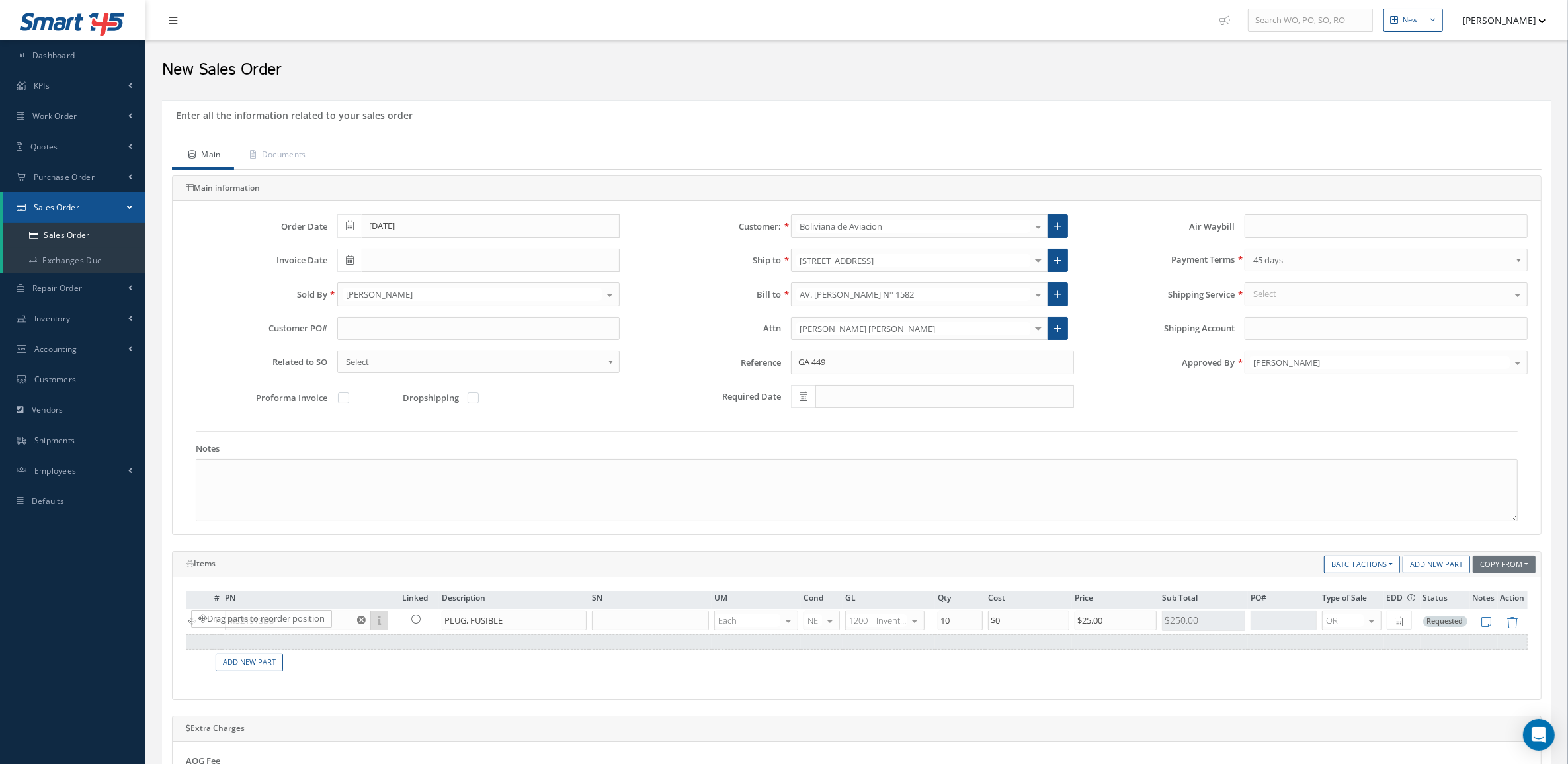
drag, startPoint x: 197, startPoint y: 650, endPoint x: 203, endPoint y: 620, distance: 30.6
type input "MS21913D8"
type input "10"
type input "$25"
type input "9525152"
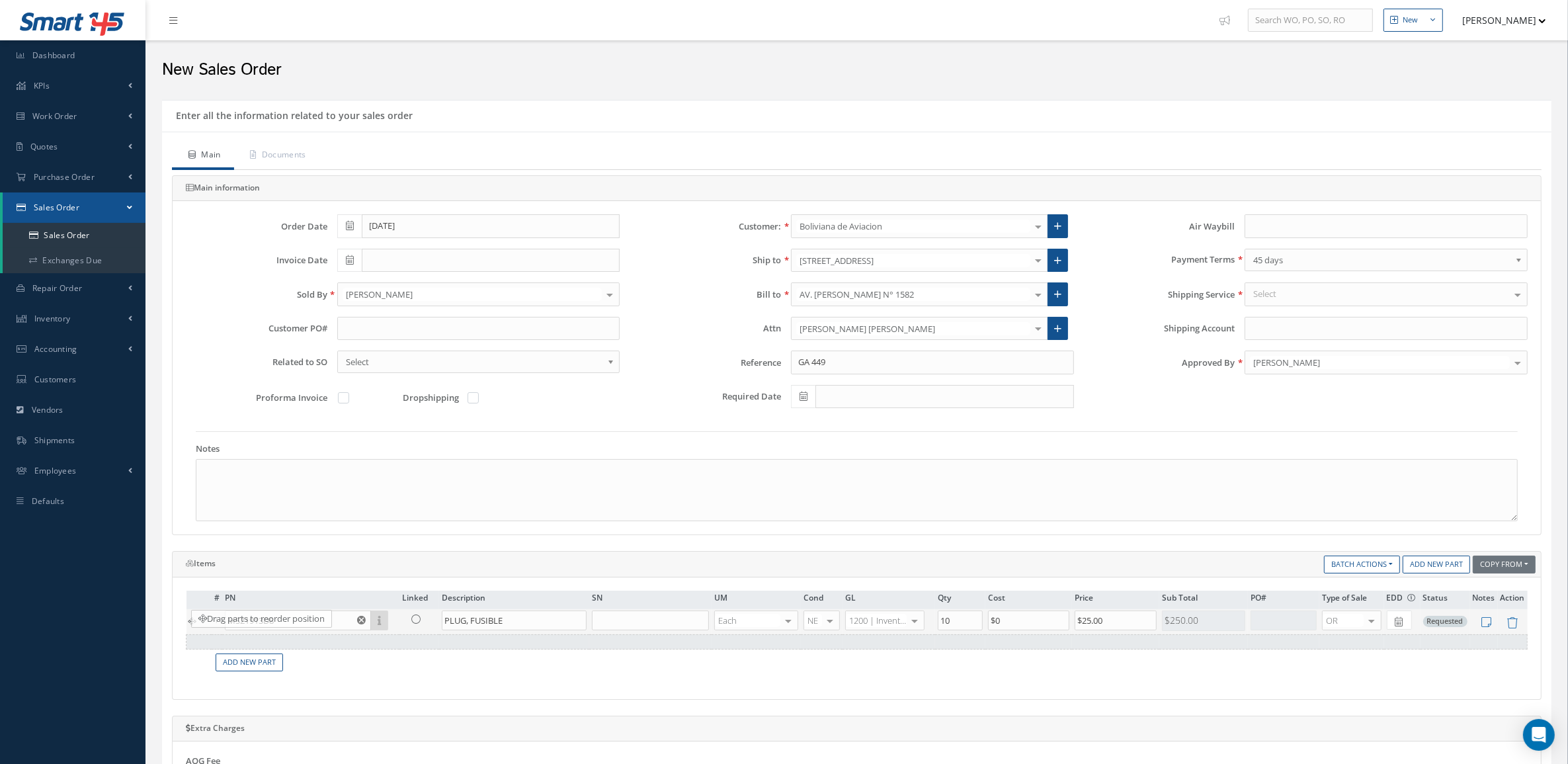
type input "6"
type input "$320"
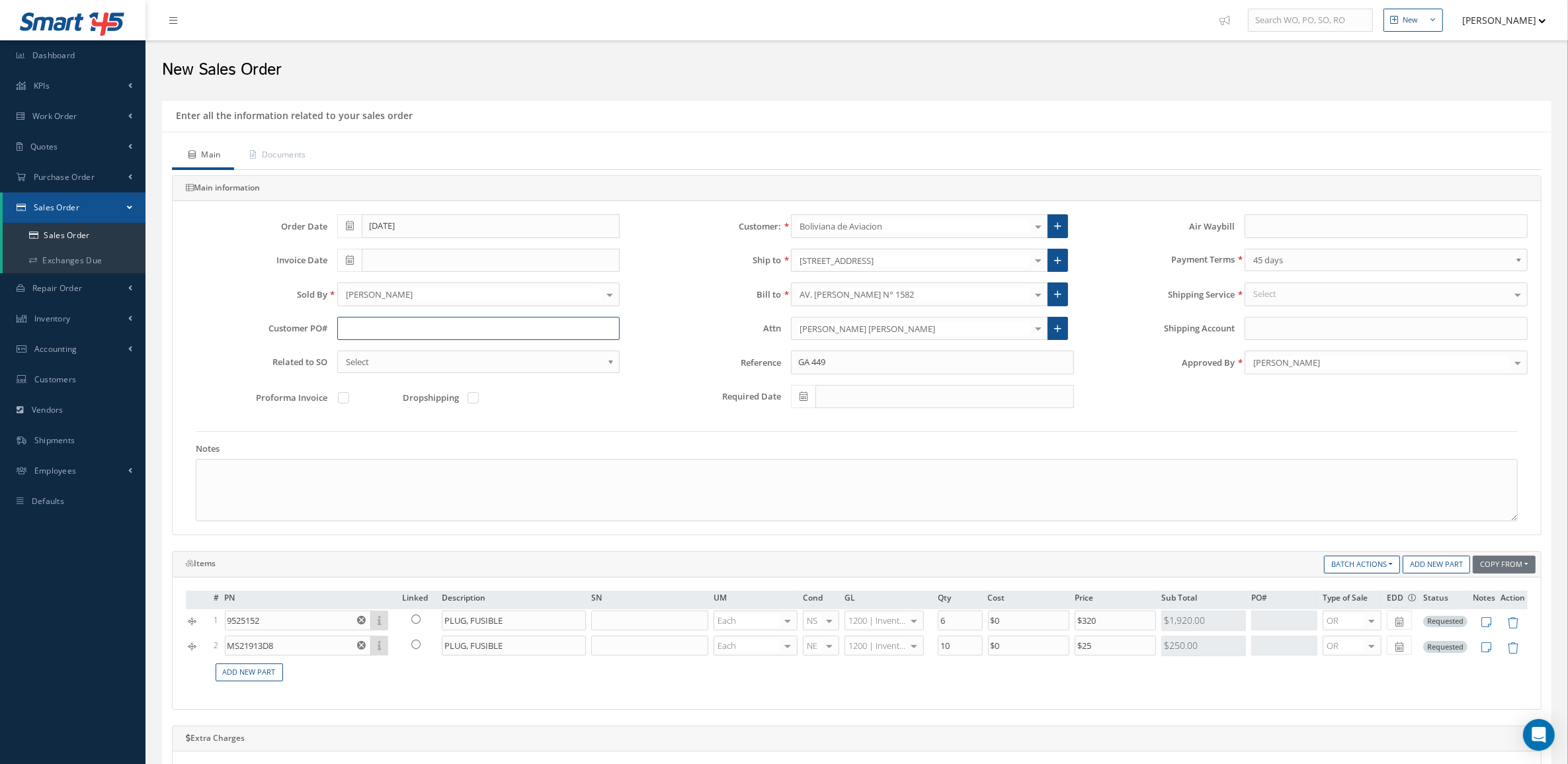
click at [434, 323] on input "text" at bounding box center [479, 329] width 283 height 24
paste input "BoA-PO-12467"
type input "BoA-PO-12467"
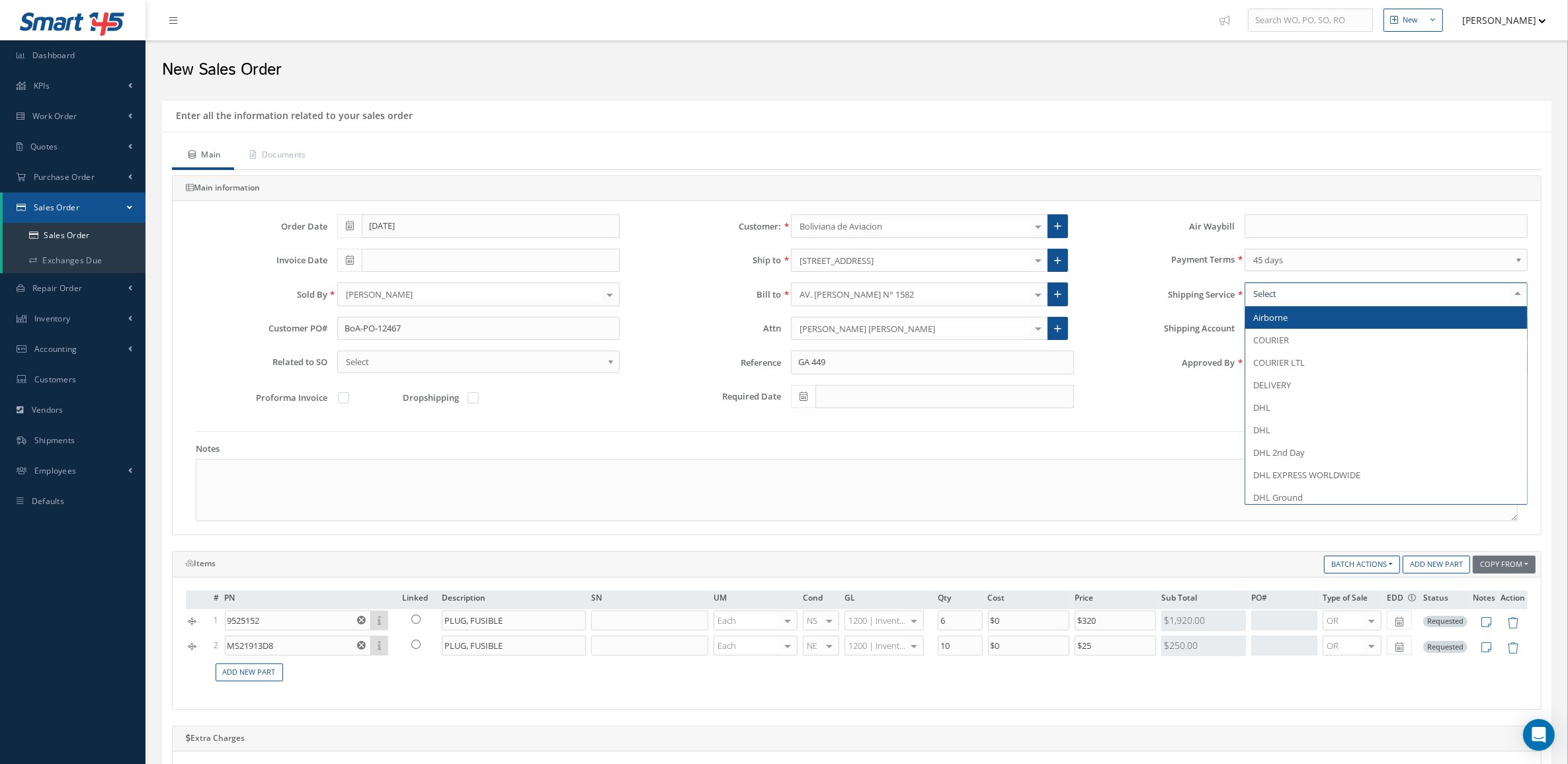
click at [1292, 290] on div at bounding box center [1386, 295] width 283 height 24
type input "del"
click at [1301, 318] on span "DELIVERY" at bounding box center [1386, 318] width 282 height 22
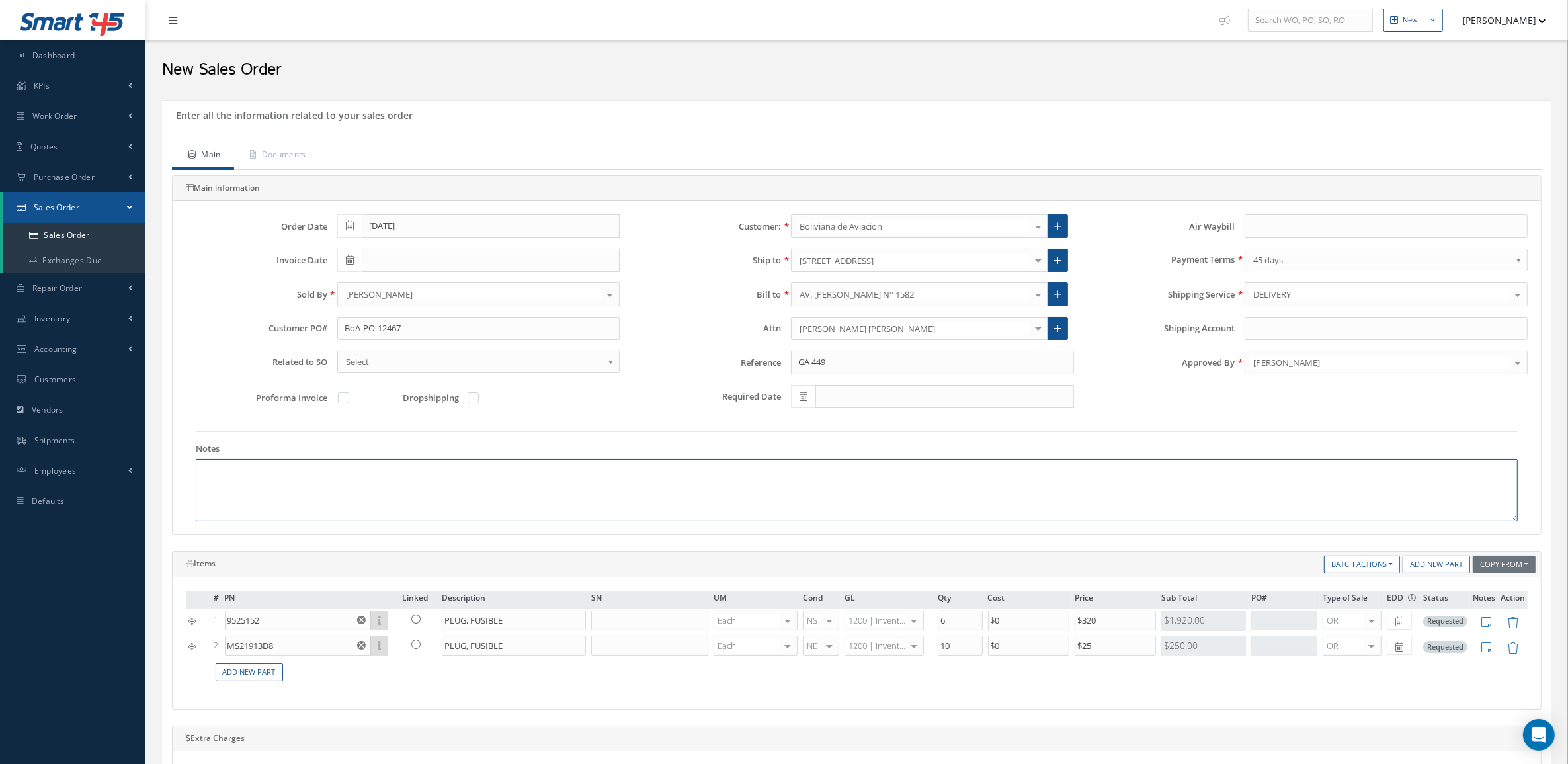
click at [525, 490] on textarea at bounding box center [857, 490] width 1322 height 62
paste textarea "HS CODE 88073000 ECCN 9A991 COUNTRY OF ORIGIN: USA"
type textarea "HS CODE 88073000 ECCN 9A991 COUNTRY OF ORIGIN: USA"
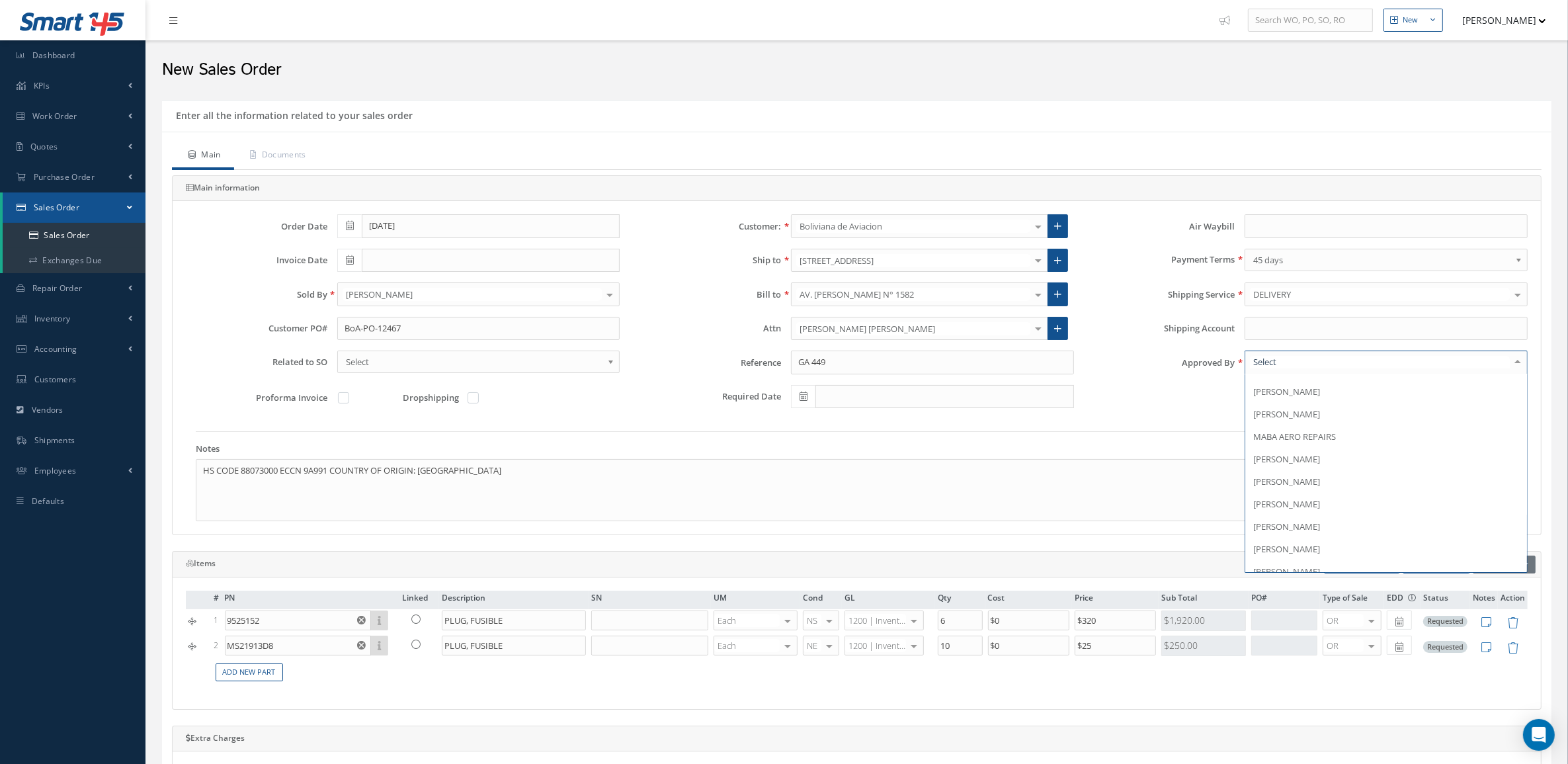
scroll to position [206, 0]
click at [1327, 477] on span "[PERSON_NAME]" at bounding box center [1386, 471] width 282 height 22
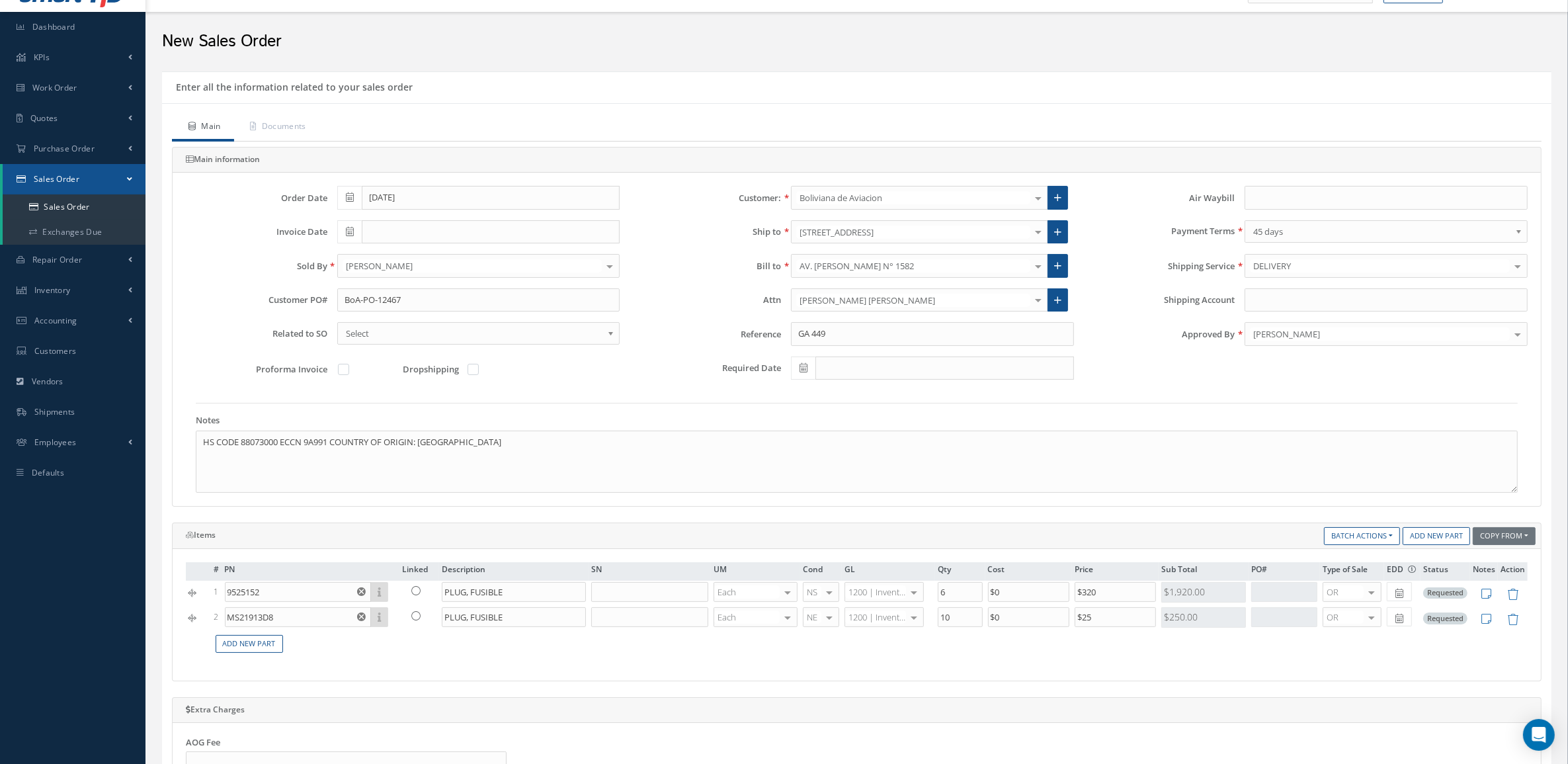
scroll to position [0, 0]
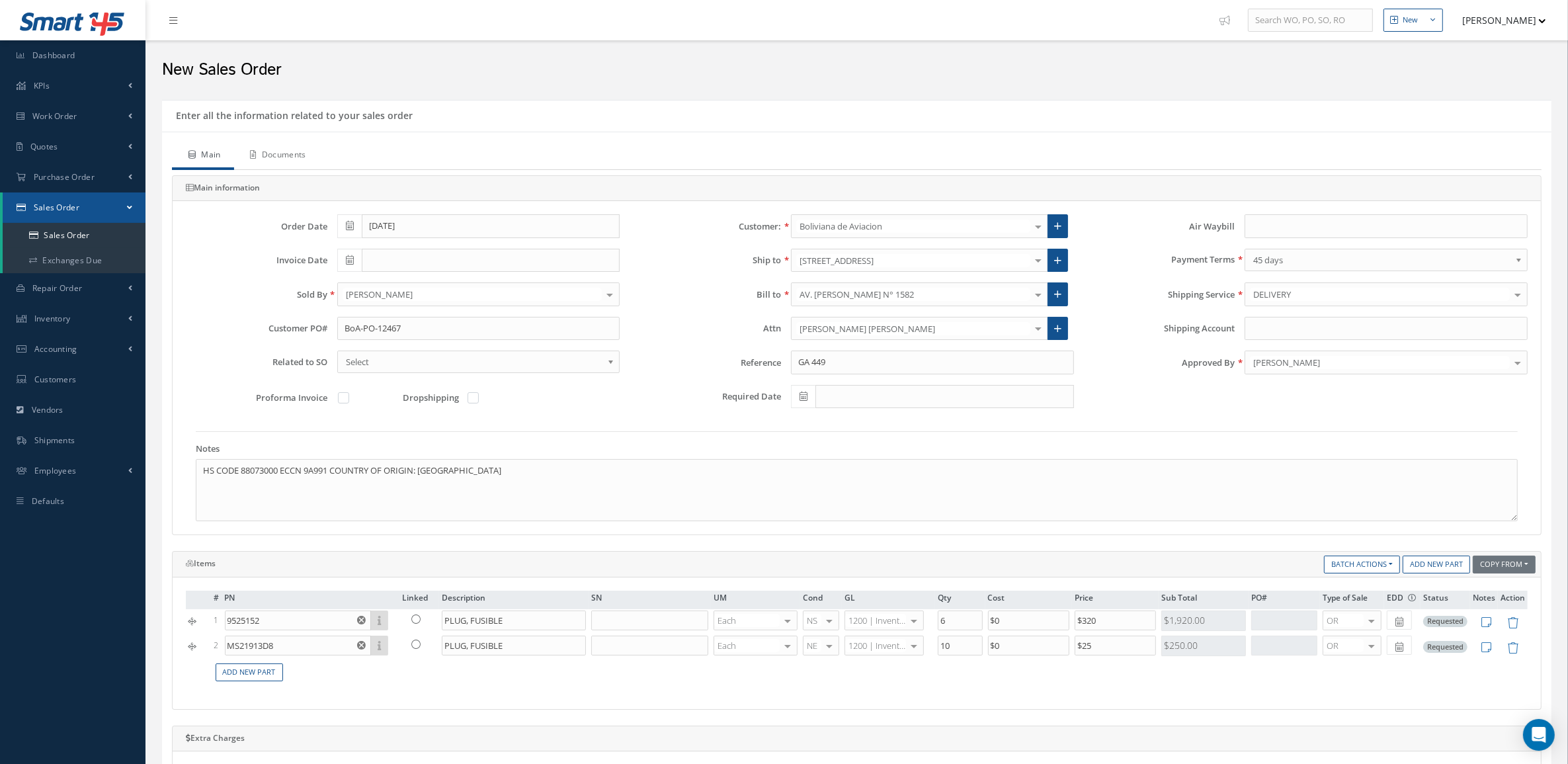
click at [312, 155] on link "Documents" at bounding box center [277, 156] width 85 height 28
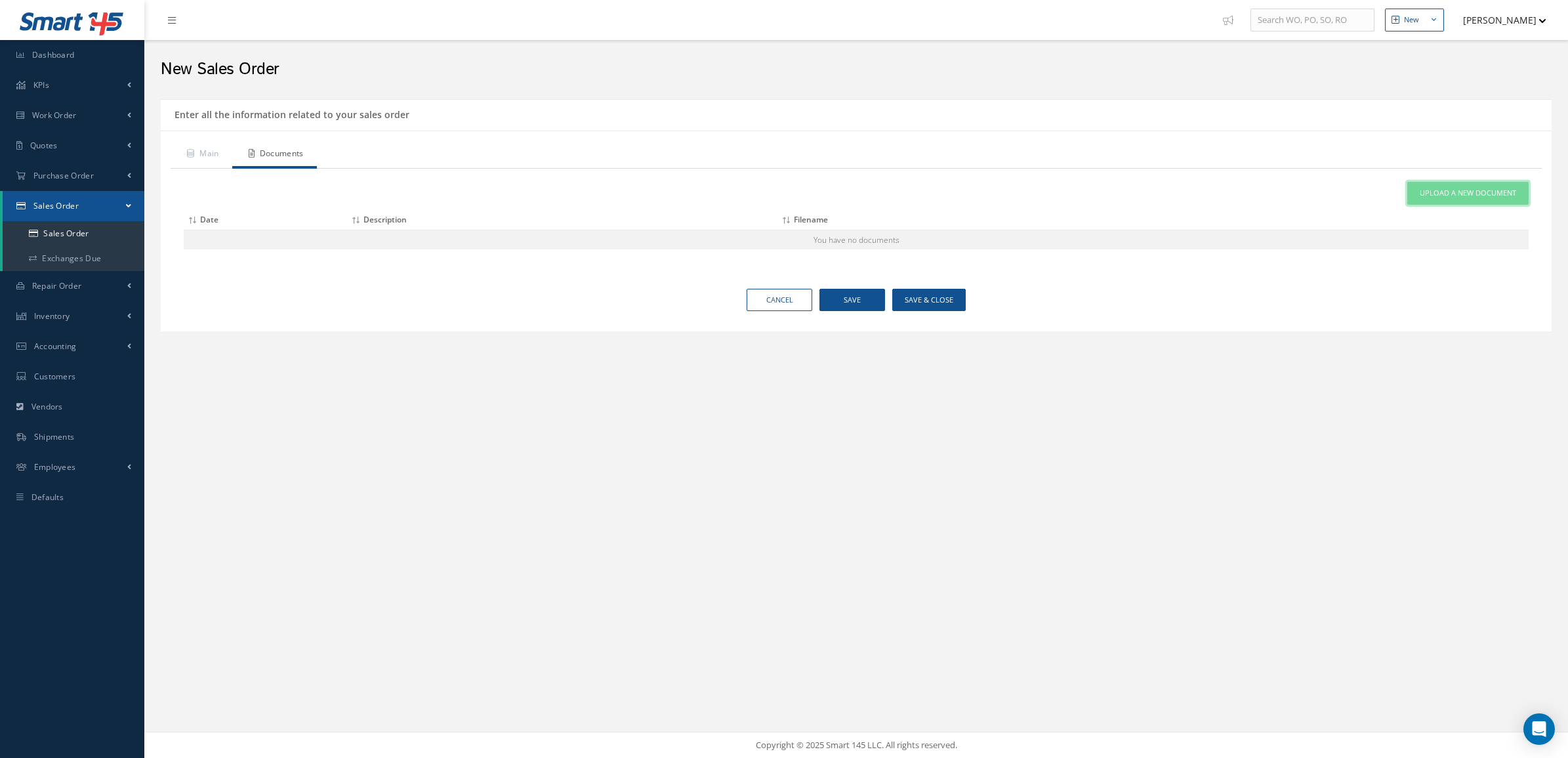
click at [1501, 197] on span "Upload a New Document" at bounding box center [1467, 193] width 96 height 11
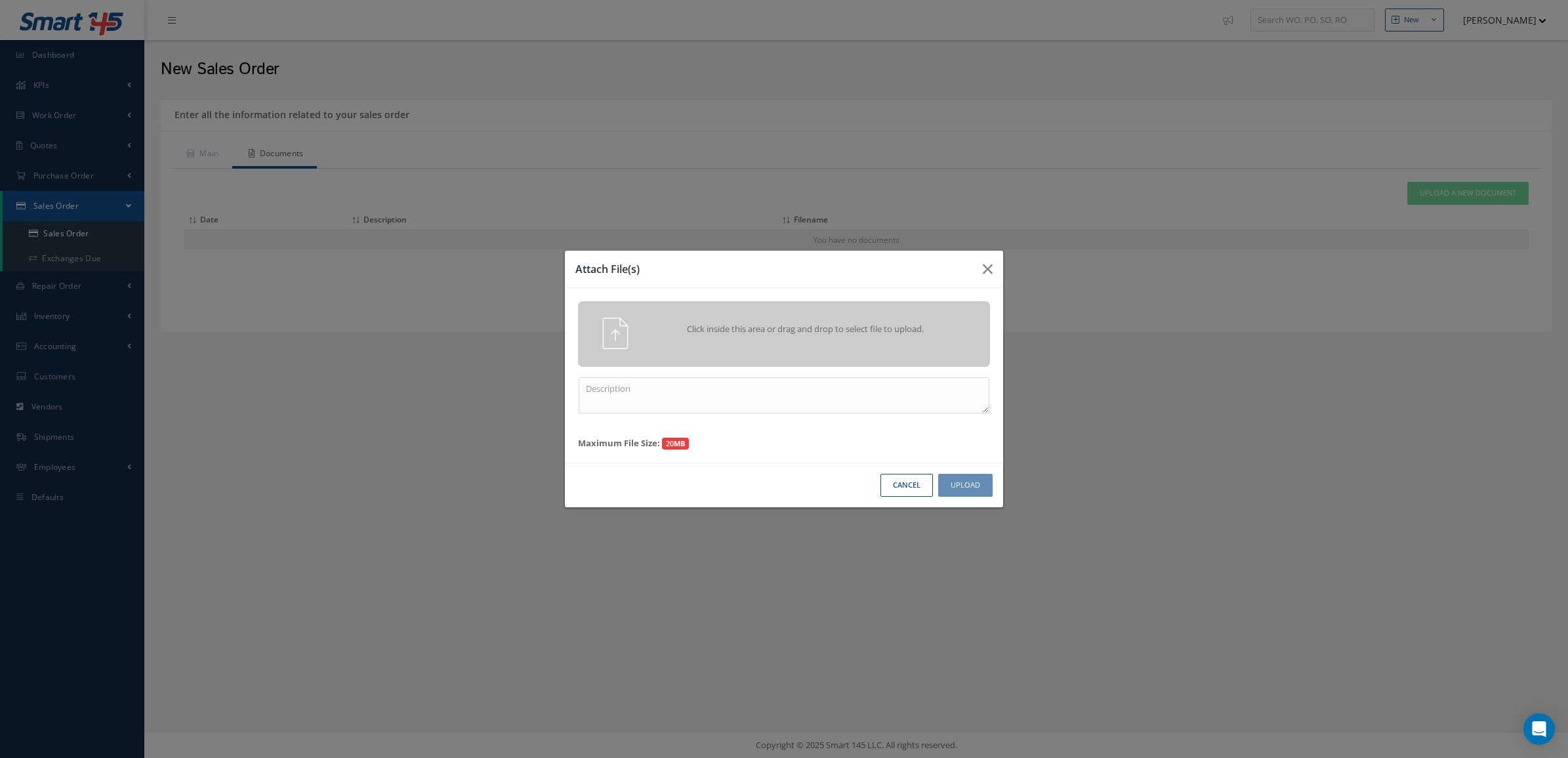
click at [879, 316] on div "Click inside this area or drag and drop to select file to upload." at bounding box center [784, 334] width 412 height 66
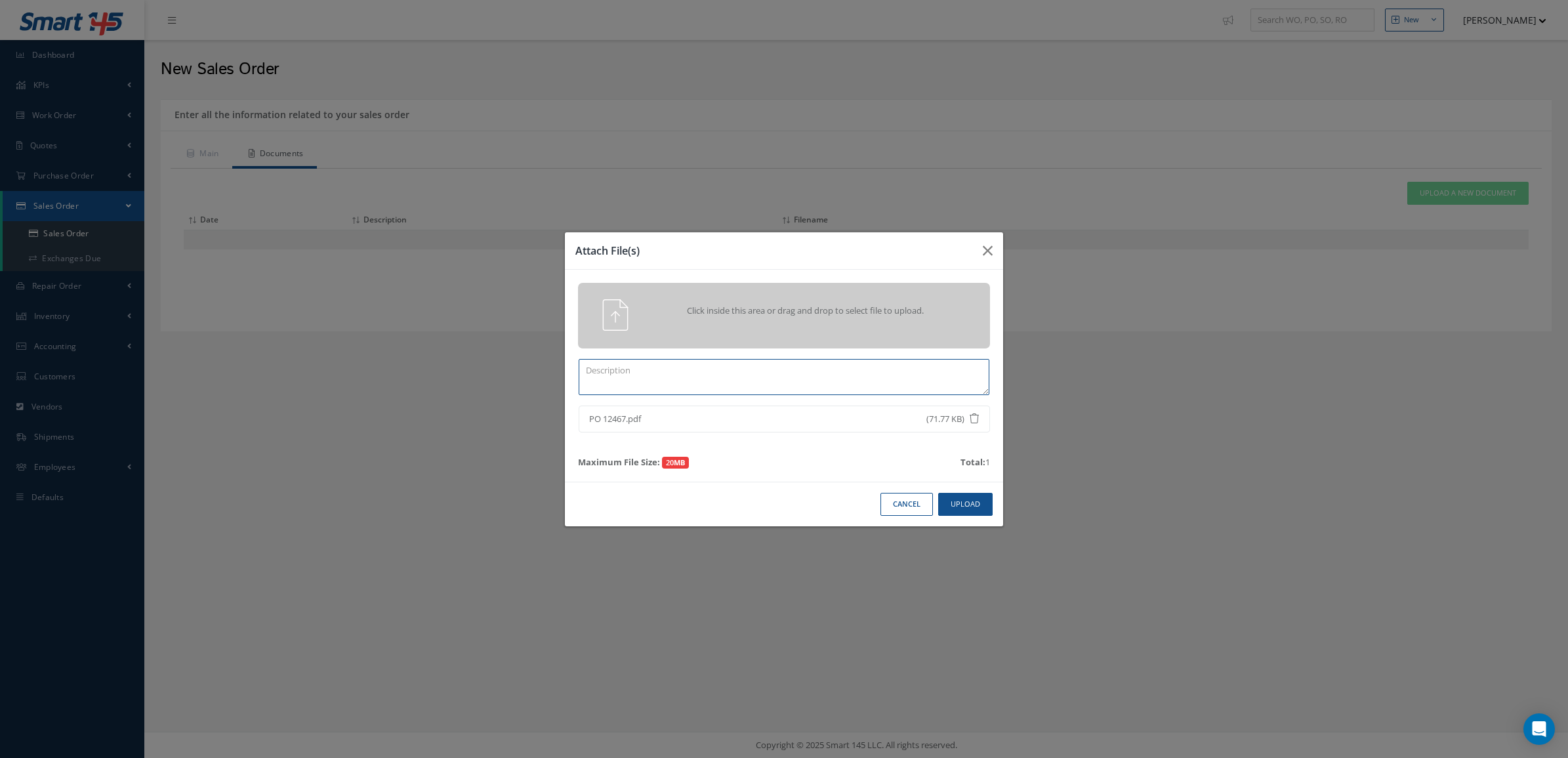
click at [748, 361] on textarea at bounding box center [784, 377] width 411 height 36
type textarea "p"
type textarea "Po"
click at [942, 498] on button "Upload" at bounding box center [965, 504] width 54 height 23
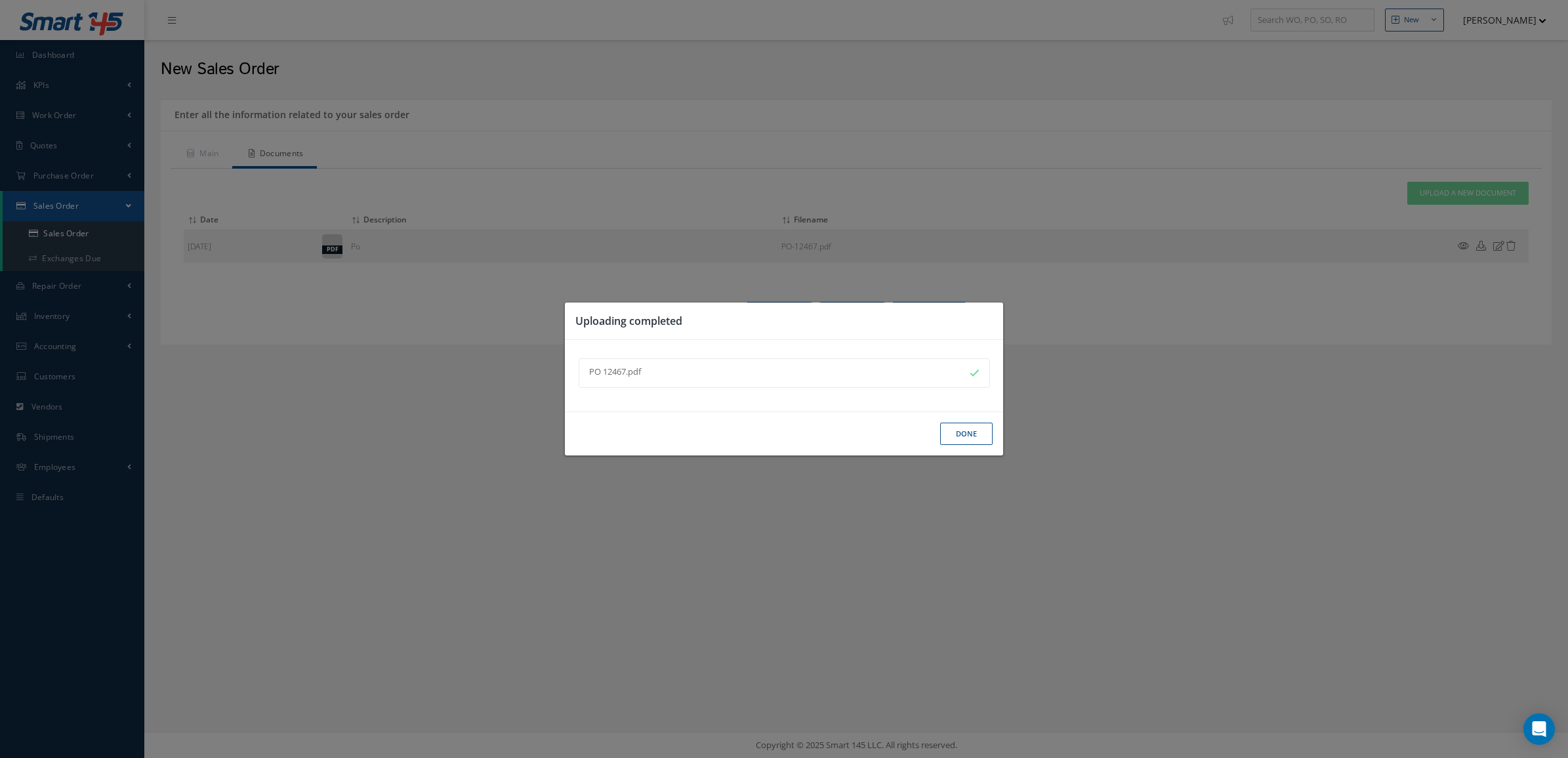
click at [952, 433] on button "Done" at bounding box center [966, 434] width 52 height 23
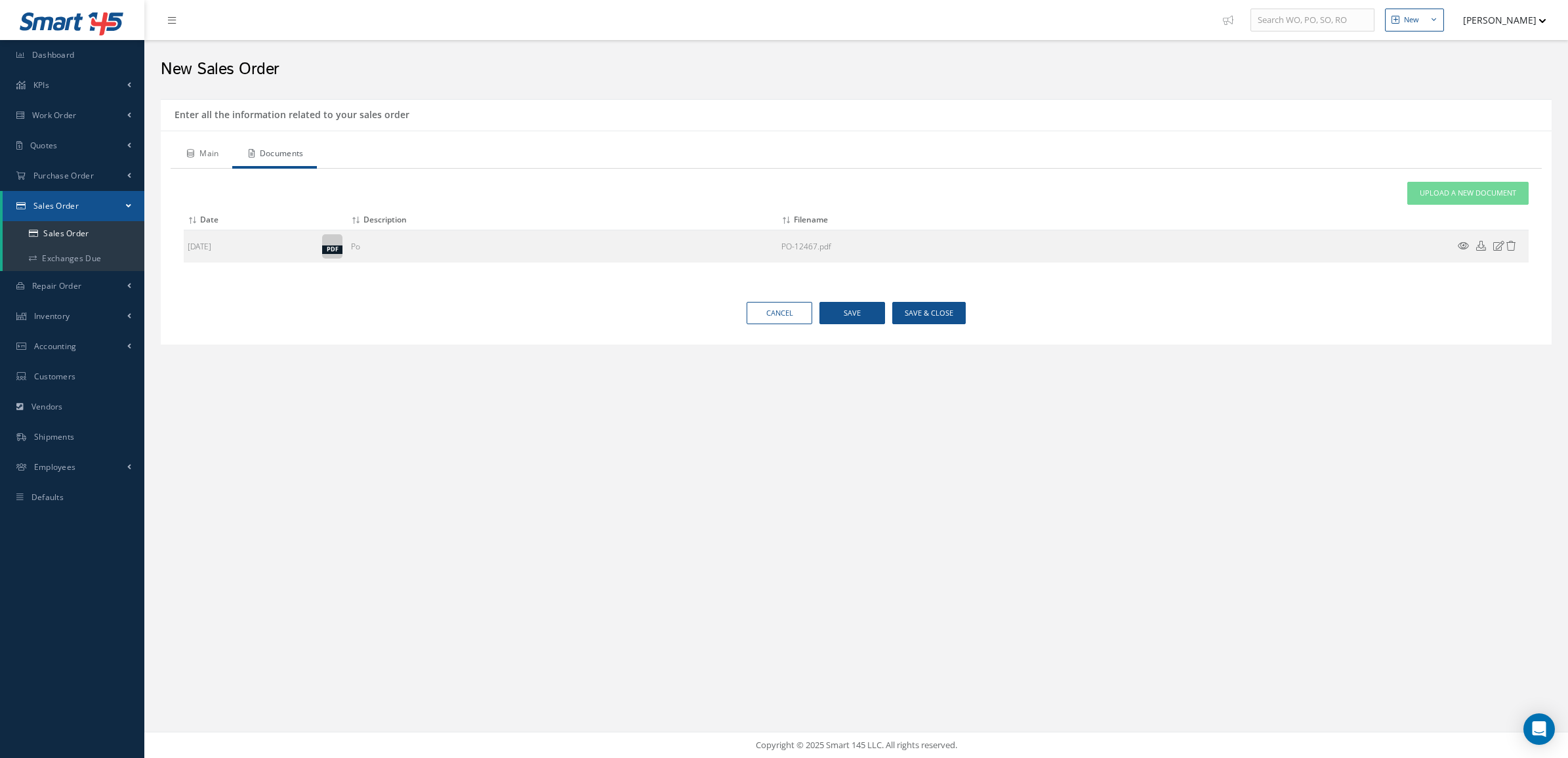
click at [199, 156] on link "Main" at bounding box center [201, 155] width 62 height 28
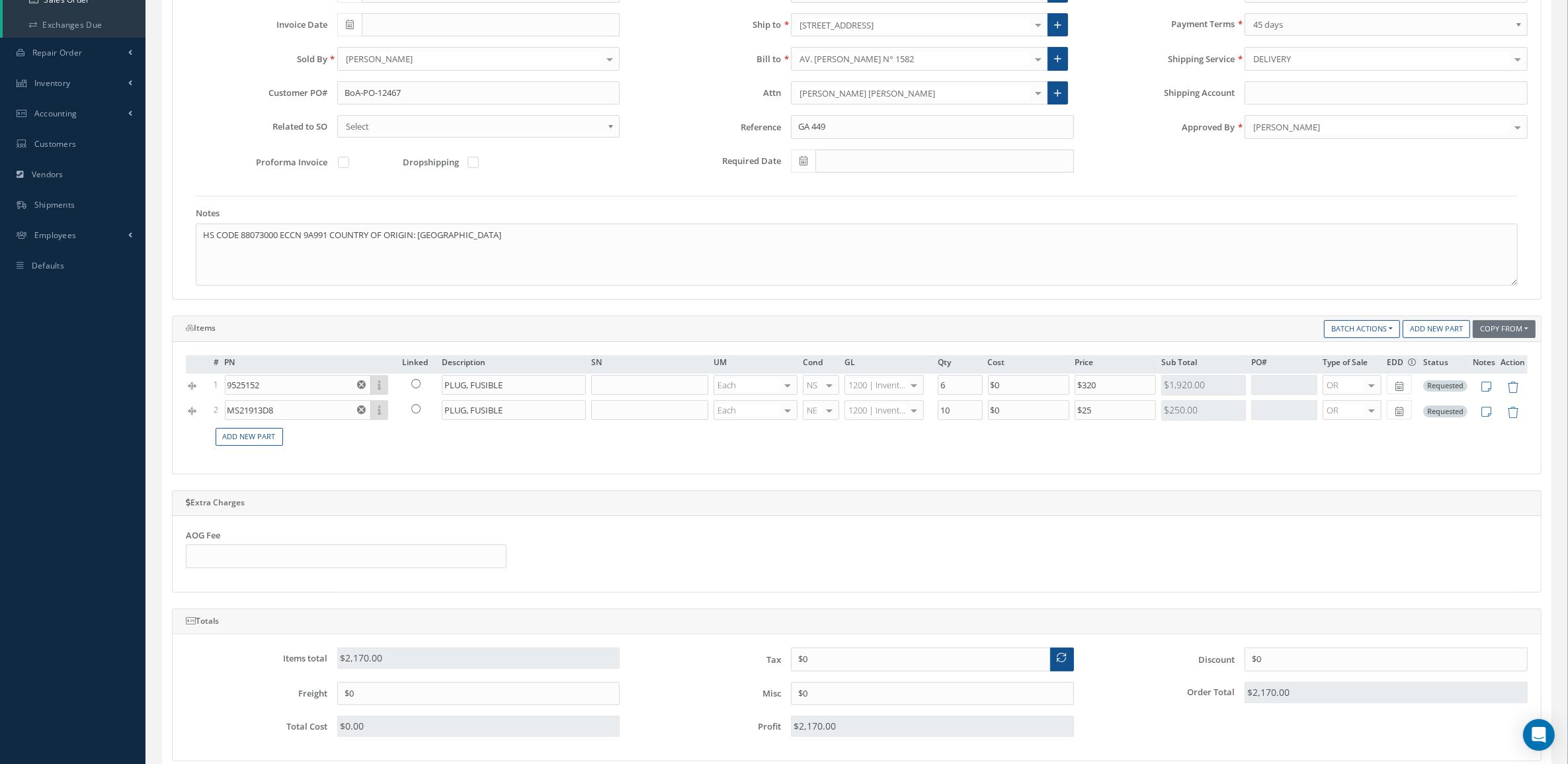
scroll to position [474, 0]
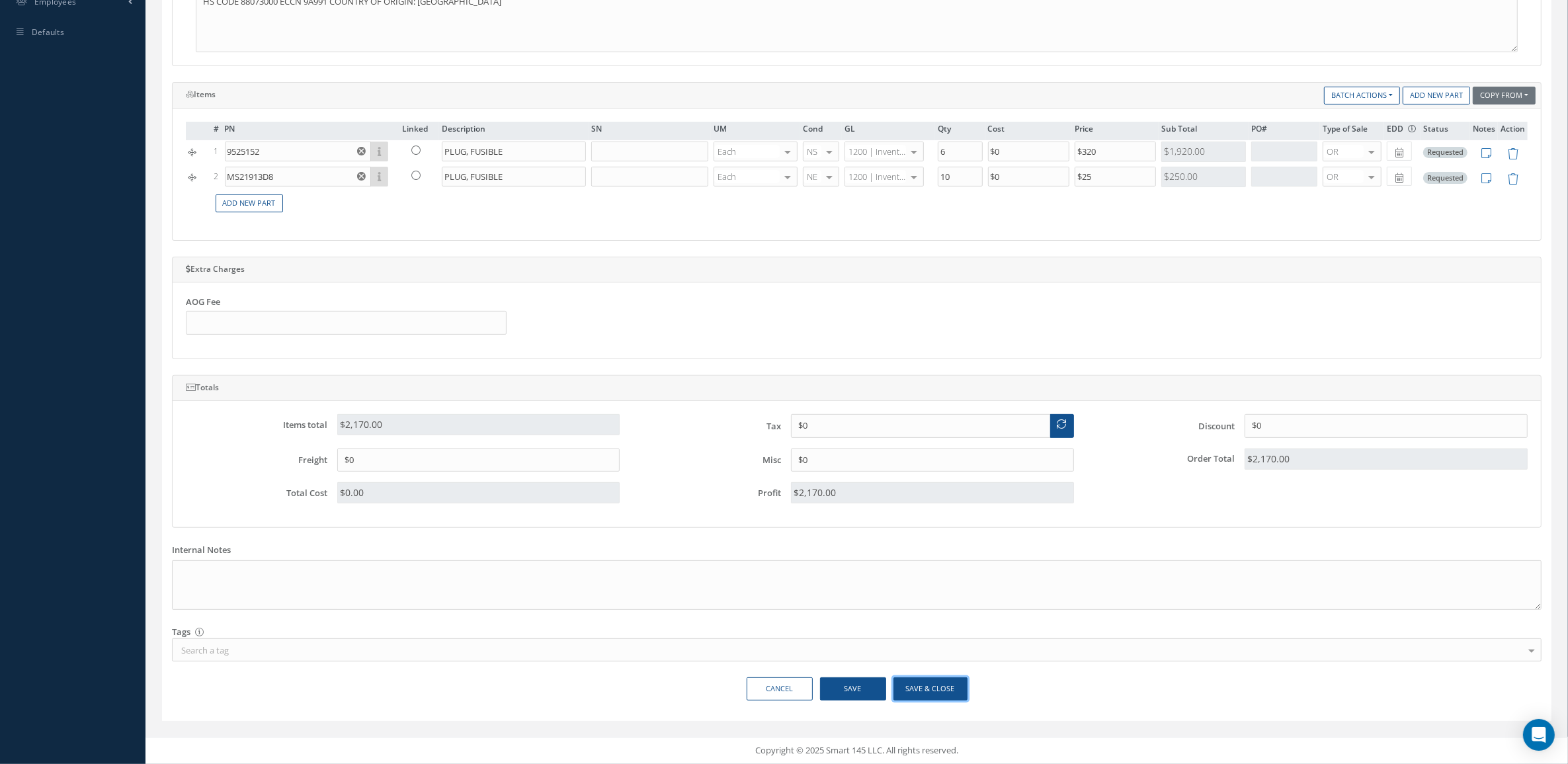
click at [907, 689] on button "Save & Close" at bounding box center [930, 688] width 74 height 23
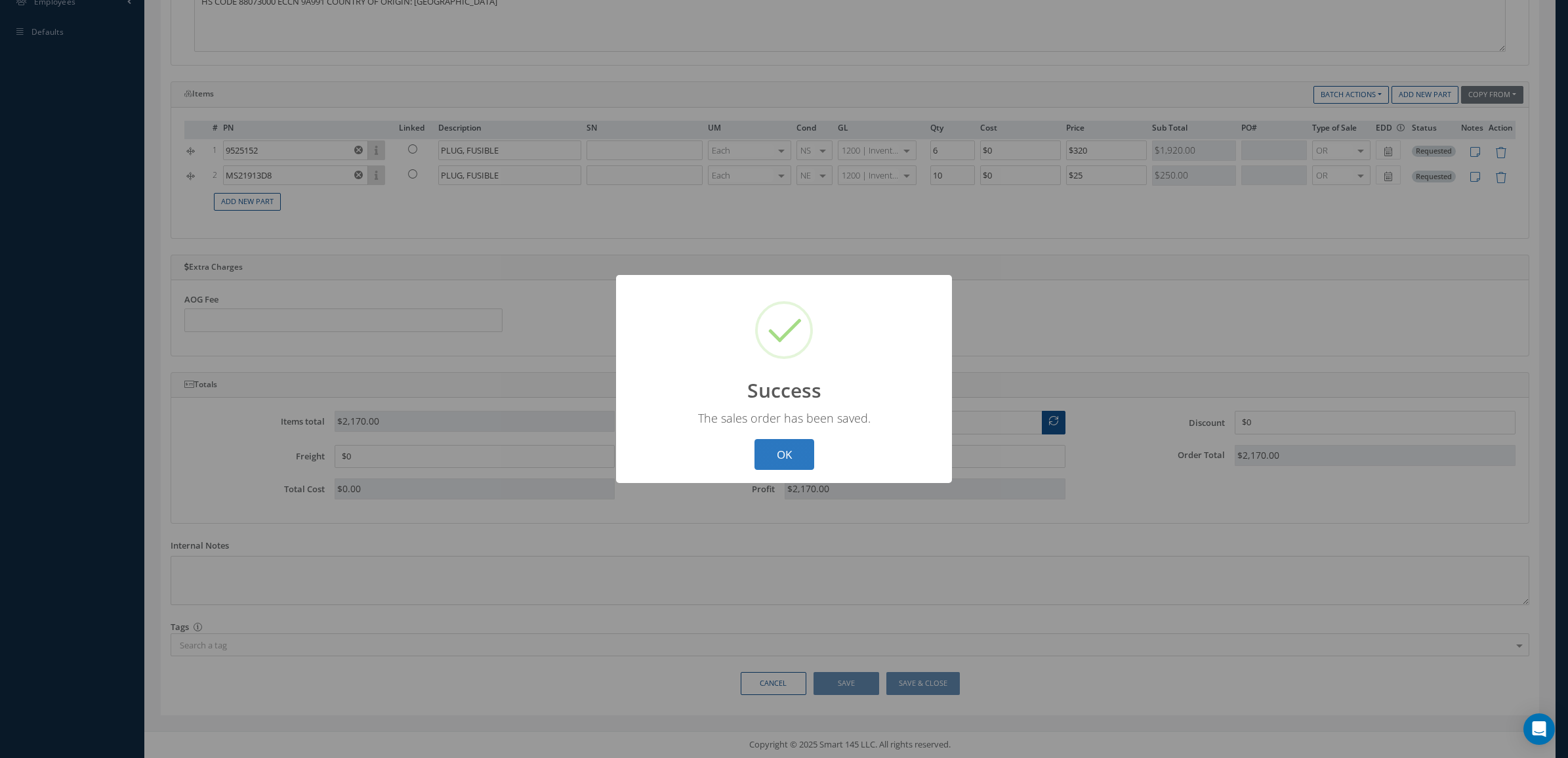
click at [795, 464] on button "OK" at bounding box center [784, 454] width 60 height 30
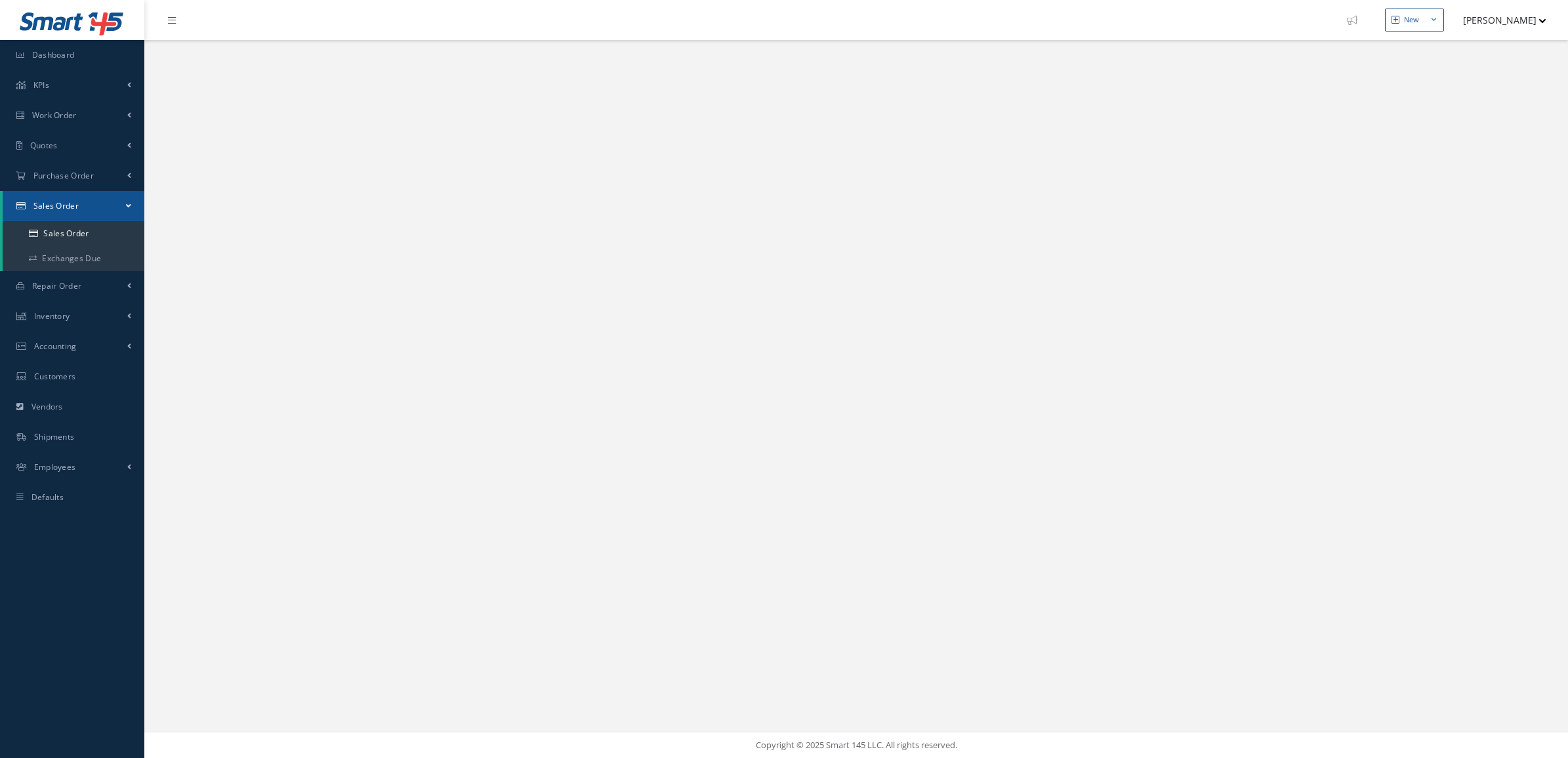
select select "25"
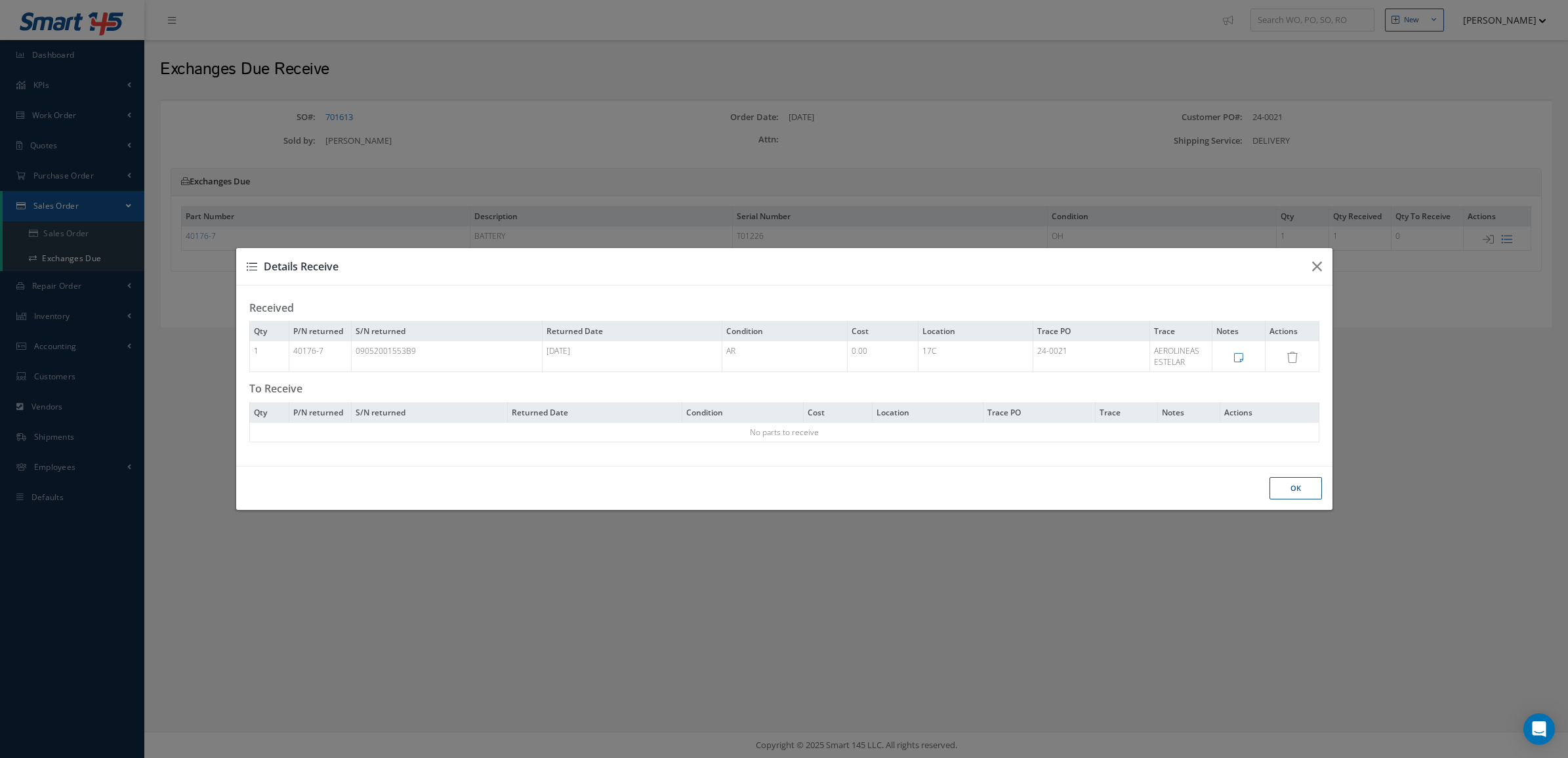
click at [1270, 483] on button "OK" at bounding box center [1296, 488] width 52 height 23
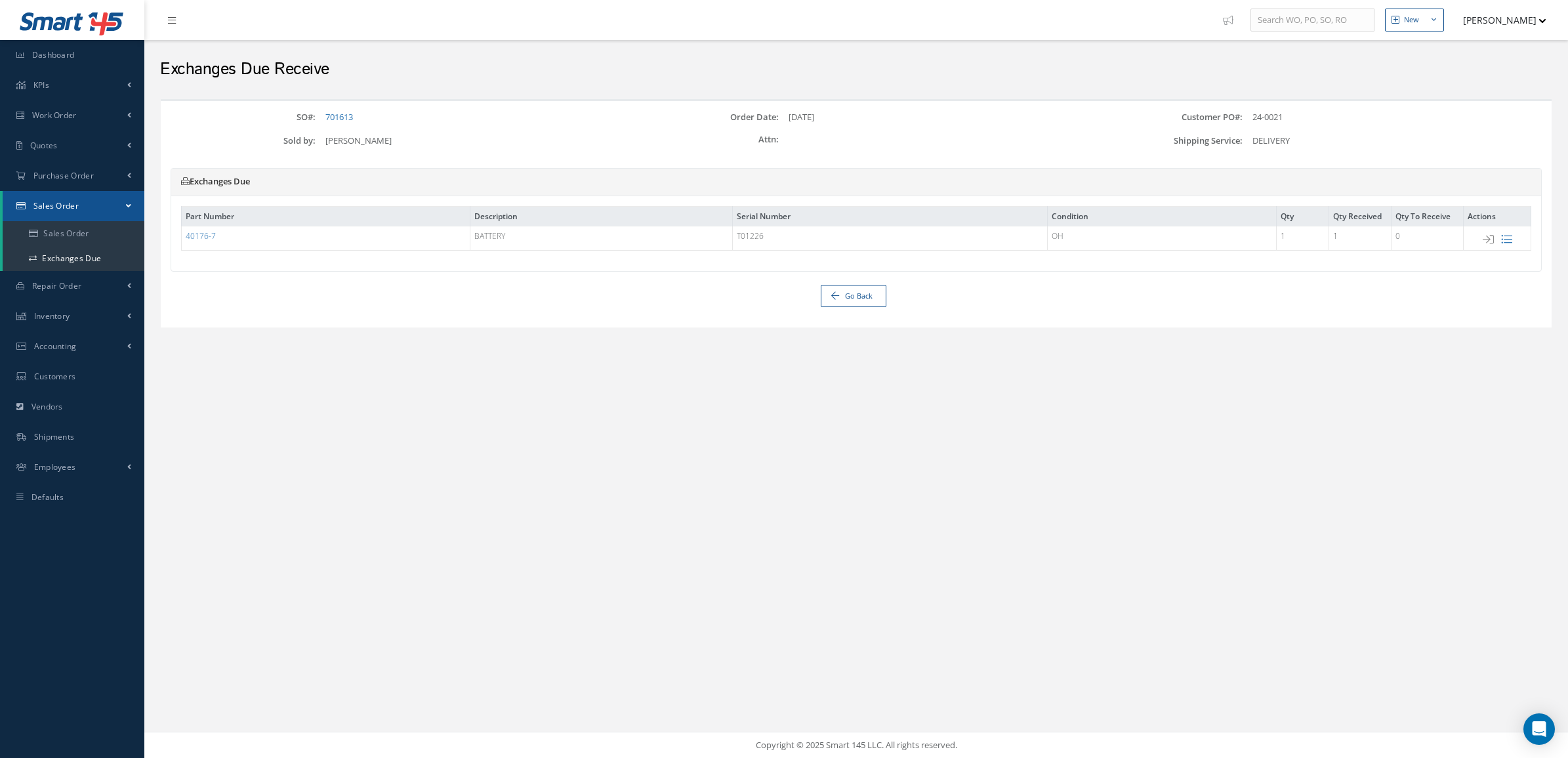
select select "25"
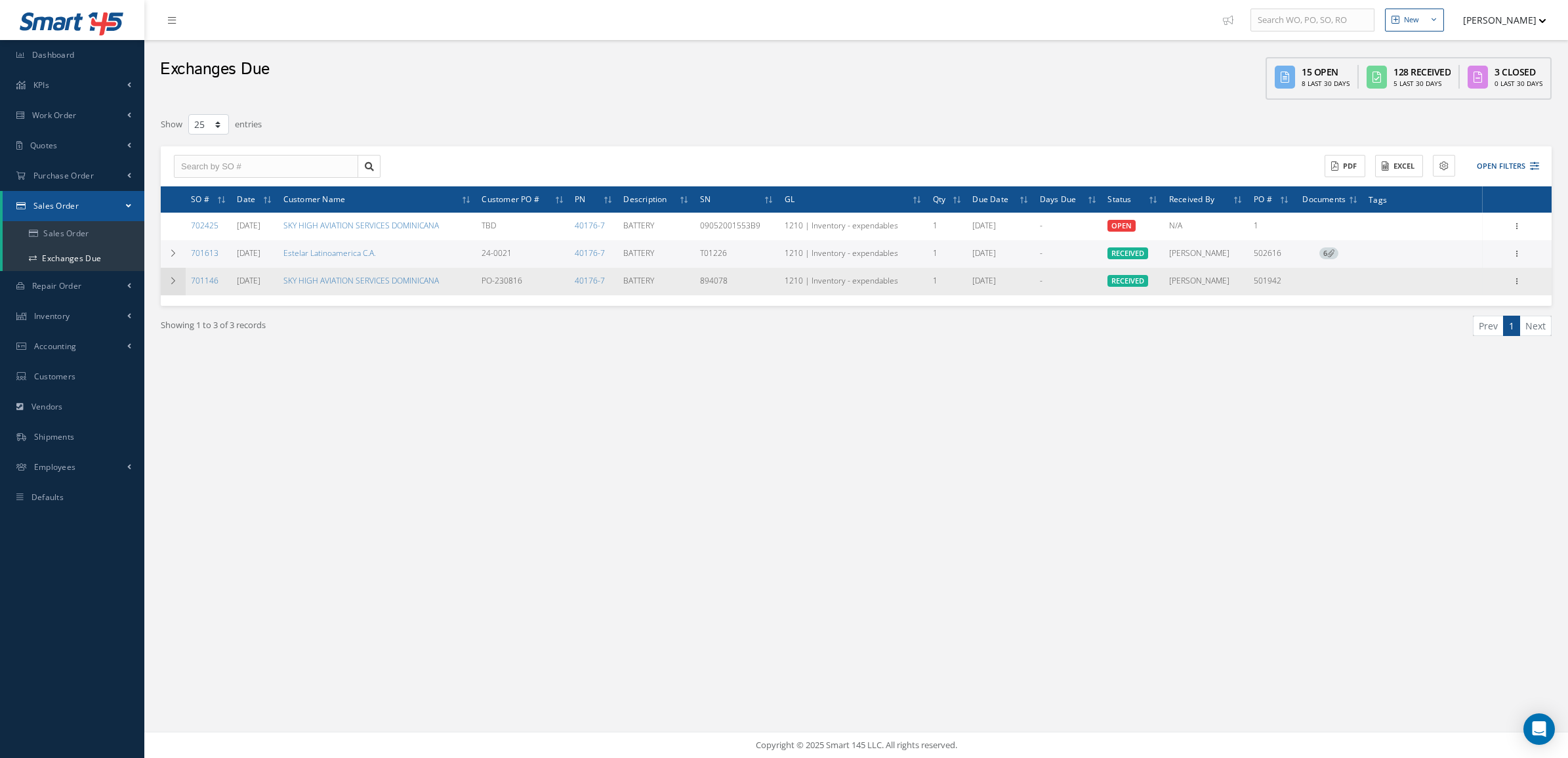
click at [169, 277] on icon at bounding box center [173, 281] width 9 height 8
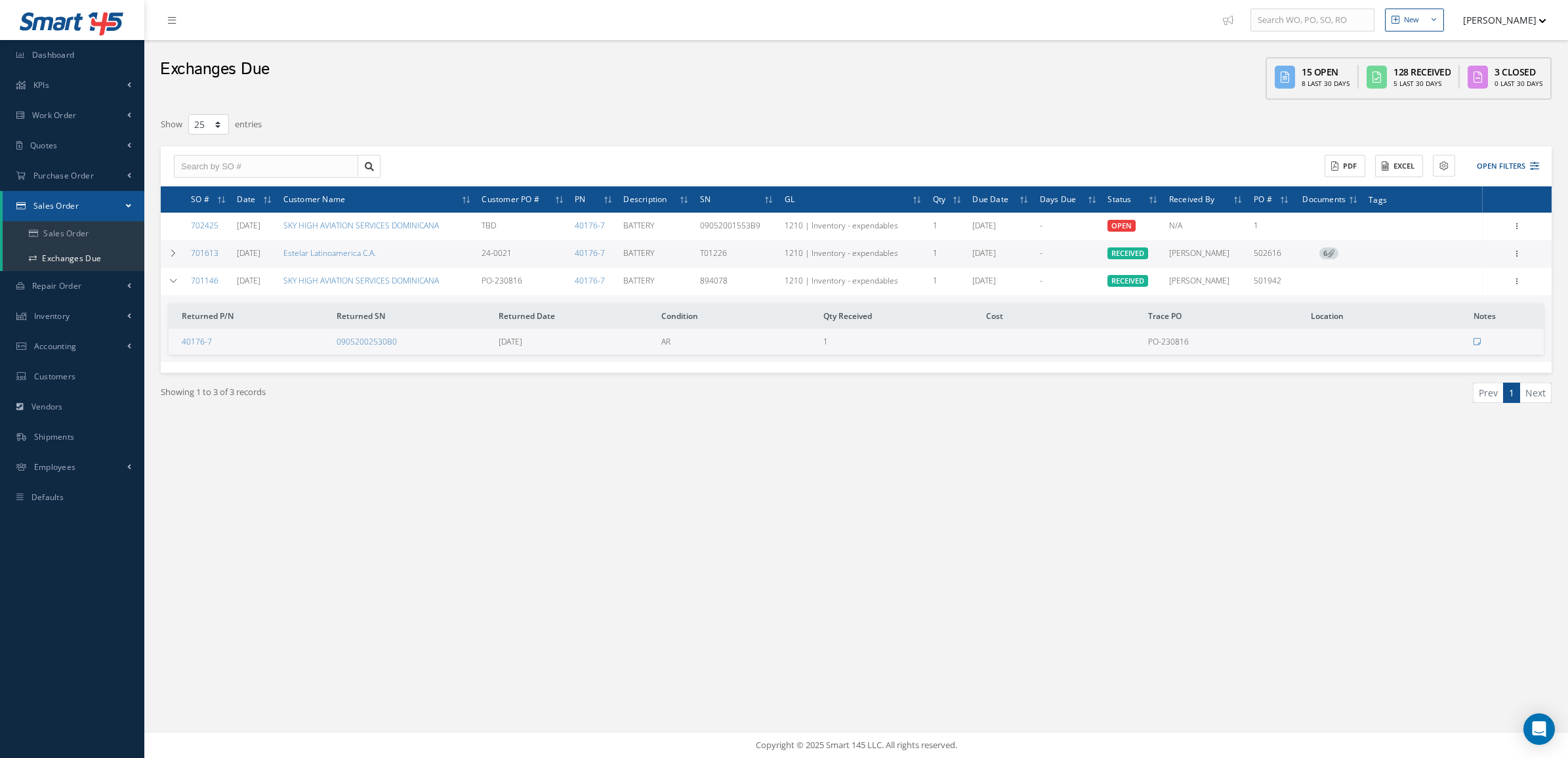
drag, startPoint x: 289, startPoint y: 283, endPoint x: 233, endPoint y: 282, distance: 56.0
click at [233, 282] on td "[DATE]" at bounding box center [254, 281] width 46 height 28
copy td "[DATE]"
click at [201, 281] on link "701146" at bounding box center [204, 280] width 28 height 11
click at [182, 257] on td at bounding box center [173, 254] width 25 height 28
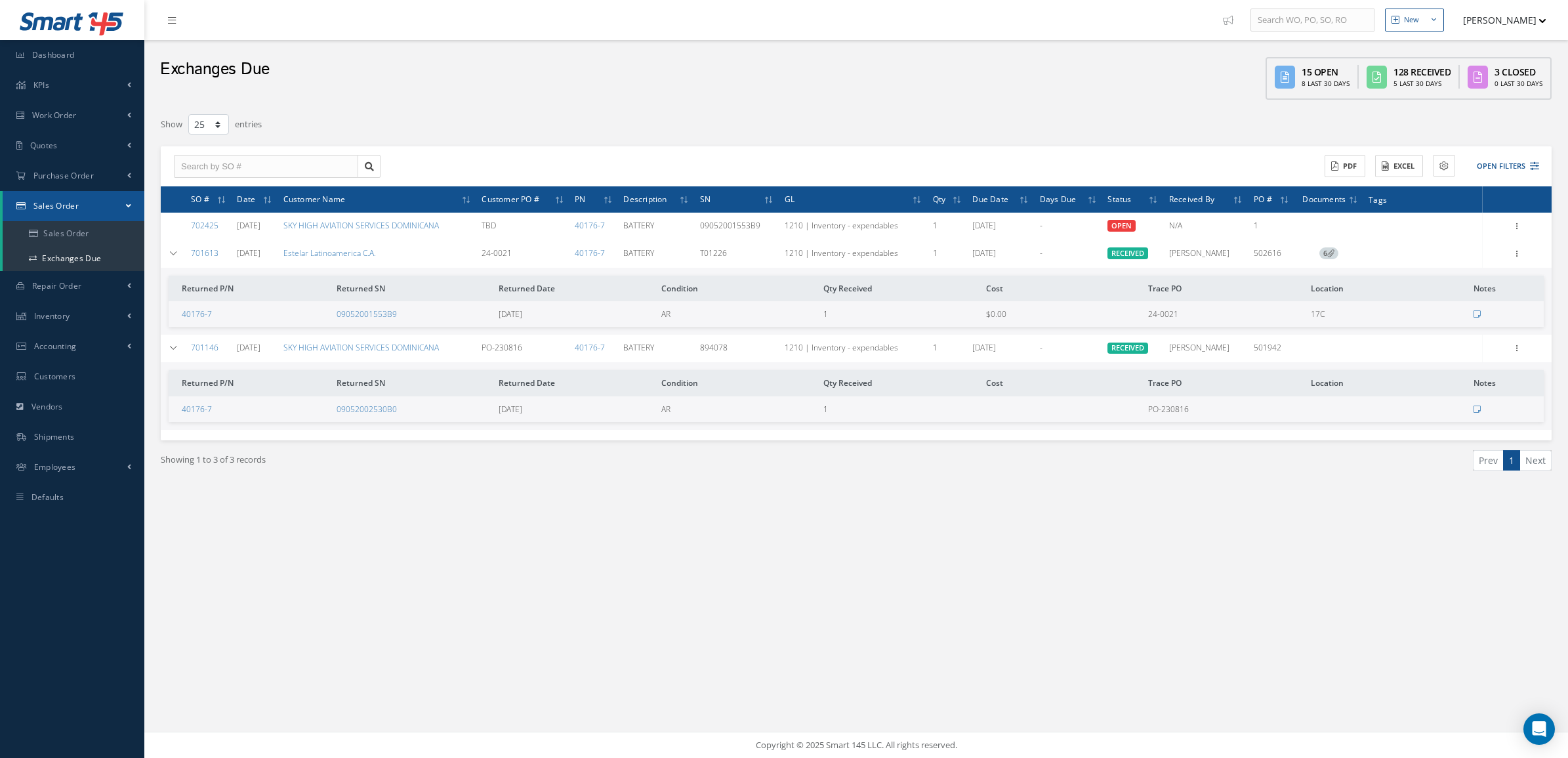
drag, startPoint x: 279, startPoint y: 250, endPoint x: 231, endPoint y: 250, distance: 48.0
click at [231, 250] on td "07/10/2024" at bounding box center [254, 254] width 46 height 28
copy td "07/10/2024"
click at [199, 254] on link "701613" at bounding box center [204, 253] width 28 height 11
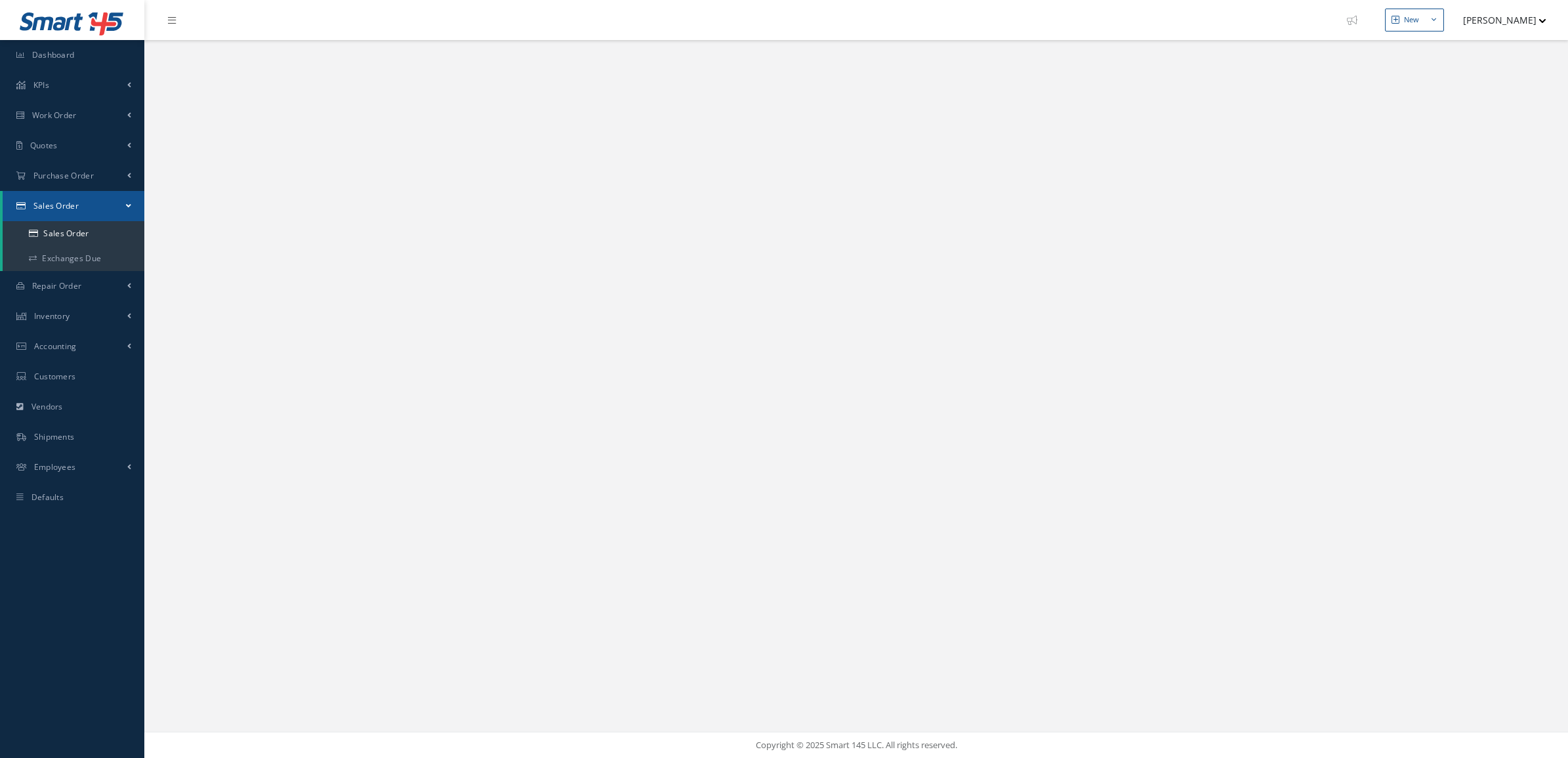
select select "25"
